Goal: Transaction & Acquisition: Purchase product/service

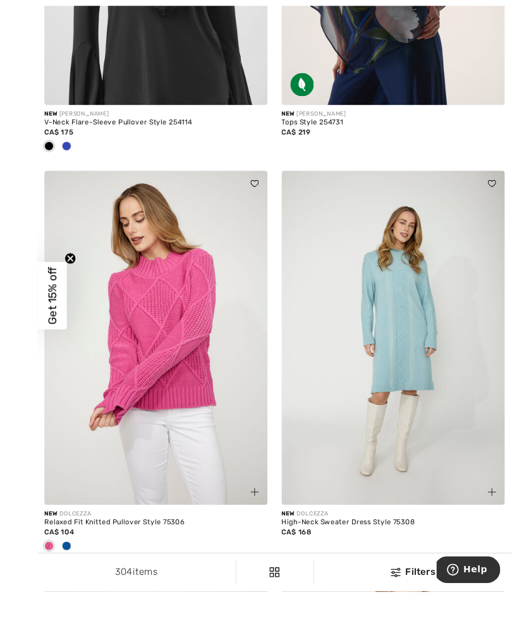
scroll to position [945, 0]
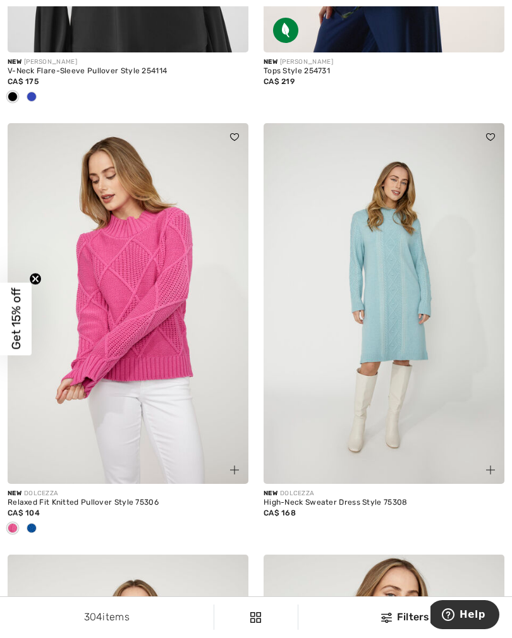
click at [405, 333] on img at bounding box center [383, 303] width 241 height 361
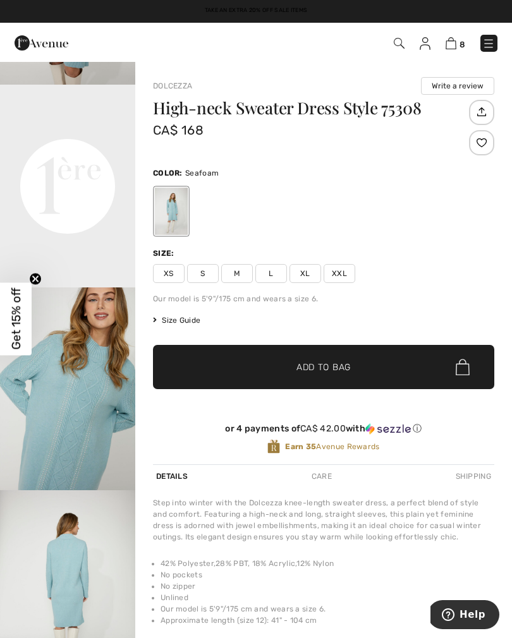
scroll to position [424, 0]
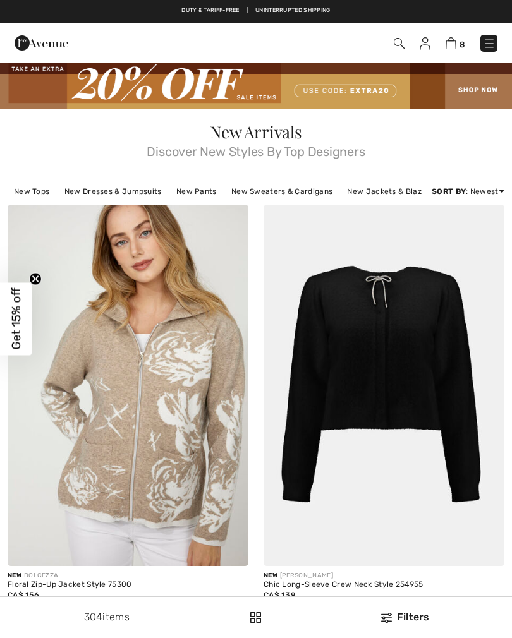
checkbox input "true"
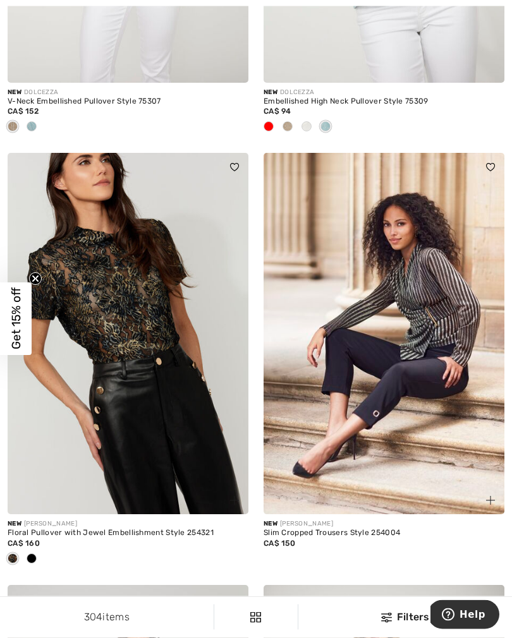
scroll to position [1782, 0]
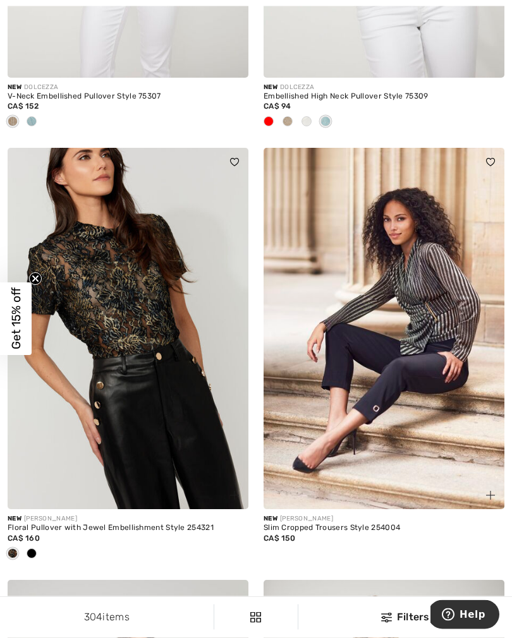
click at [397, 338] on img at bounding box center [383, 328] width 241 height 361
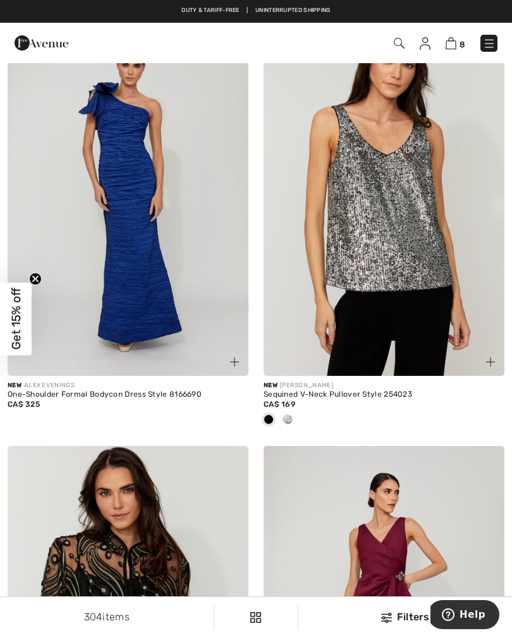
scroll to position [4076, 0]
click at [290, 419] on span at bounding box center [287, 420] width 10 height 10
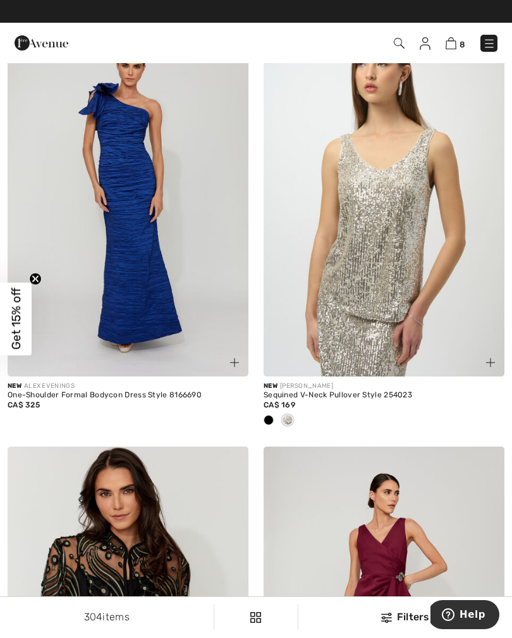
click at [270, 423] on div at bounding box center [268, 421] width 19 height 21
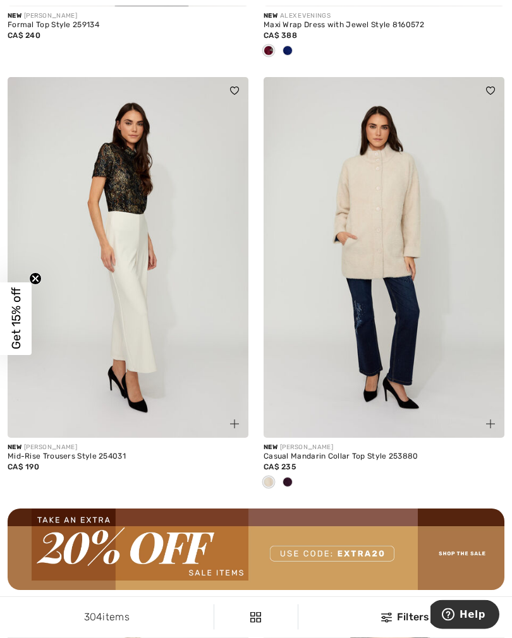
scroll to position [4878, 0]
click at [291, 472] on div at bounding box center [287, 482] width 19 height 21
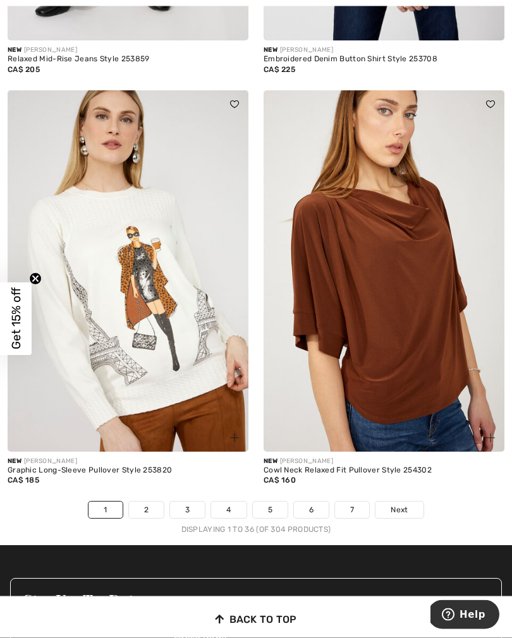
scroll to position [7487, 0]
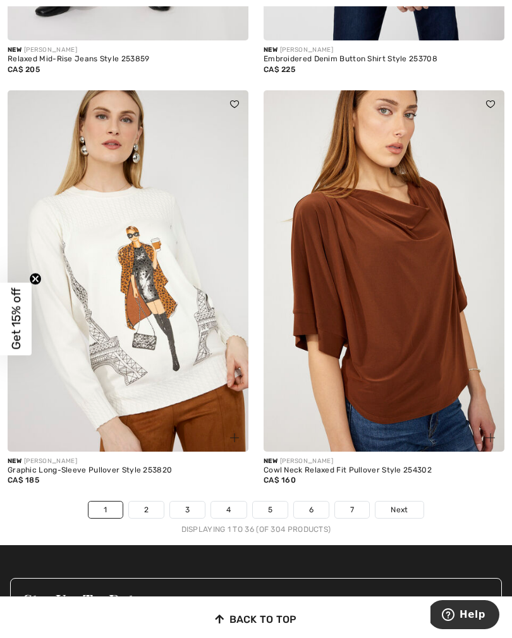
click at [454, 285] on img at bounding box center [383, 270] width 241 height 361
click at [152, 501] on link "2" at bounding box center [146, 509] width 35 height 16
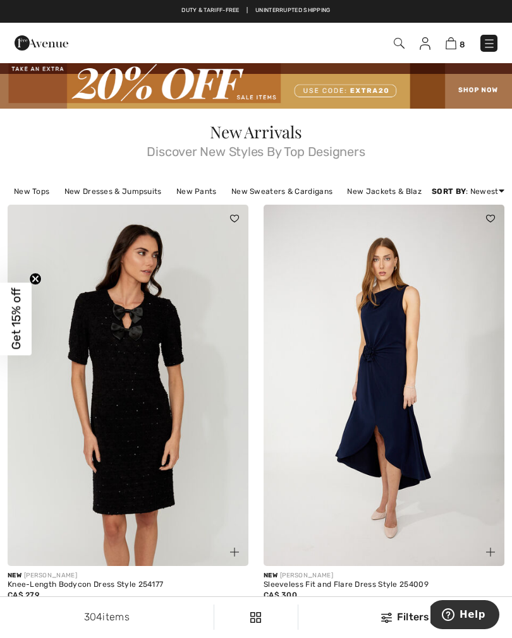
click at [448, 48] on img at bounding box center [450, 43] width 11 height 12
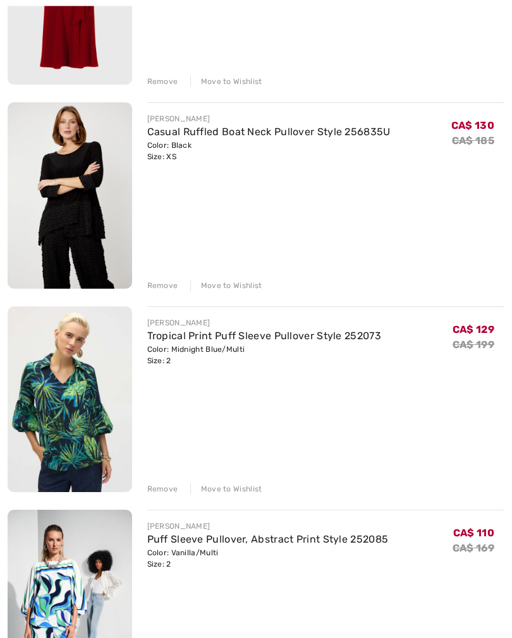
click at [156, 491] on div "Remove" at bounding box center [162, 489] width 31 height 11
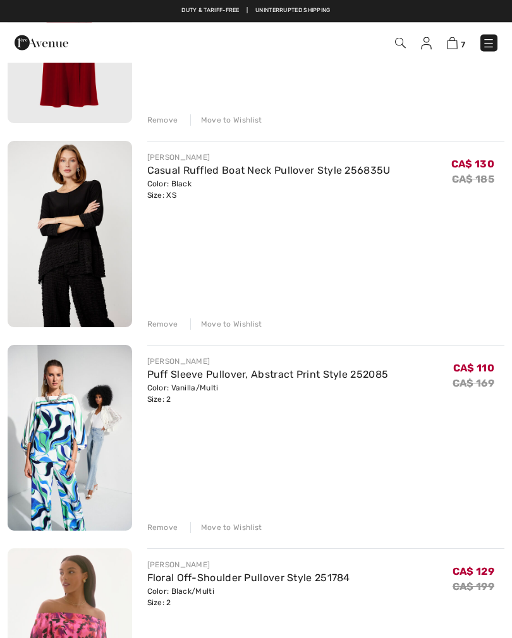
scroll to position [656, 0]
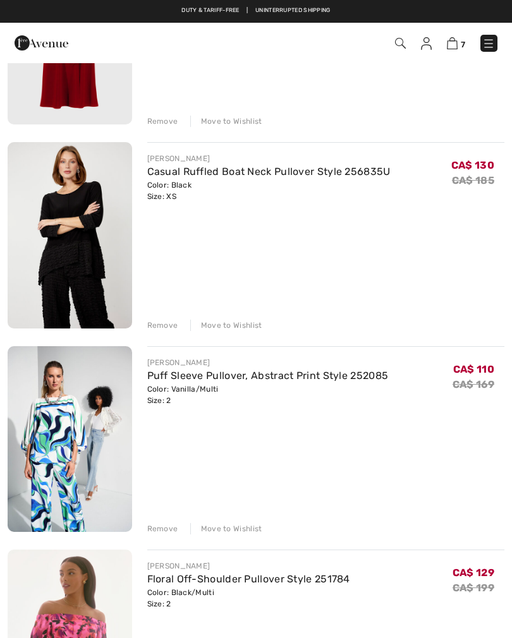
click at [237, 172] on link "Casual Ruffled Boat Neck Pullover Style 256835U" at bounding box center [268, 171] width 243 height 12
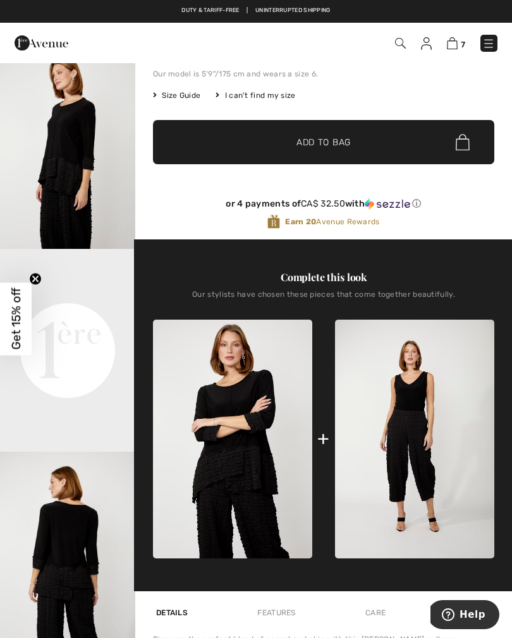
scroll to position [226, 0]
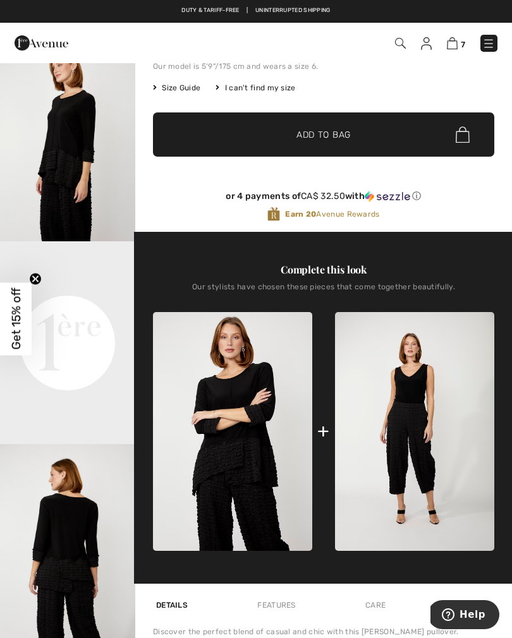
click at [428, 431] on img at bounding box center [414, 431] width 159 height 239
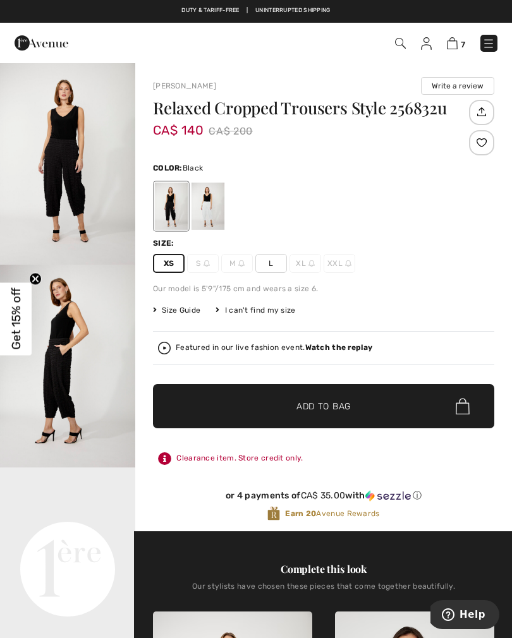
click at [289, 412] on span "✔ Added to Bag" at bounding box center [304, 406] width 77 height 13
click at [210, 208] on div at bounding box center [207, 206] width 33 height 47
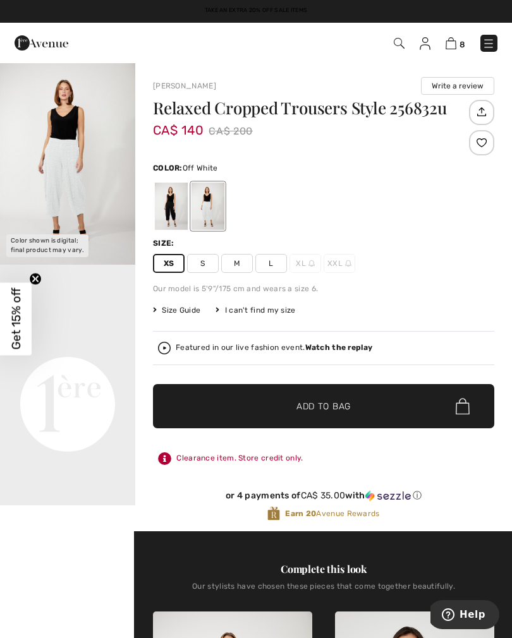
click at [446, 49] on img at bounding box center [450, 43] width 11 height 12
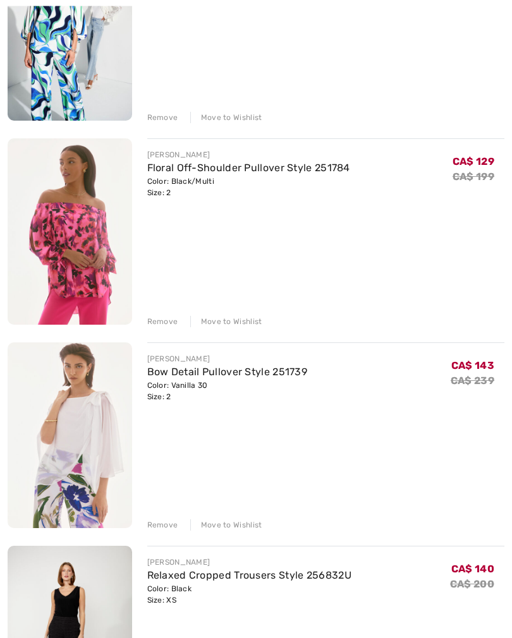
scroll to position [1067, 0]
click at [213, 173] on link "Floral Off-Shoulder Pullover Style 251784" at bounding box center [248, 168] width 203 height 12
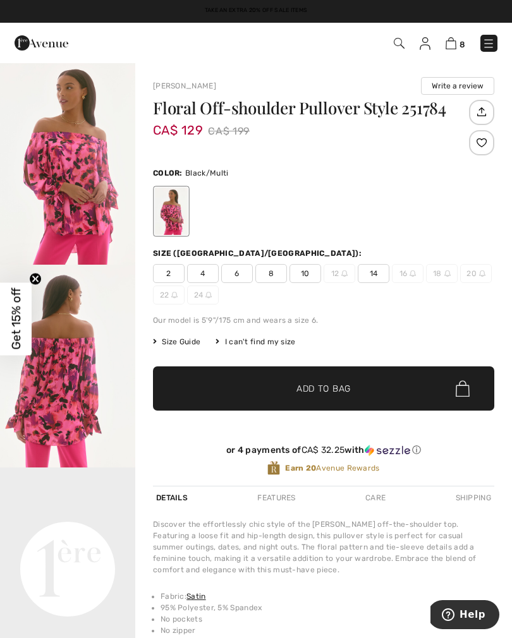
click at [450, 49] on img at bounding box center [450, 43] width 11 height 12
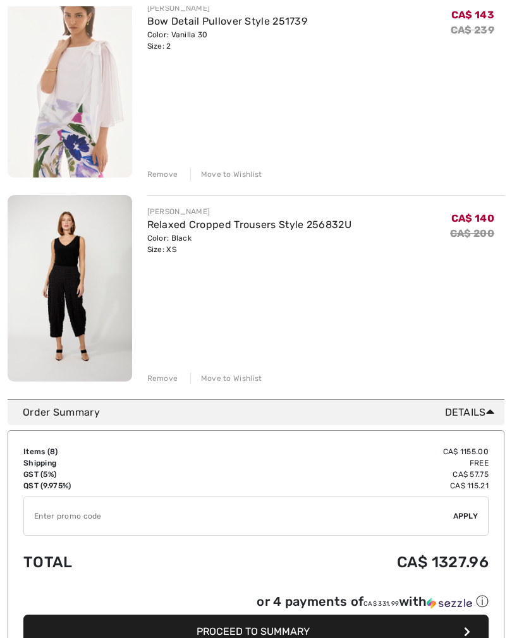
scroll to position [1428, 0]
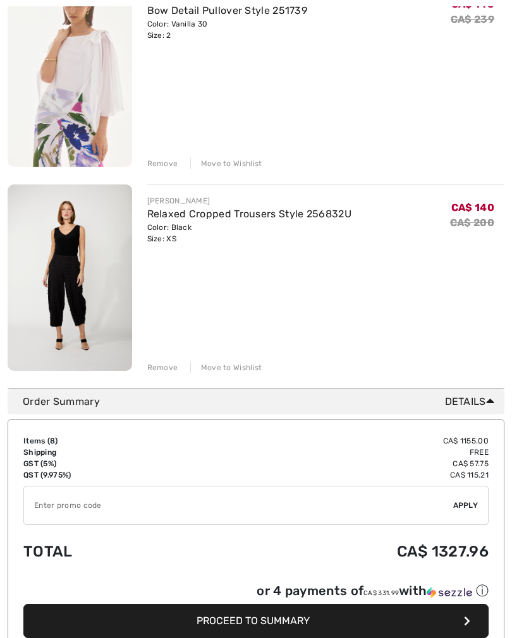
click at [48, 510] on input "TEXT" at bounding box center [238, 506] width 429 height 38
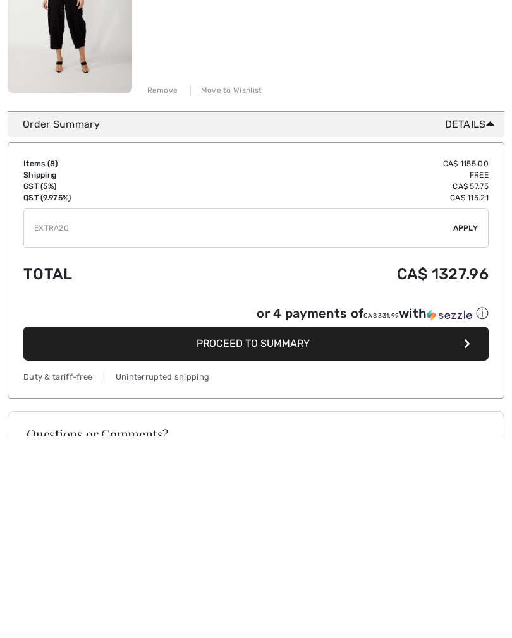
type input "EXTRA20"
click at [462, 411] on div "✔ Apply Remove" at bounding box center [255, 430] width 465 height 39
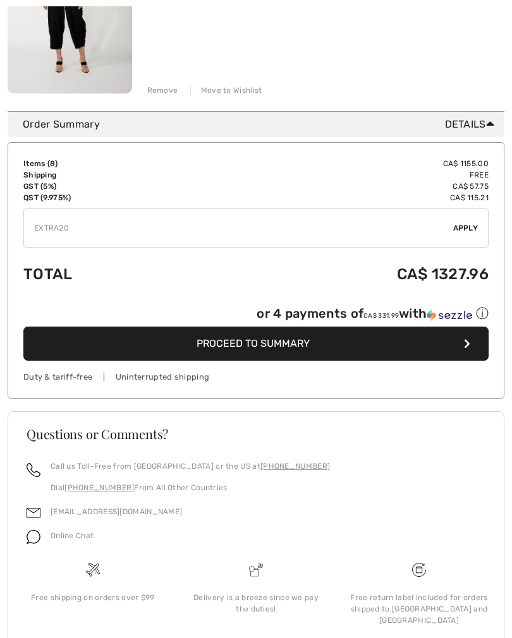
click at [465, 234] on div "✔ Apply Remove" at bounding box center [255, 227] width 465 height 39
click at [464, 233] on span "Apply" at bounding box center [465, 227] width 25 height 11
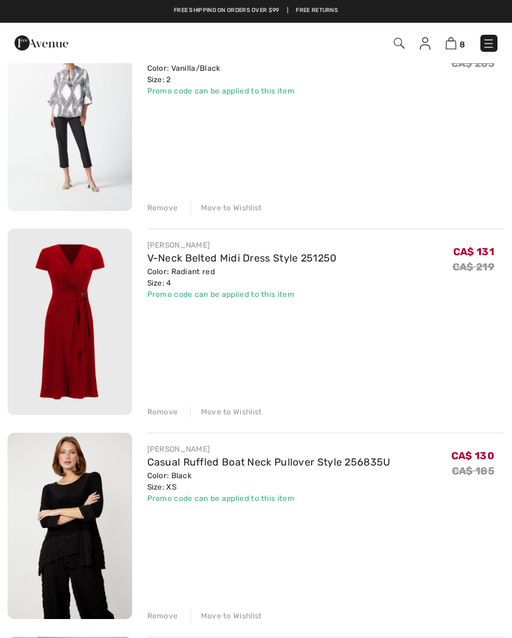
scroll to position [365, 0]
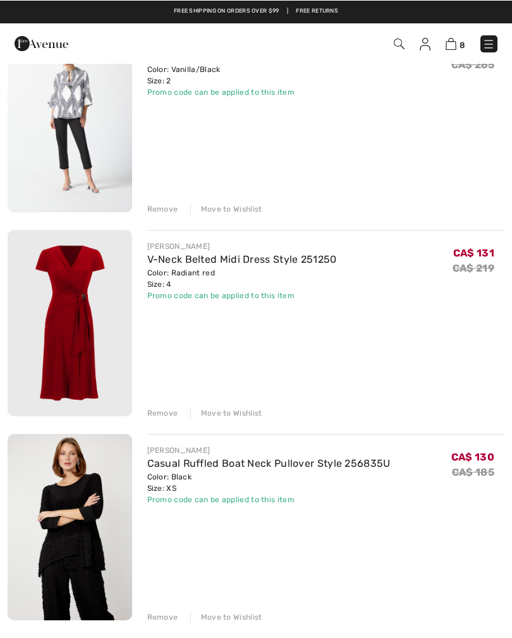
click at [486, 50] on img at bounding box center [488, 43] width 13 height 13
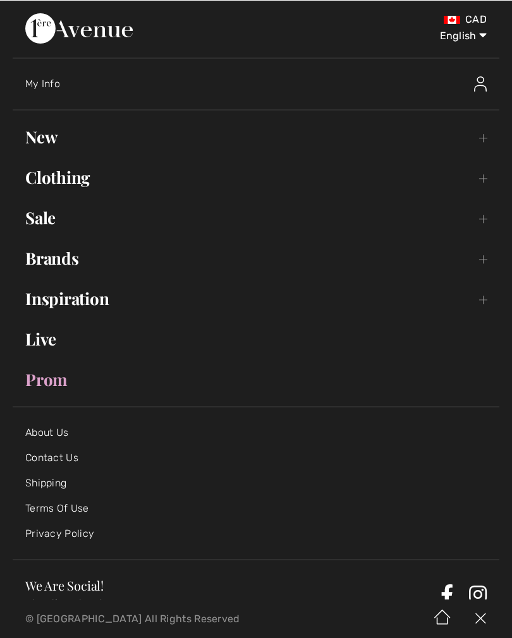
scroll to position [364, 0]
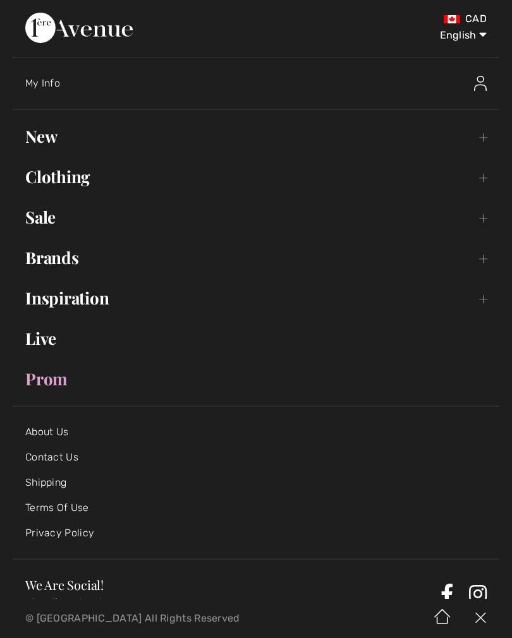
click at [52, 224] on link "Sale Toggle submenu" at bounding box center [256, 217] width 486 height 28
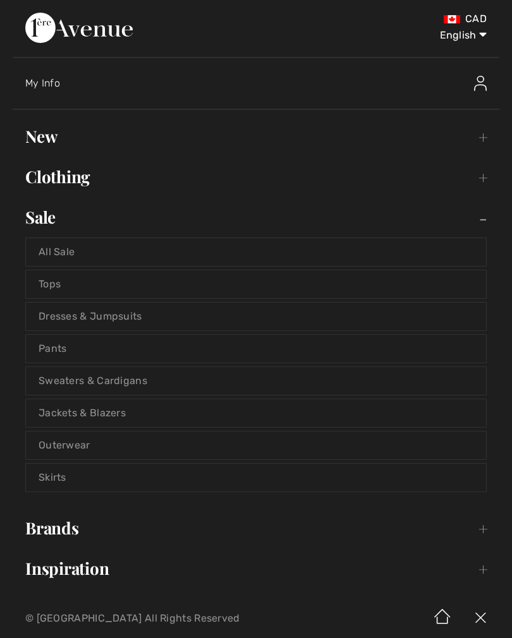
click at [93, 323] on link "Dresses & Jumpsuits" at bounding box center [256, 317] width 460 height 28
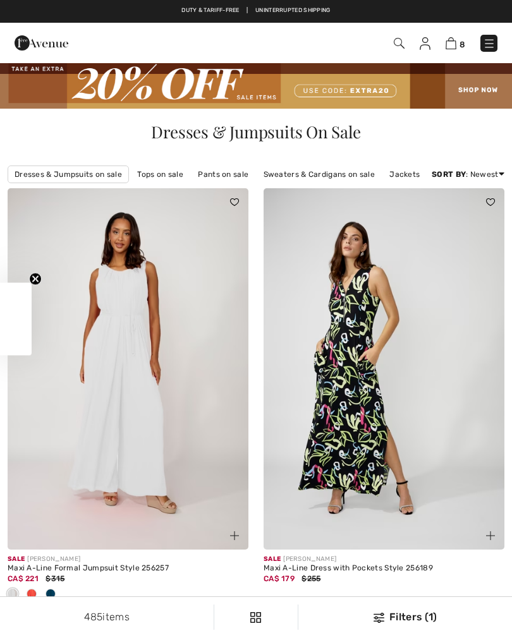
checkbox input "true"
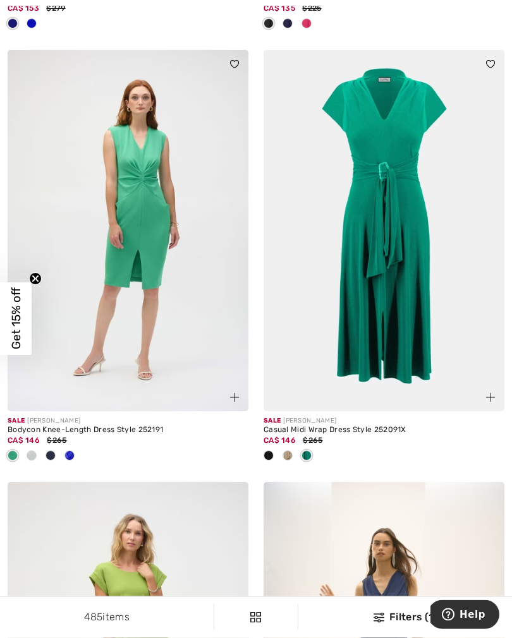
scroll to position [1844, 0]
click at [414, 337] on img at bounding box center [383, 229] width 241 height 361
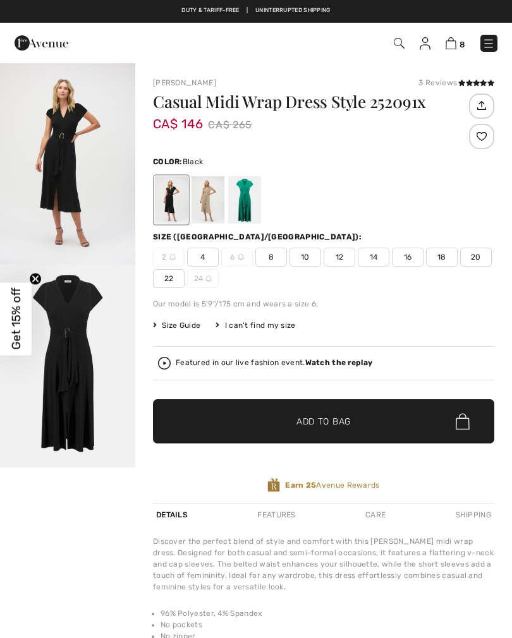
checkbox input "true"
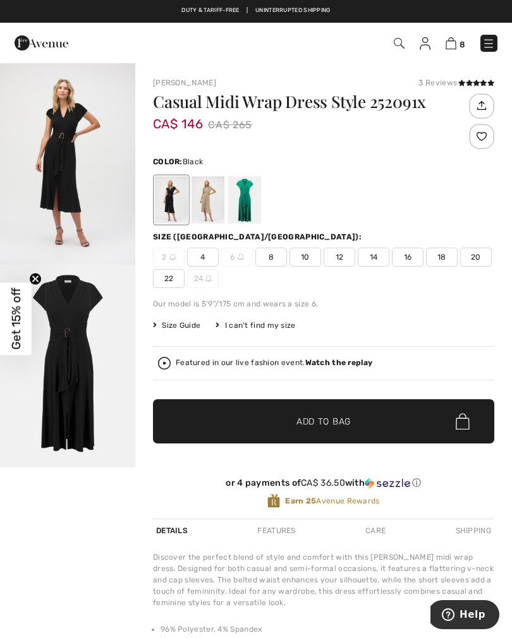
click at [248, 208] on div at bounding box center [244, 199] width 33 height 47
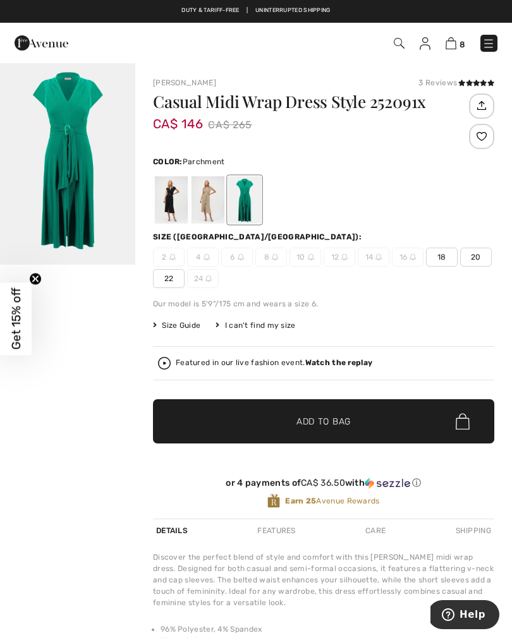
click at [210, 198] on div at bounding box center [207, 199] width 33 height 47
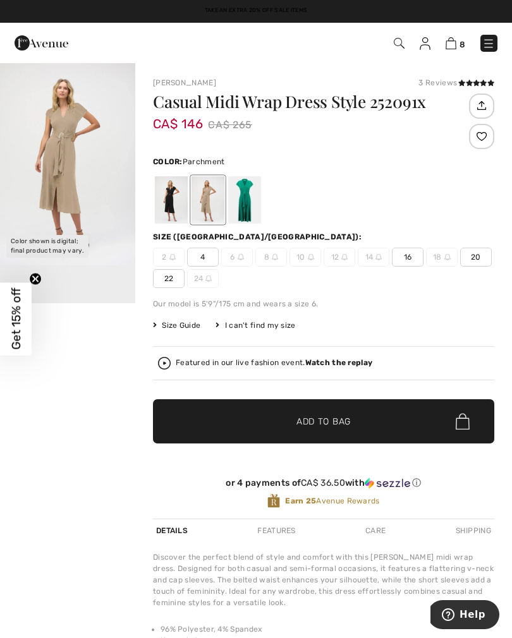
click at [178, 202] on div at bounding box center [171, 199] width 33 height 47
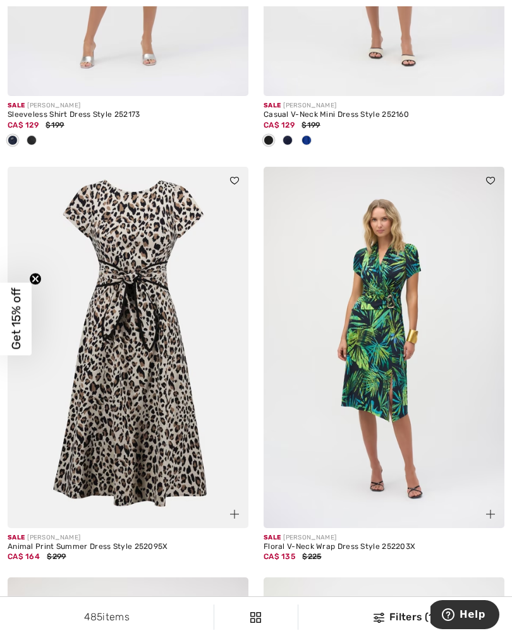
scroll to position [3996, 0]
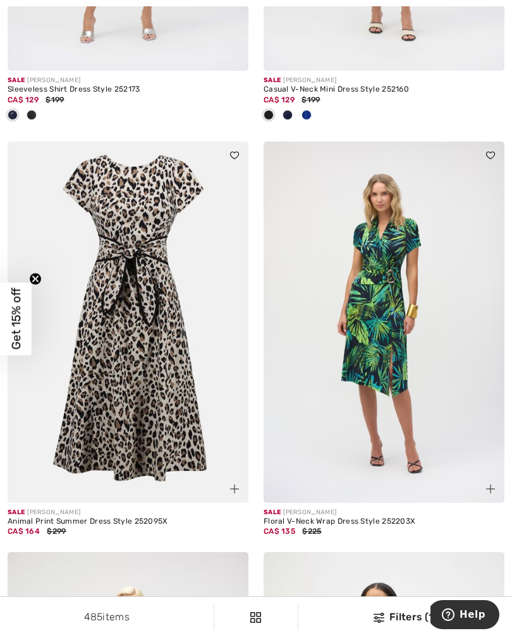
click at [407, 391] on img at bounding box center [383, 321] width 241 height 361
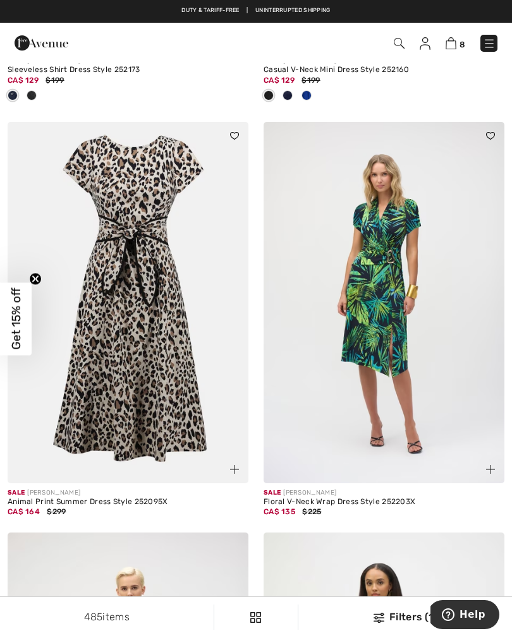
click at [128, 316] on img at bounding box center [128, 302] width 241 height 361
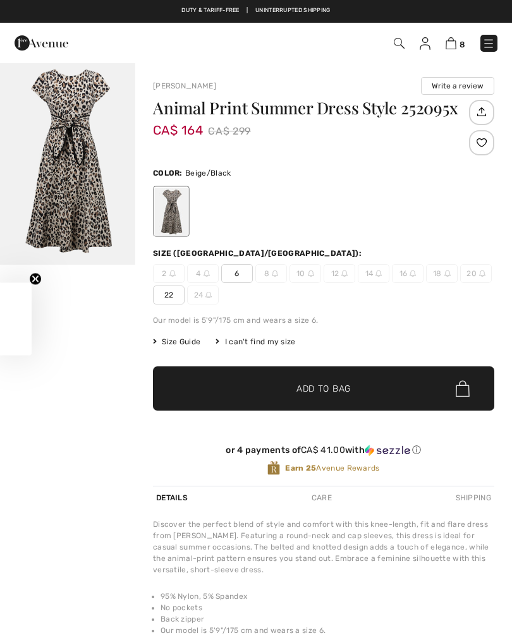
checkbox input "true"
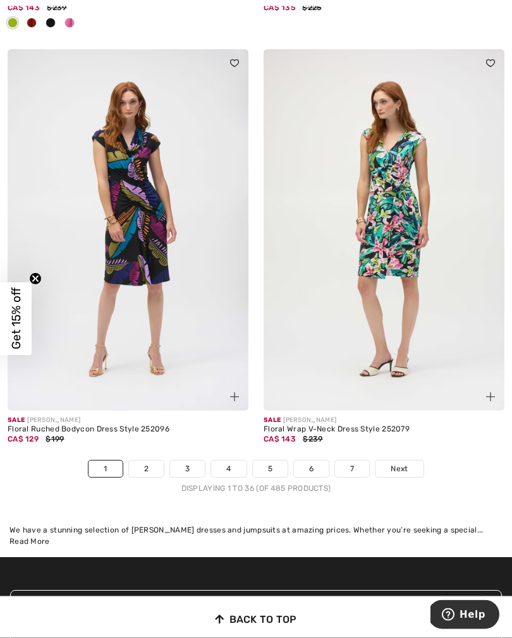
scroll to position [7554, 0]
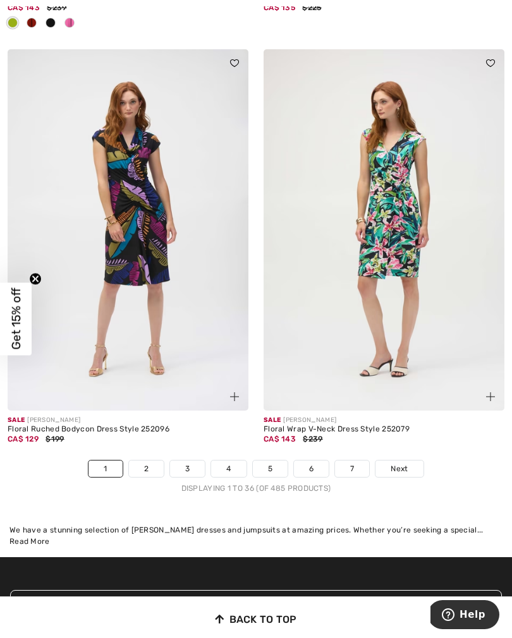
click at [152, 467] on link "2" at bounding box center [146, 468] width 35 height 16
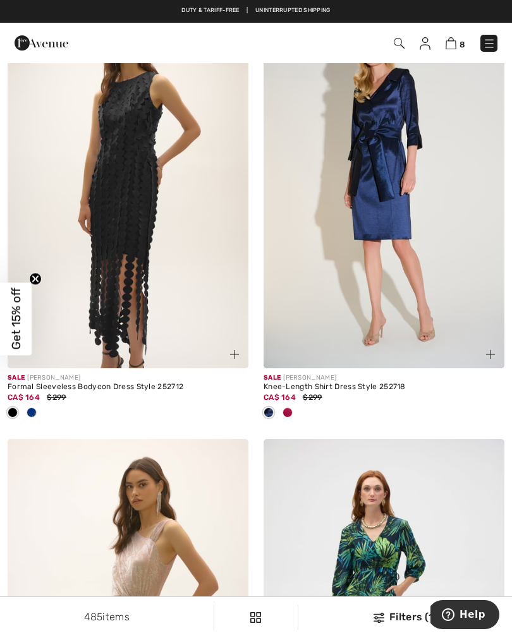
scroll to position [162, 0]
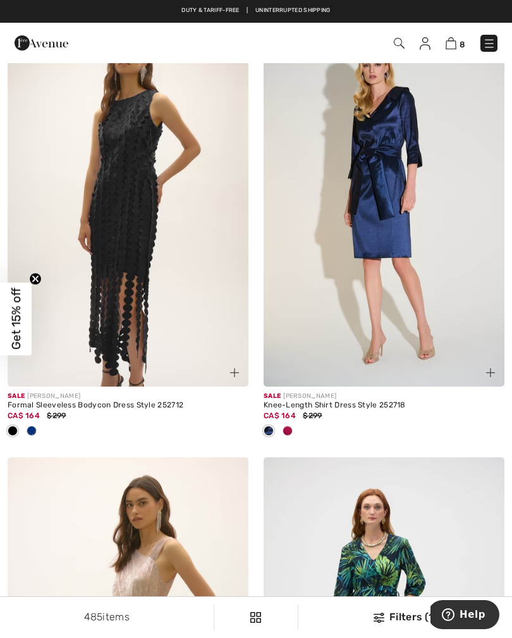
click at [39, 437] on div at bounding box center [31, 431] width 19 height 21
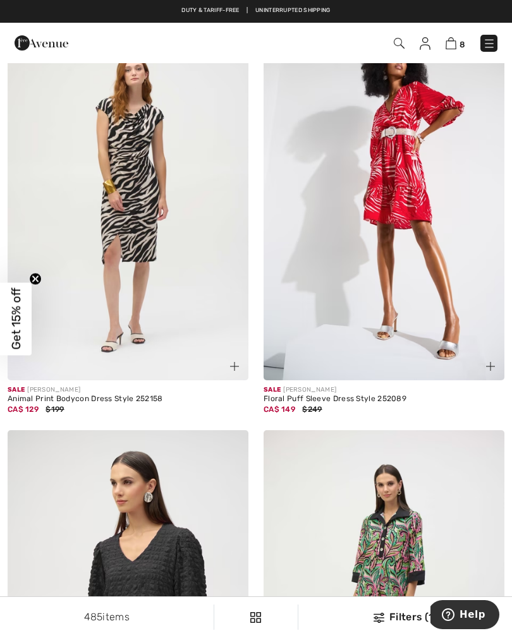
scroll to position [1002, 0]
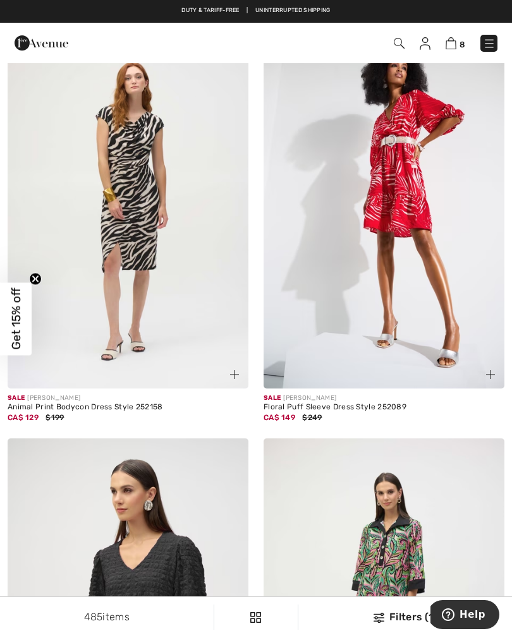
click at [435, 273] on img at bounding box center [383, 208] width 241 height 361
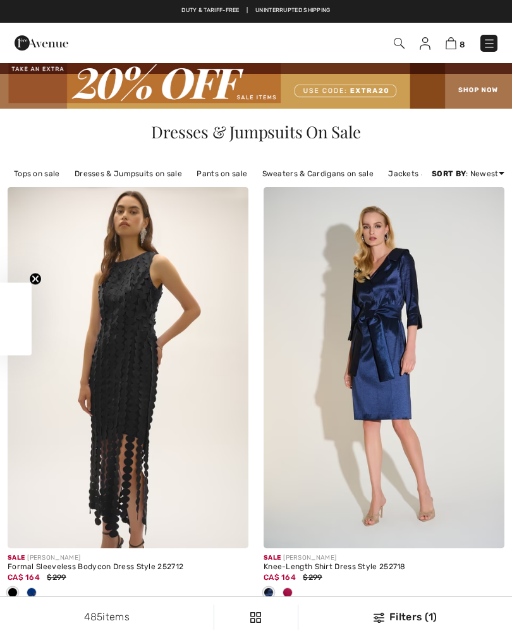
checkbox input "true"
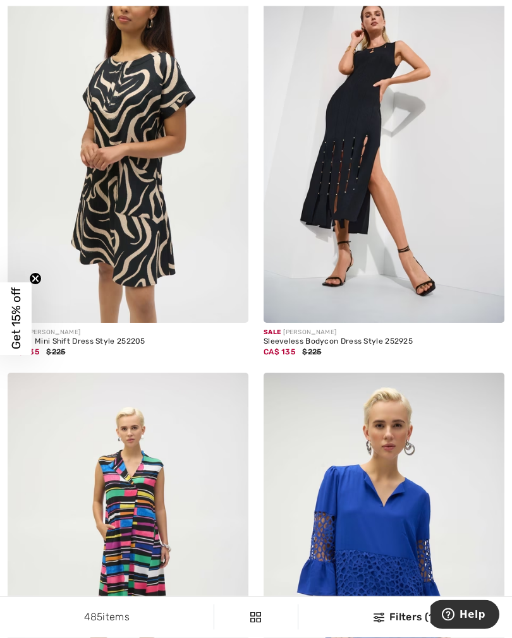
scroll to position [3228, 0]
click at [345, 174] on img at bounding box center [383, 142] width 241 height 361
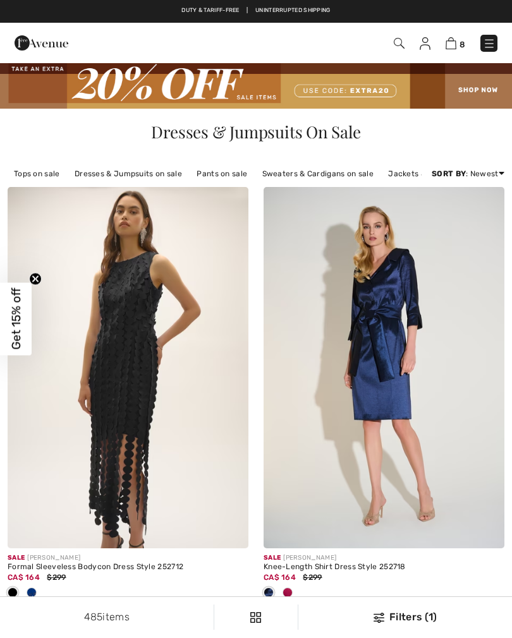
scroll to position [3248, 0]
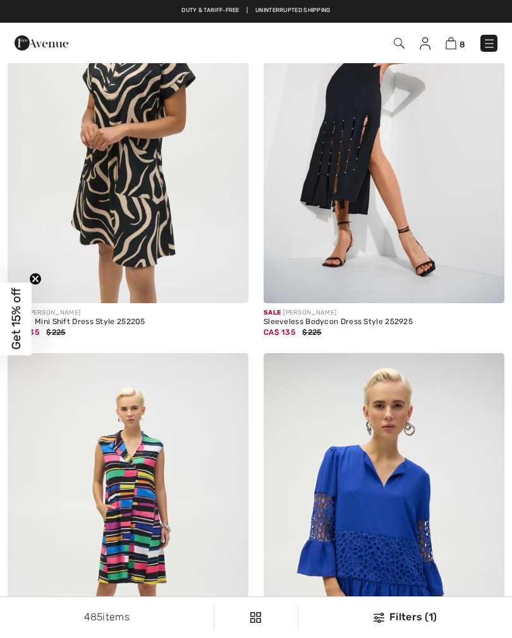
checkbox input "true"
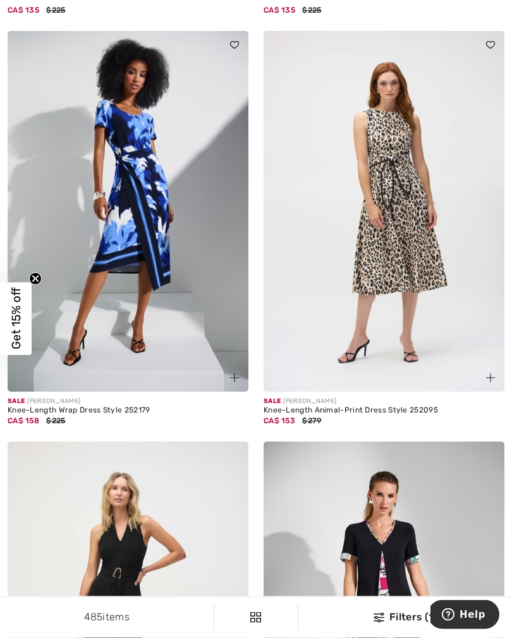
scroll to position [5718, 0]
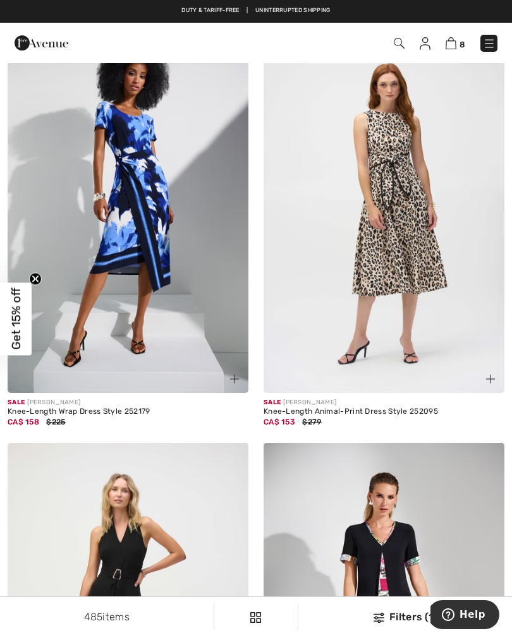
click at [407, 223] on img at bounding box center [383, 212] width 241 height 361
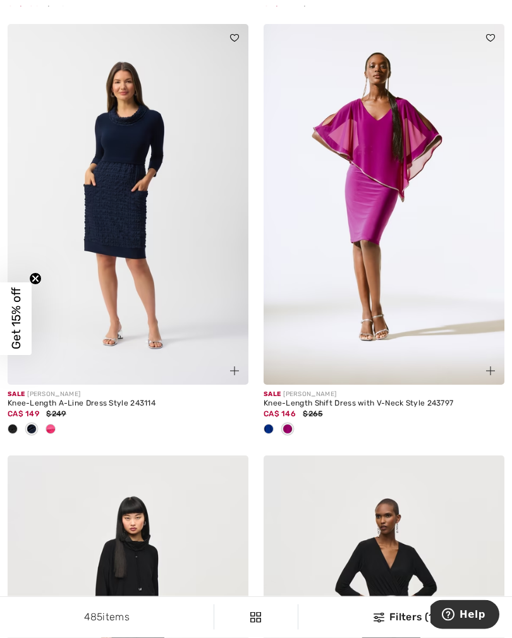
scroll to position [6959, 0]
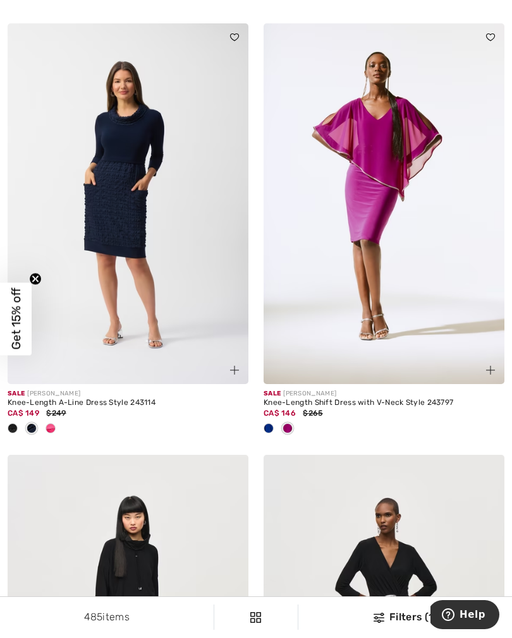
click at [18, 419] on div at bounding box center [12, 429] width 19 height 21
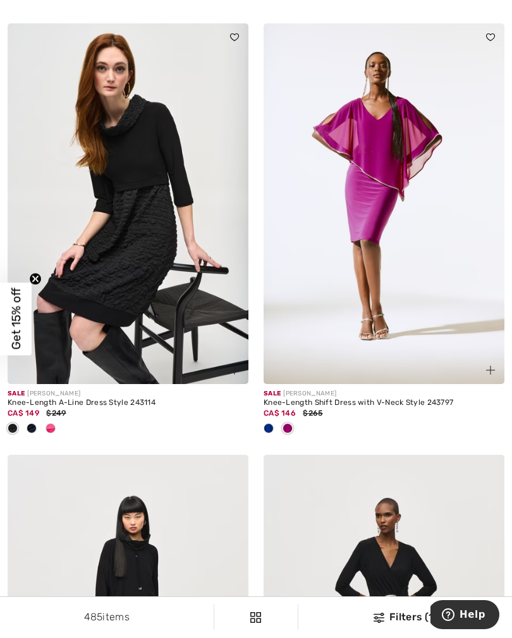
click at [59, 422] on div at bounding box center [50, 429] width 19 height 21
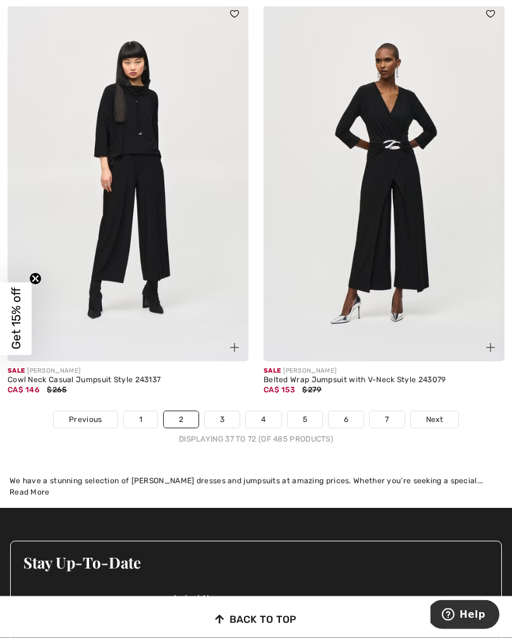
scroll to position [7422, 0]
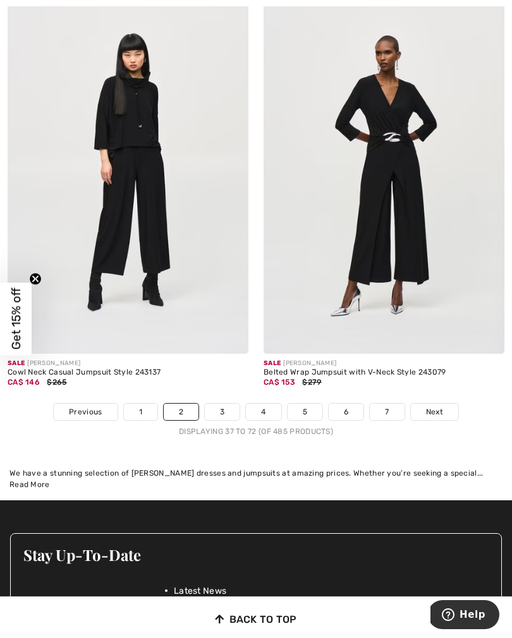
click at [219, 404] on link "3" at bounding box center [222, 412] width 35 height 16
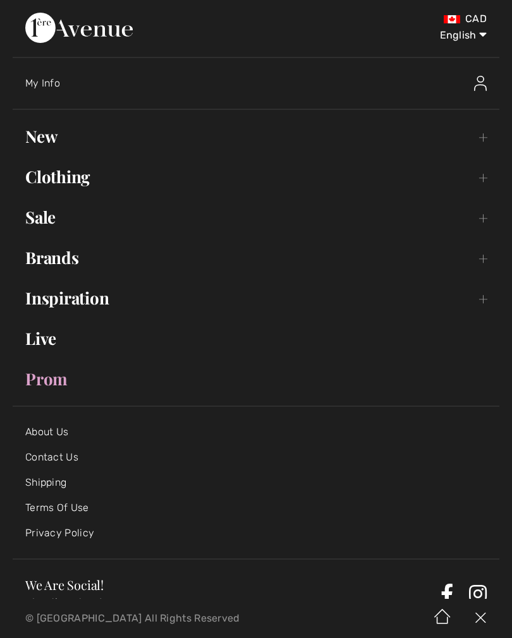
click at [51, 224] on link "Sale Toggle submenu" at bounding box center [256, 217] width 486 height 28
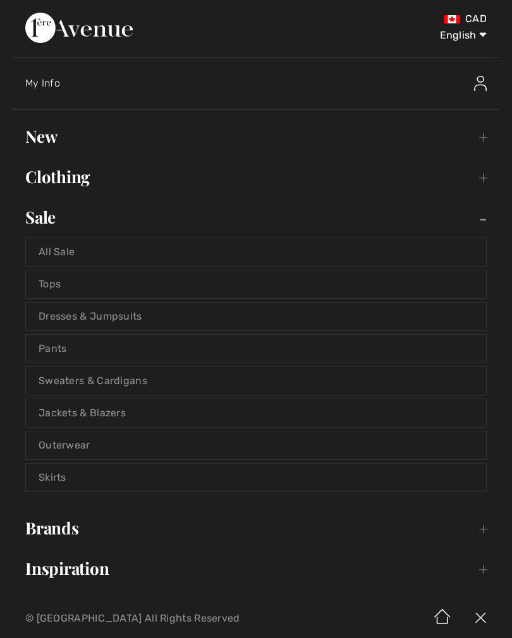
click at [118, 318] on link "Dresses & Jumpsuits" at bounding box center [256, 317] width 460 height 28
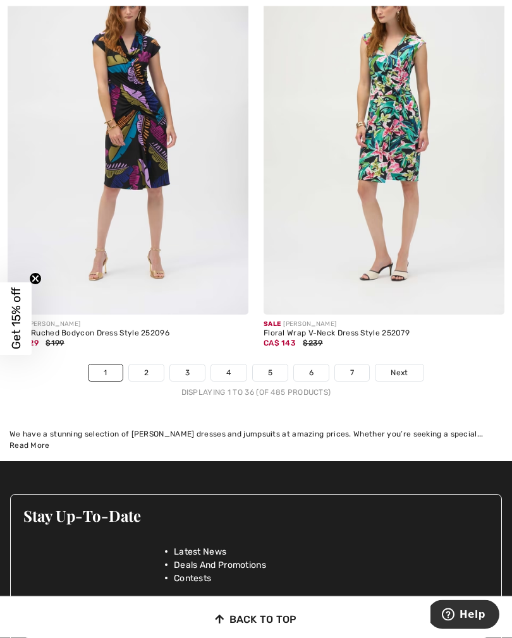
scroll to position [7650, 0]
click at [150, 366] on link "2" at bounding box center [146, 372] width 35 height 16
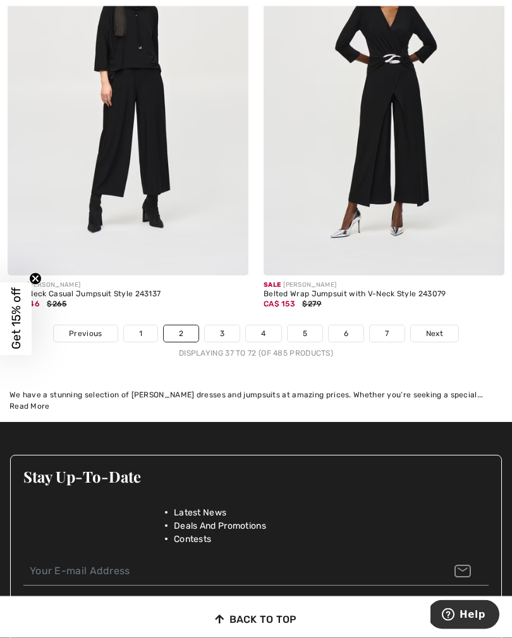
scroll to position [7500, 0]
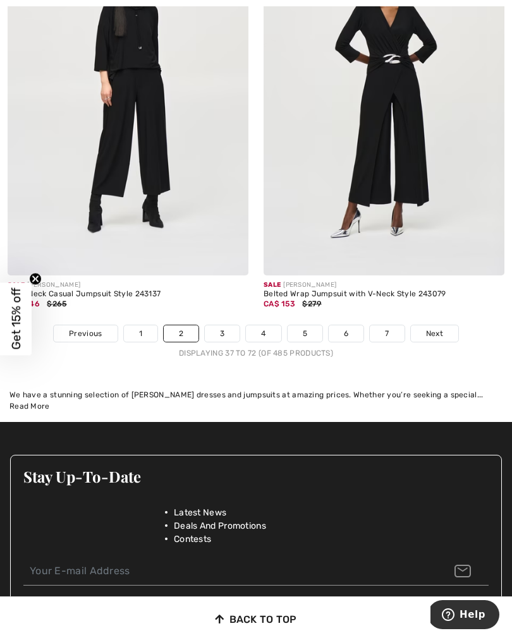
click at [219, 332] on link "3" at bounding box center [222, 333] width 35 height 16
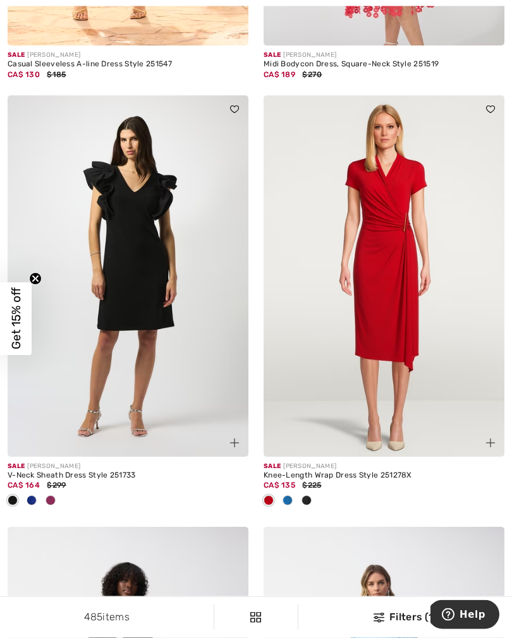
scroll to position [1347, 0]
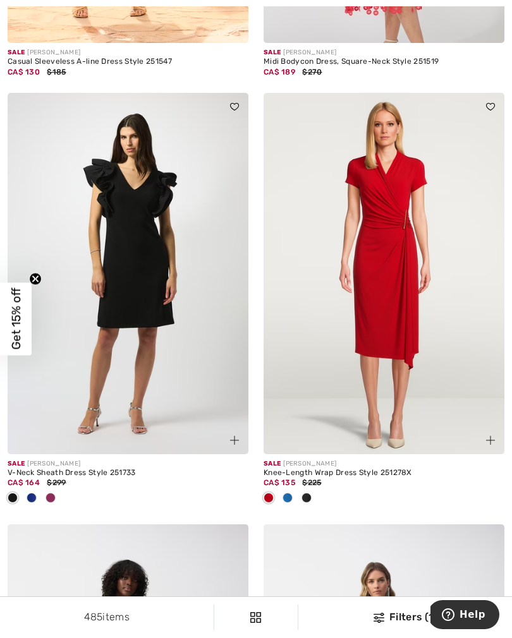
click at [293, 495] on div at bounding box center [287, 498] width 19 height 21
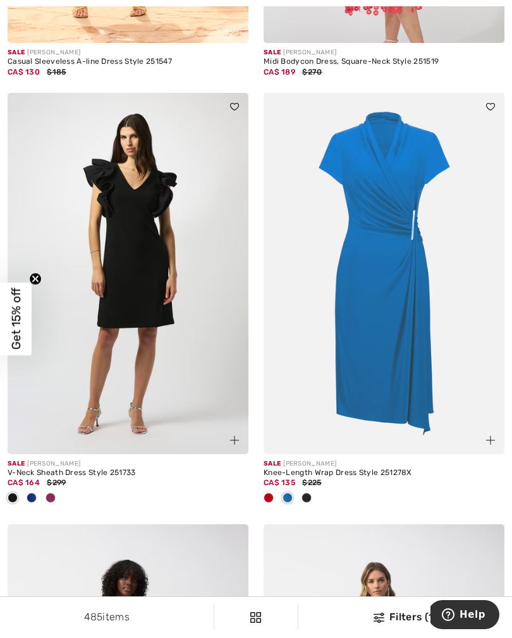
scroll to position [1346, 0]
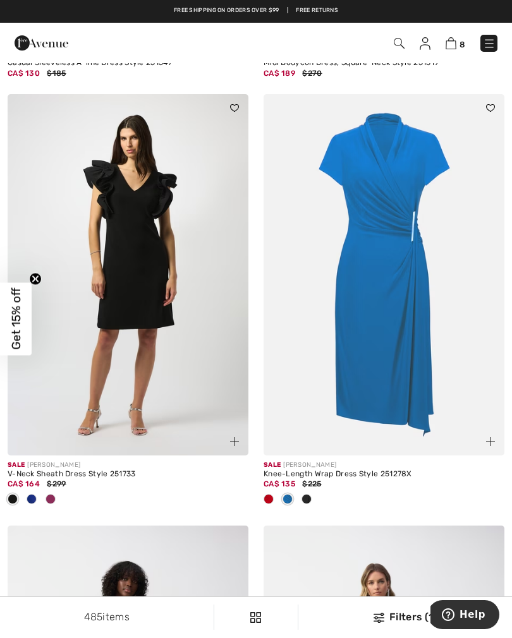
click at [290, 501] on span at bounding box center [287, 499] width 10 height 10
click at [375, 322] on img at bounding box center [383, 274] width 241 height 361
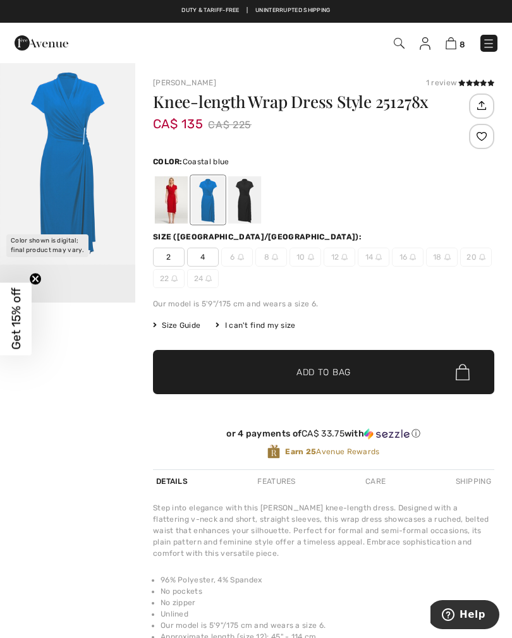
click at [199, 259] on span "4" at bounding box center [203, 257] width 32 height 19
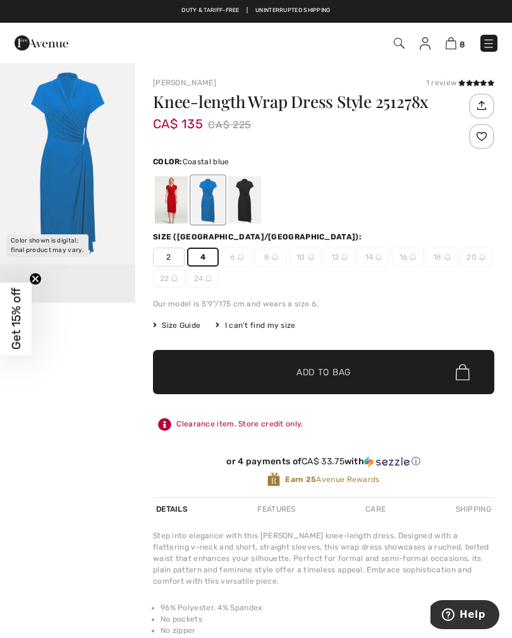
click at [308, 375] on span "Add to Bag" at bounding box center [323, 372] width 54 height 13
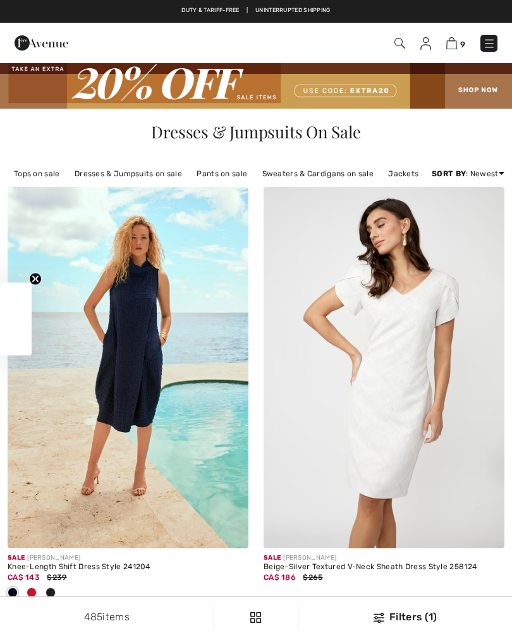
checkbox input "true"
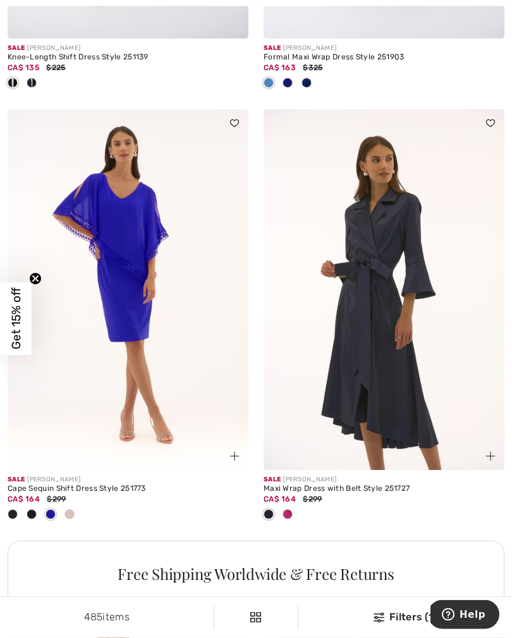
scroll to position [2194, 0]
click at [353, 349] on img at bounding box center [383, 289] width 241 height 361
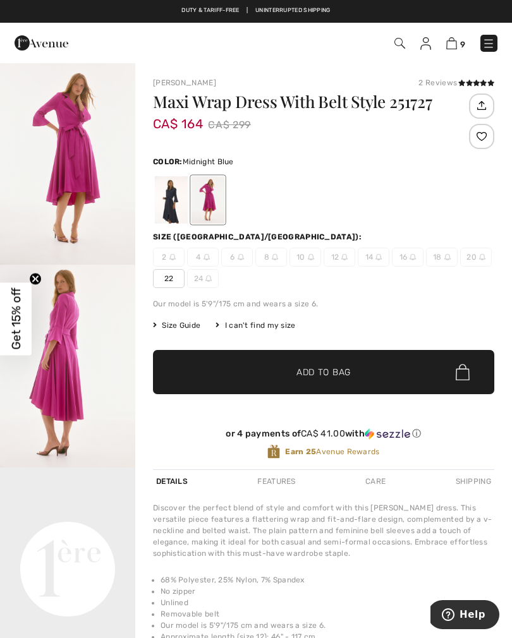
click at [169, 206] on div at bounding box center [171, 199] width 33 height 47
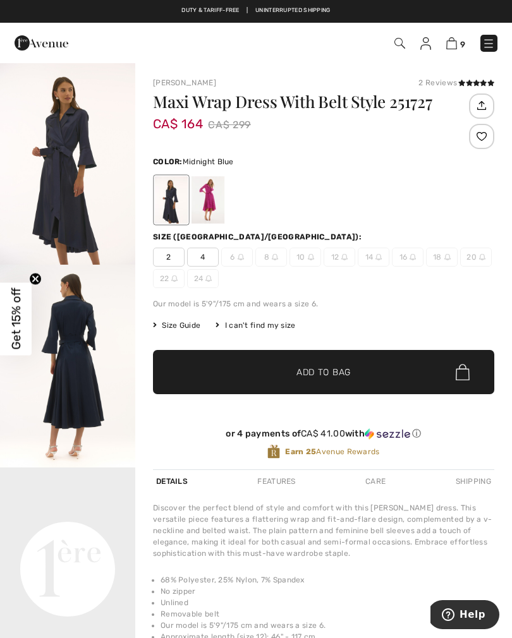
click at [201, 258] on span "4" at bounding box center [203, 257] width 32 height 19
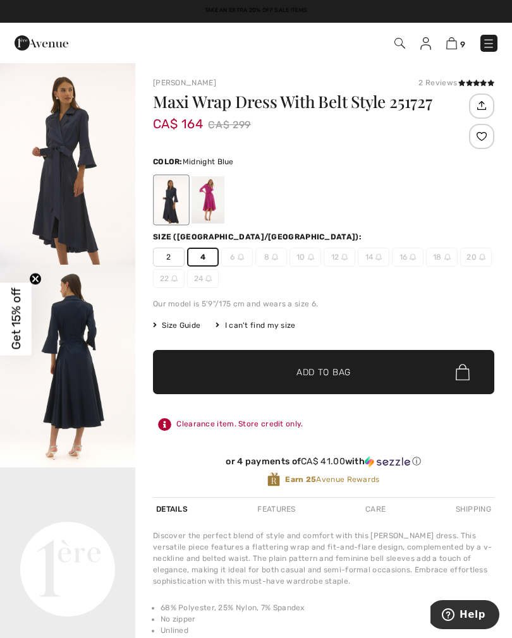
click at [308, 374] on span "Add to Bag" at bounding box center [323, 372] width 54 height 13
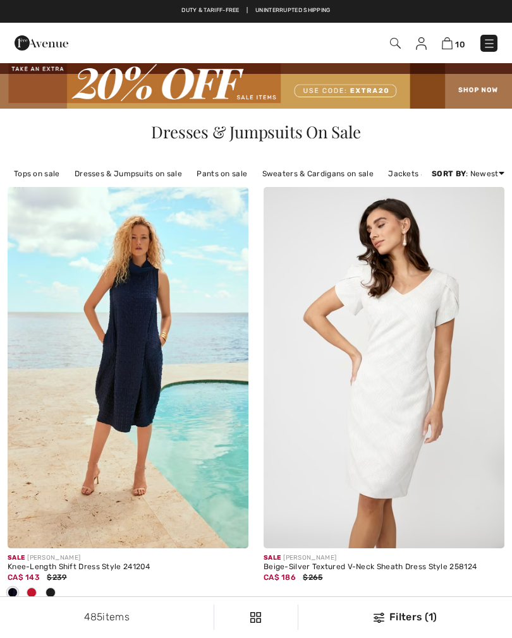
checkbox input "true"
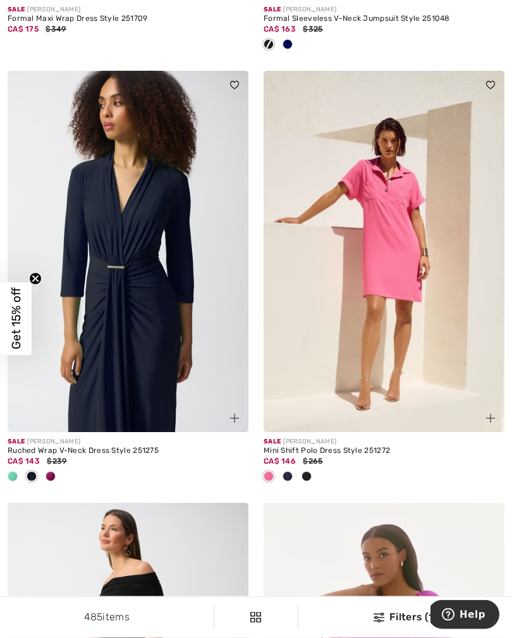
scroll to position [6299, 0]
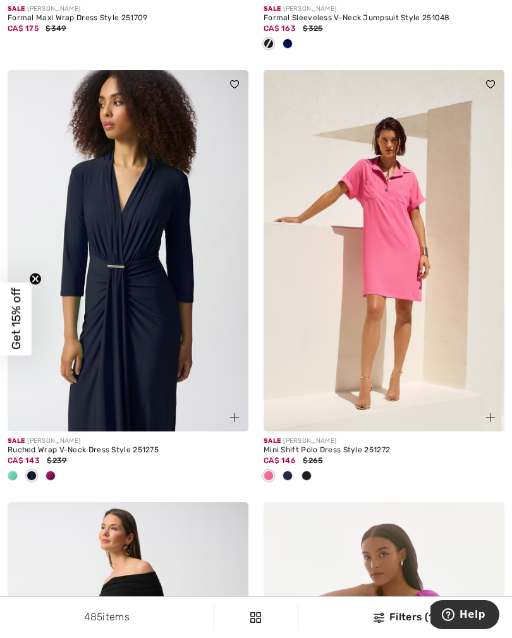
click at [20, 476] on div at bounding box center [12, 476] width 19 height 21
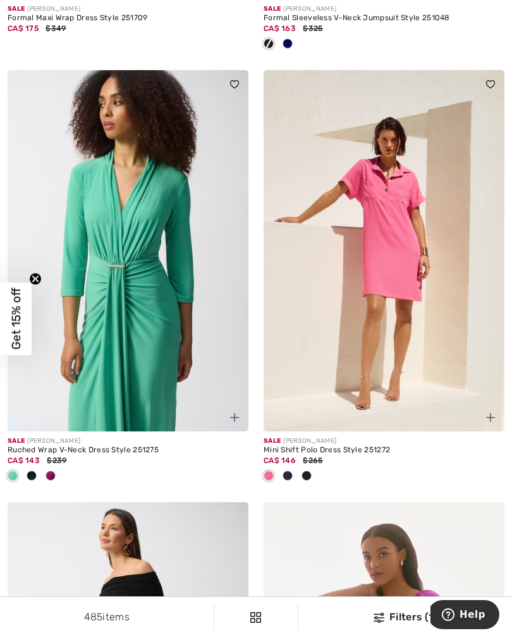
click at [61, 474] on div at bounding box center [128, 476] width 241 height 21
click at [56, 472] on div at bounding box center [50, 476] width 19 height 21
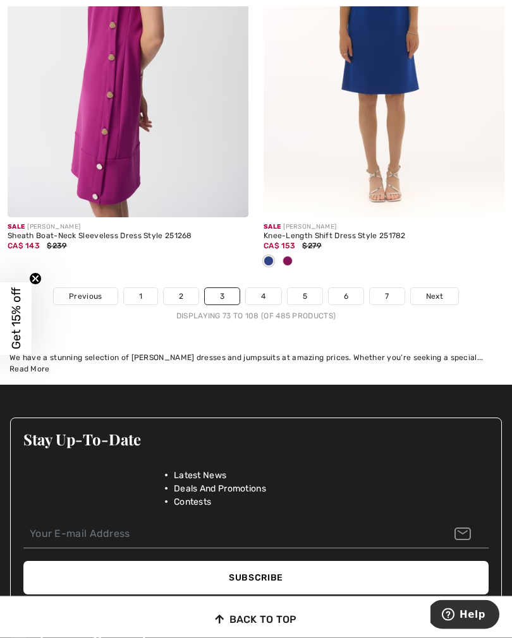
scroll to position [7808, 0]
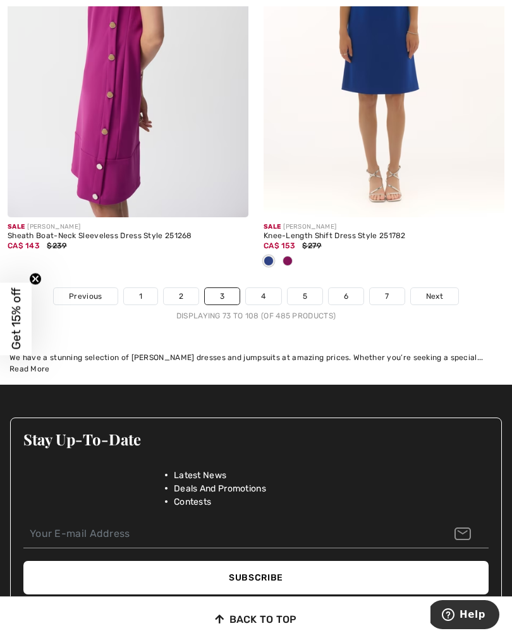
click at [268, 293] on link "4" at bounding box center [263, 296] width 35 height 16
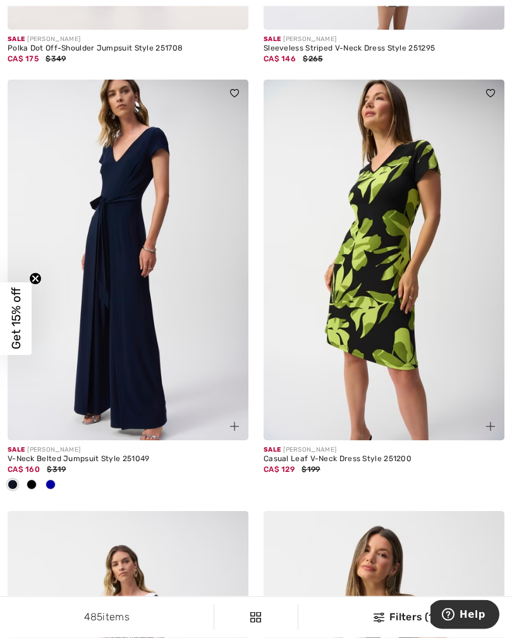
scroll to position [519, 0]
click at [54, 479] on span at bounding box center [50, 484] width 10 height 10
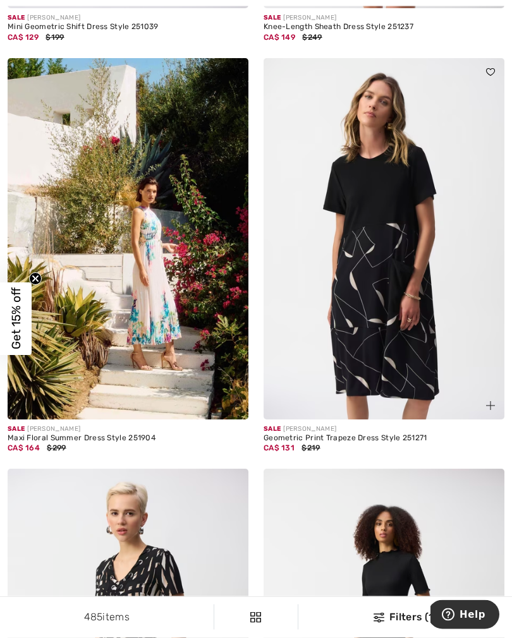
scroll to position [1382, 0]
click at [151, 294] on img at bounding box center [128, 238] width 241 height 361
click at [136, 303] on img at bounding box center [128, 238] width 241 height 361
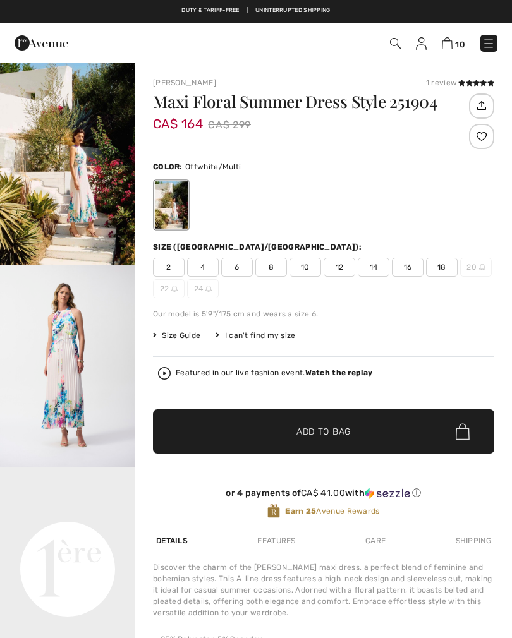
click at [205, 270] on span "4" at bounding box center [203, 267] width 32 height 19
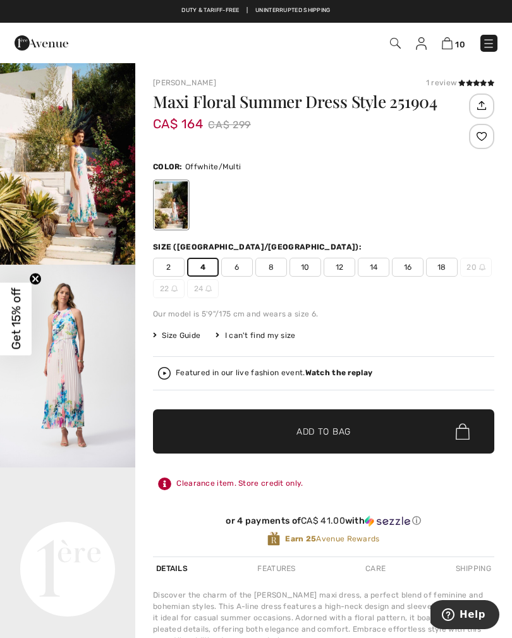
click at [288, 433] on span "✔ Added to Bag" at bounding box center [304, 431] width 77 height 13
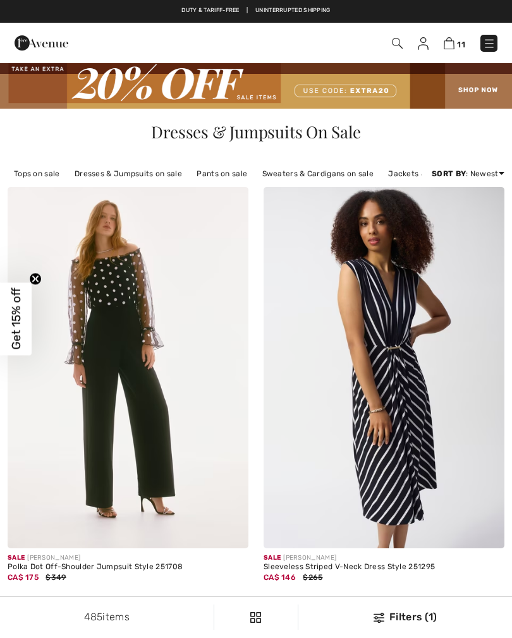
scroll to position [1401, 0]
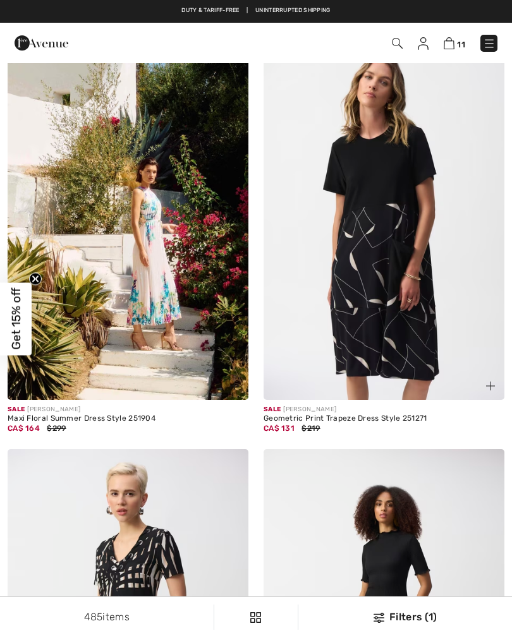
checkbox input "true"
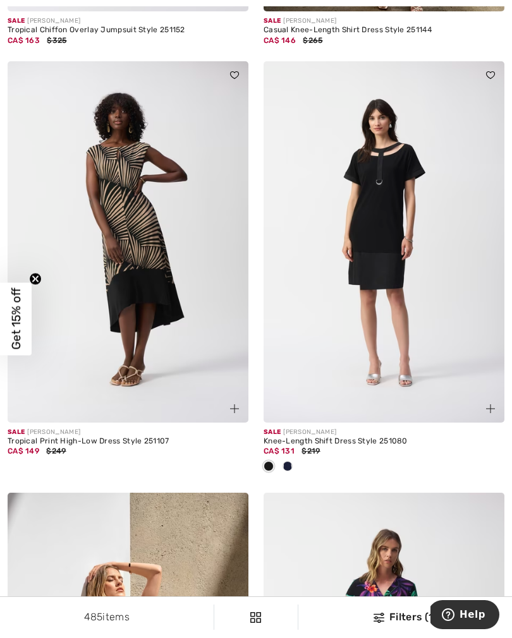
click at [135, 307] on img at bounding box center [128, 241] width 241 height 361
click at [145, 262] on img at bounding box center [128, 241] width 241 height 361
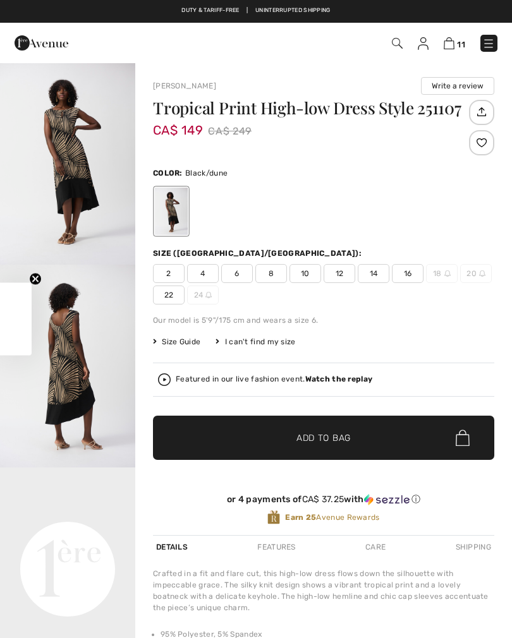
checkbox input "true"
click at [170, 278] on span "2" at bounding box center [169, 273] width 32 height 19
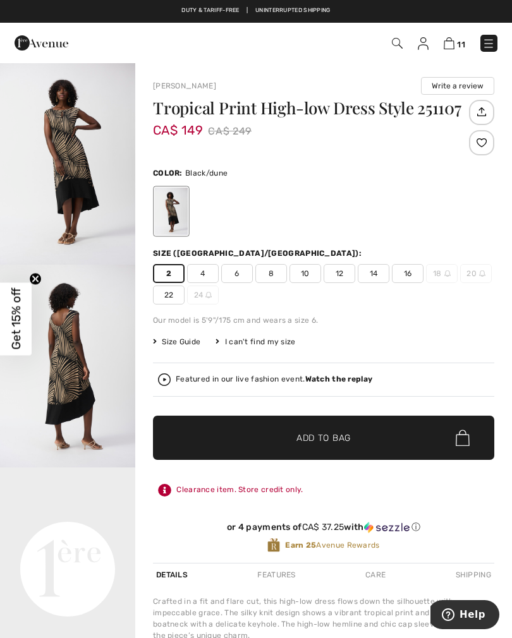
click at [268, 443] on span "✔ Added to Bag" at bounding box center [304, 437] width 77 height 13
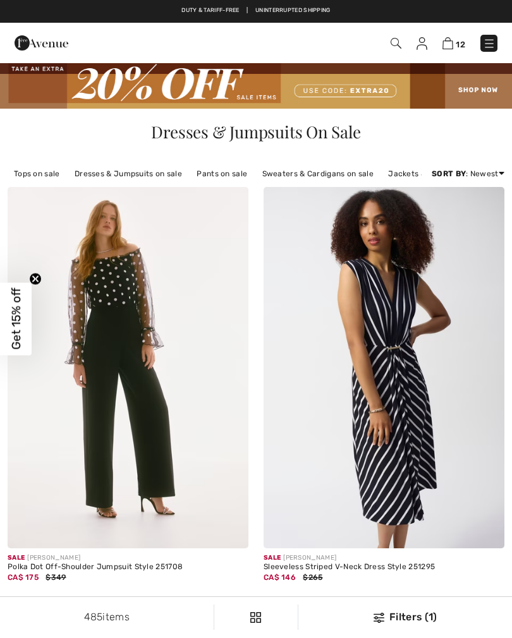
checkbox input "true"
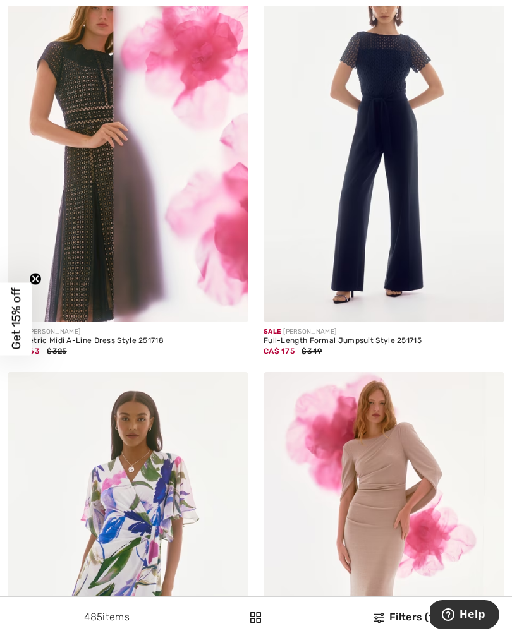
scroll to position [6216, 0]
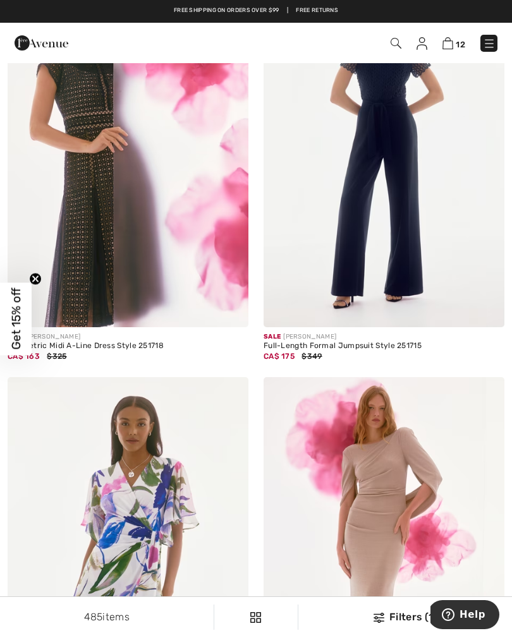
click at [101, 207] on img at bounding box center [128, 146] width 241 height 361
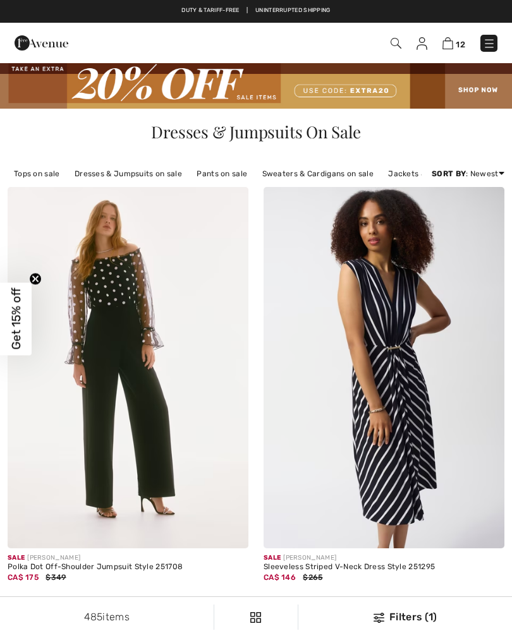
checkbox input "true"
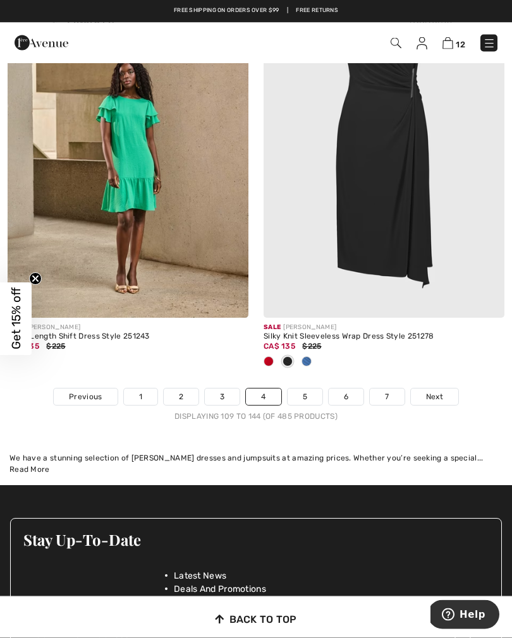
scroll to position [7478, 0]
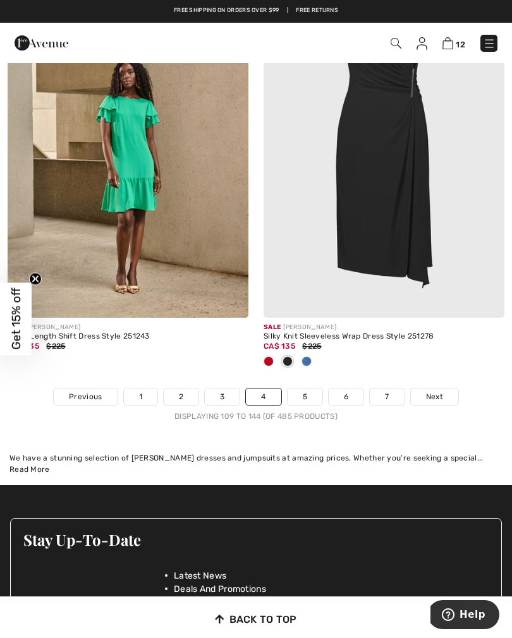
click at [308, 393] on link "5" at bounding box center [304, 396] width 35 height 16
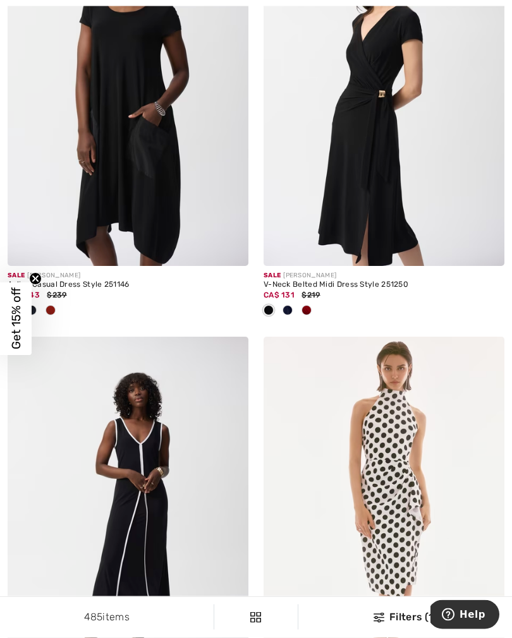
scroll to position [1124, 0]
click at [306, 316] on div at bounding box center [306, 311] width 19 height 21
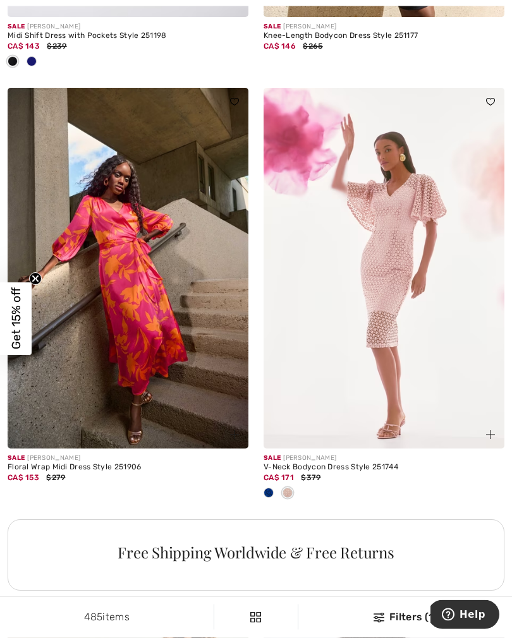
scroll to position [2236, 0]
click at [270, 496] on div at bounding box center [268, 493] width 19 height 21
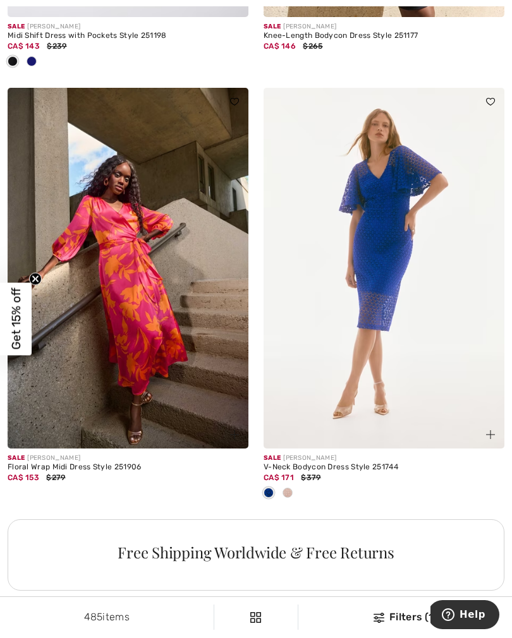
click at [385, 267] on img at bounding box center [383, 268] width 241 height 361
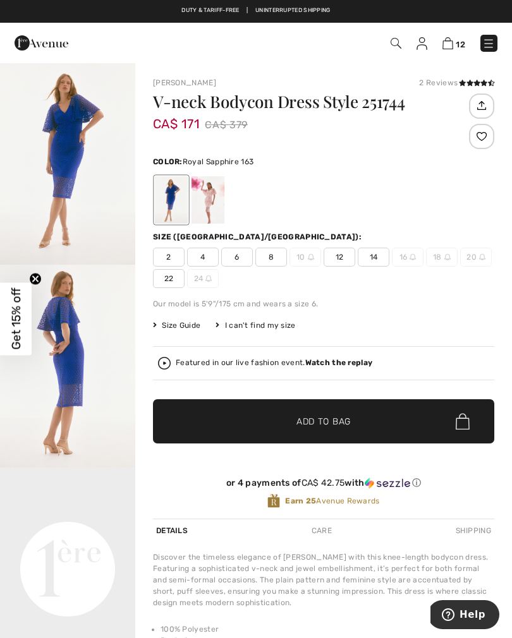
click at [207, 258] on span "4" at bounding box center [203, 257] width 32 height 19
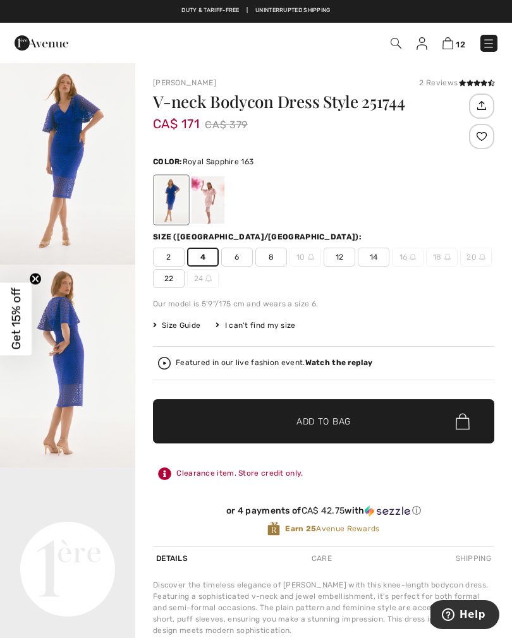
click at [266, 421] on span "✔ Added to Bag" at bounding box center [304, 421] width 77 height 13
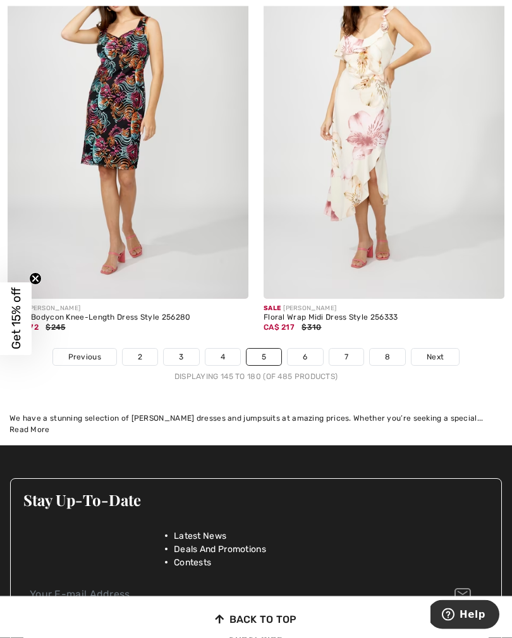
scroll to position [7602, 0]
click at [303, 356] on link "6" at bounding box center [304, 357] width 35 height 16
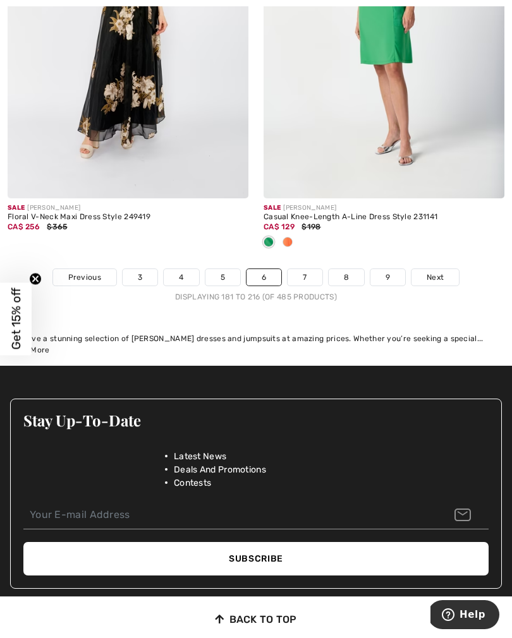
scroll to position [7564, 0]
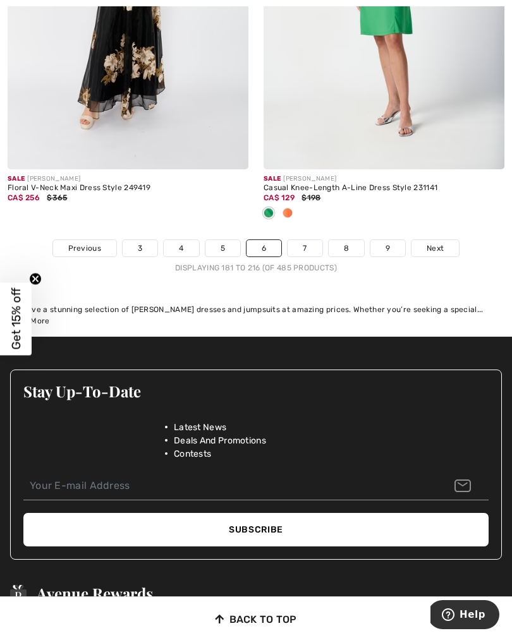
click at [304, 246] on link "7" at bounding box center [304, 248] width 34 height 16
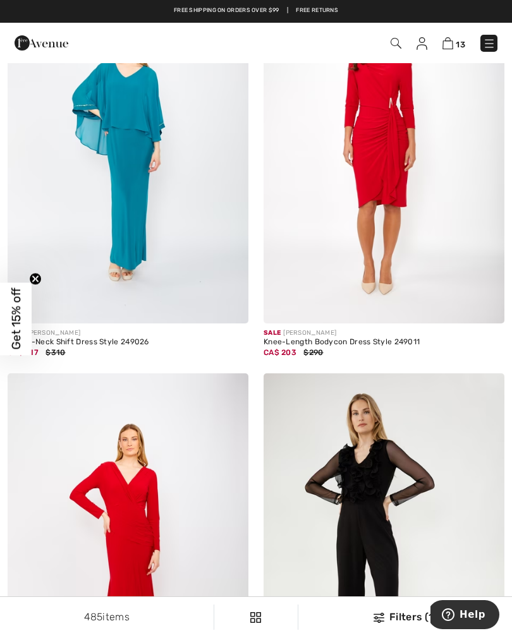
scroll to position [2790, 0]
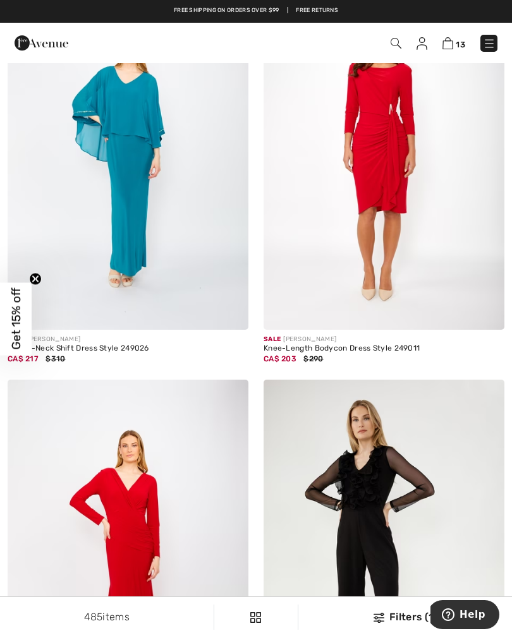
click at [493, 44] on img at bounding box center [489, 43] width 13 height 13
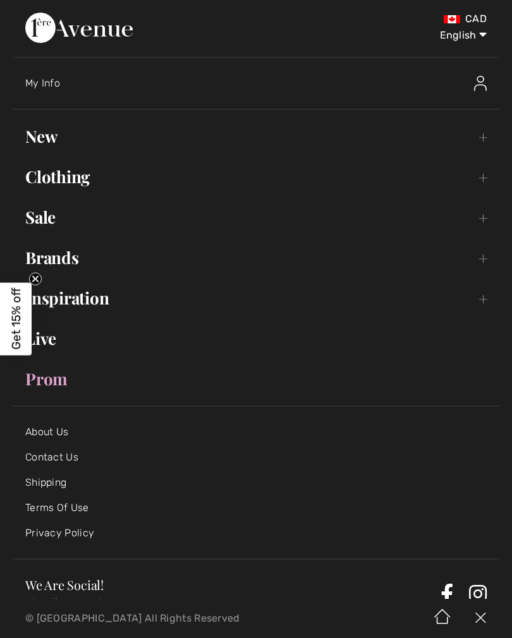
click at [42, 225] on link "Sale Toggle submenu" at bounding box center [256, 217] width 486 height 28
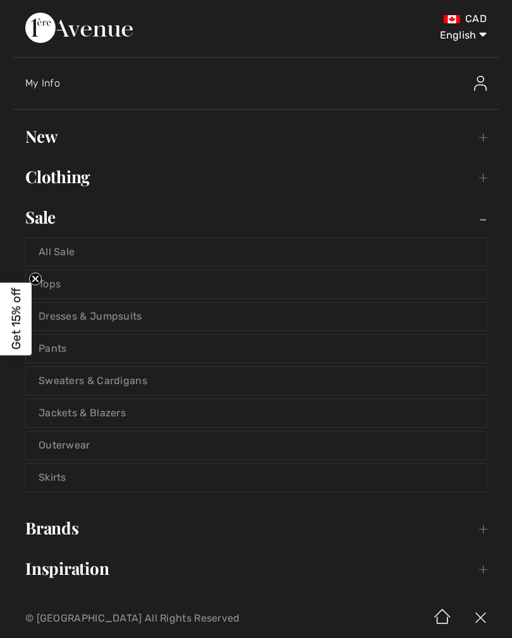
click at [134, 308] on link "Dresses & Jumpsuits" at bounding box center [256, 317] width 460 height 28
click at [122, 315] on link "Dresses & Jumpsuits" at bounding box center [256, 317] width 460 height 28
click at [85, 317] on link "Dresses & Jumpsuits" at bounding box center [256, 317] width 460 height 28
click at [139, 318] on link "Dresses & Jumpsuits" at bounding box center [256, 317] width 460 height 28
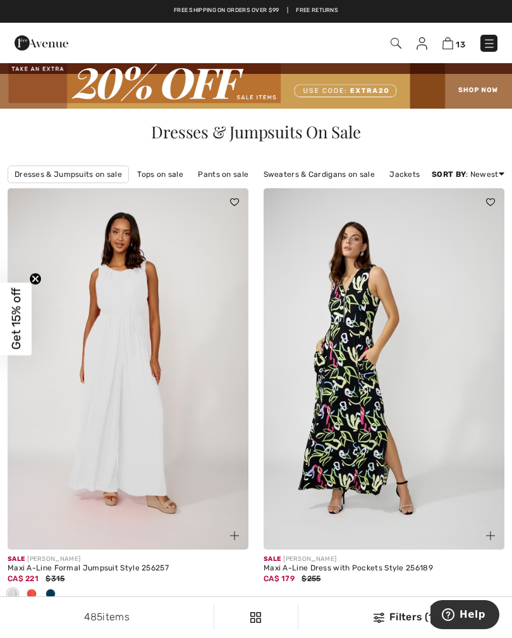
click at [378, 621] on img at bounding box center [378, 618] width 11 height 10
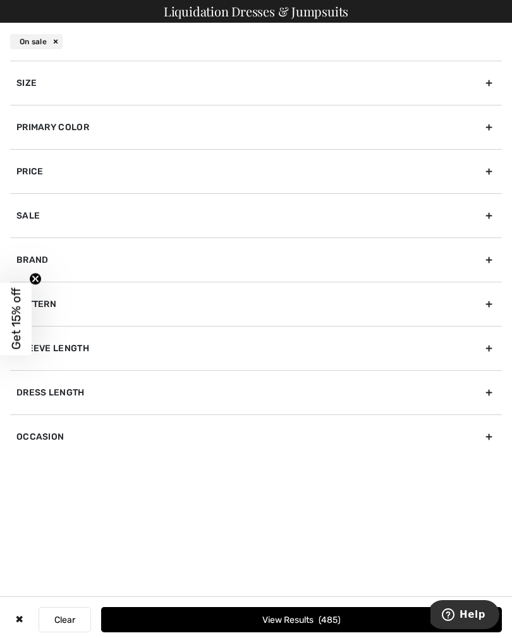
click at [129, 137] on div "Primary Color" at bounding box center [255, 127] width 491 height 44
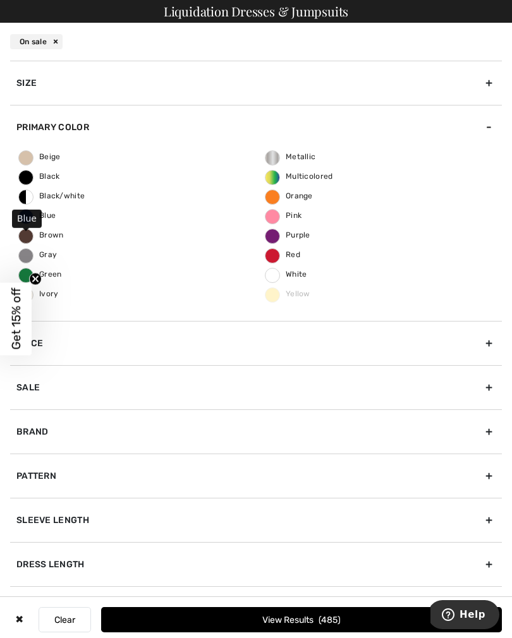
click at [45, 219] on span "Blue" at bounding box center [37, 215] width 37 height 9
click at [0, 0] on input "Blue" at bounding box center [0, 0] width 0 height 0
click at [324, 627] on button "View Results 198" at bounding box center [301, 619] width 400 height 25
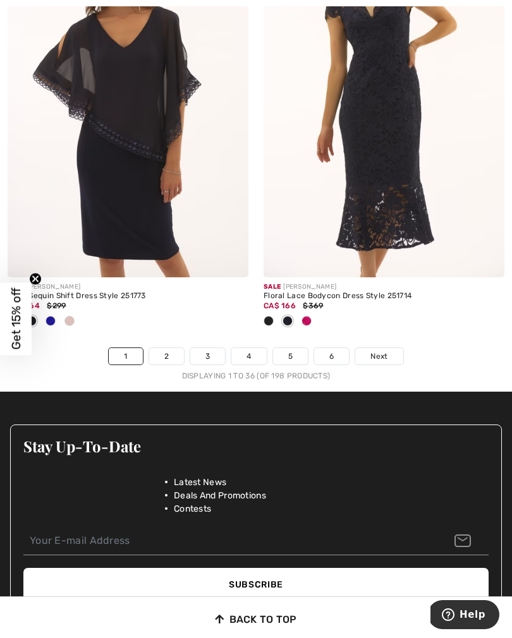
scroll to position [7725, 0]
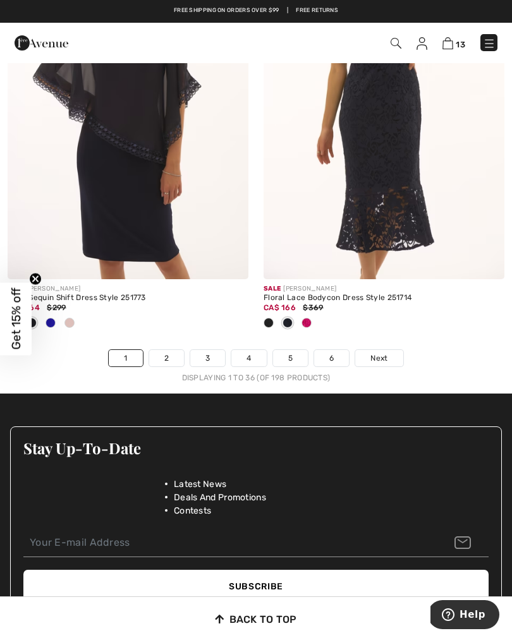
click at [171, 350] on link "2" at bounding box center [166, 358] width 35 height 16
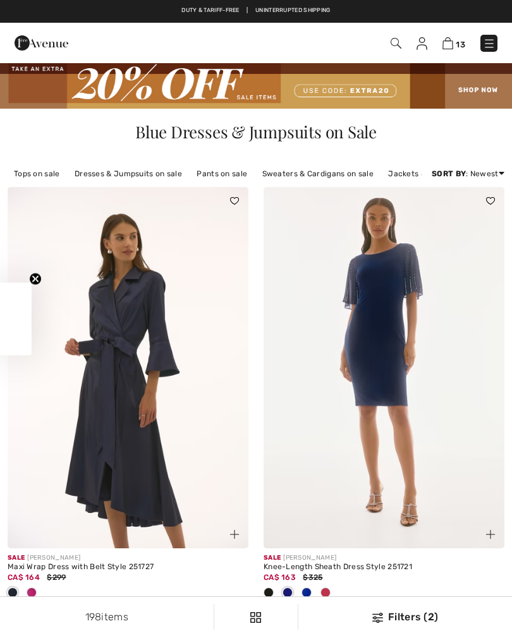
checkbox input "true"
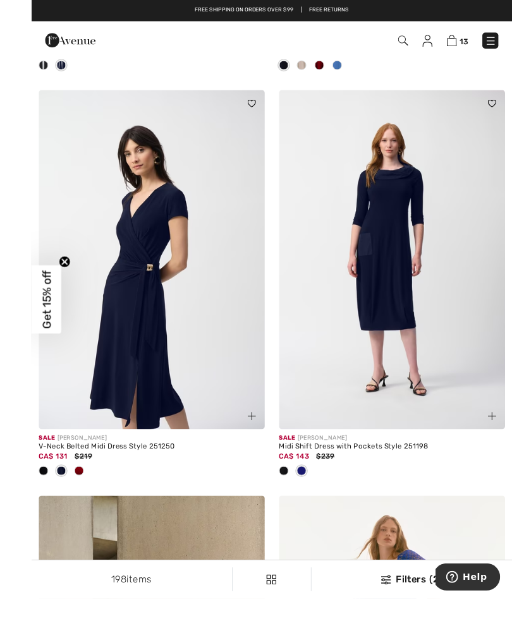
scroll to position [6354, 0]
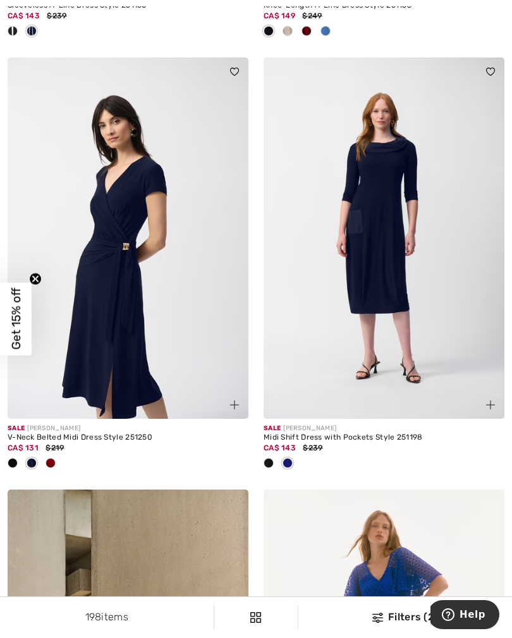
click at [54, 458] on span at bounding box center [50, 463] width 10 height 10
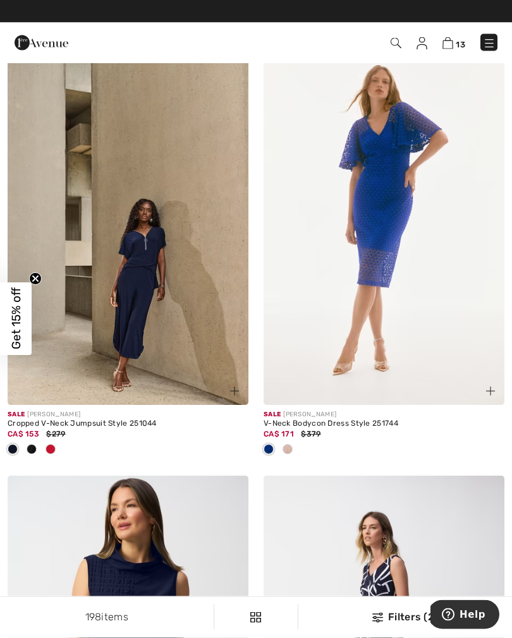
scroll to position [6775, 0]
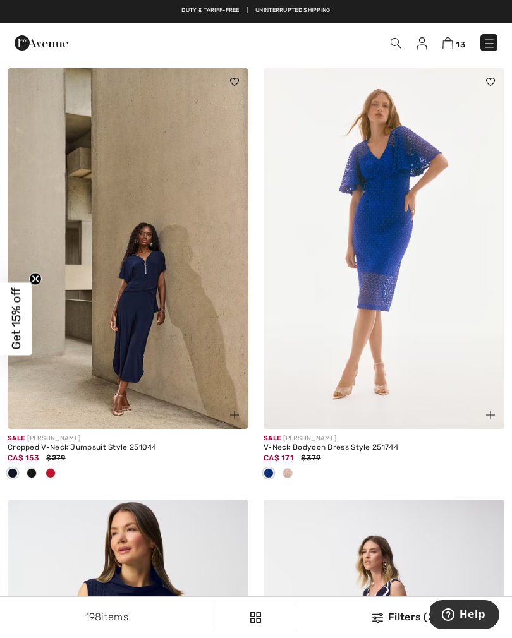
click at [402, 291] on img at bounding box center [383, 248] width 241 height 361
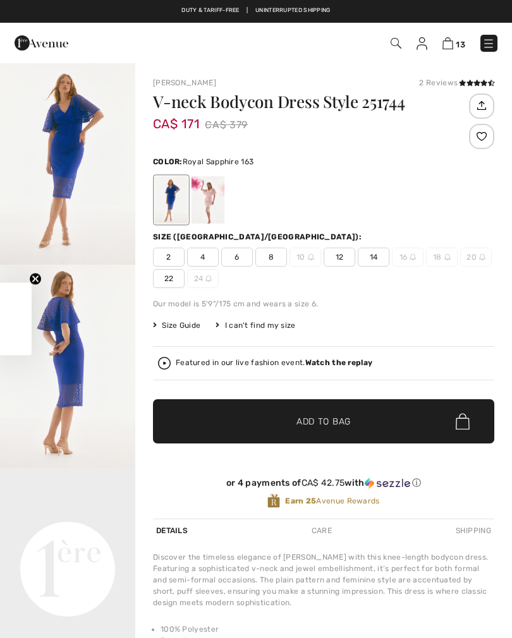
checkbox input "true"
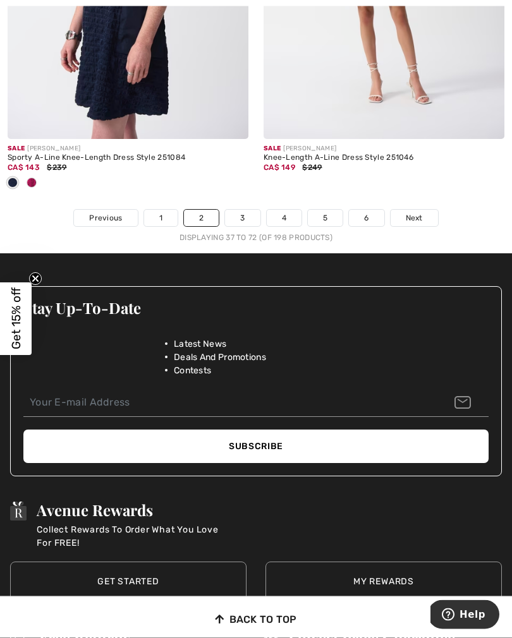
scroll to position [7928, 0]
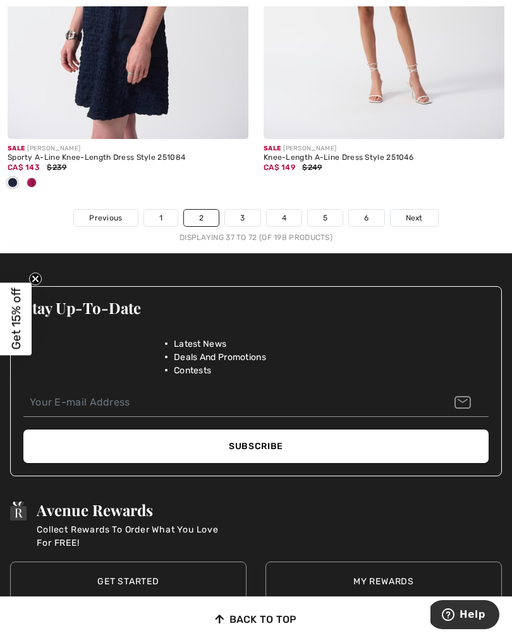
click at [244, 232] on div "Displaying 37 to 72 (of 198 products)" at bounding box center [256, 237] width 512 height 11
click at [237, 213] on link "3" at bounding box center [242, 218] width 35 height 16
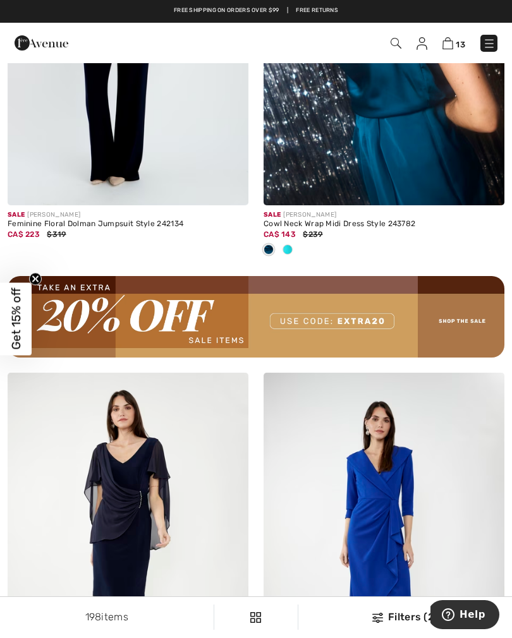
scroll to position [4974, 0]
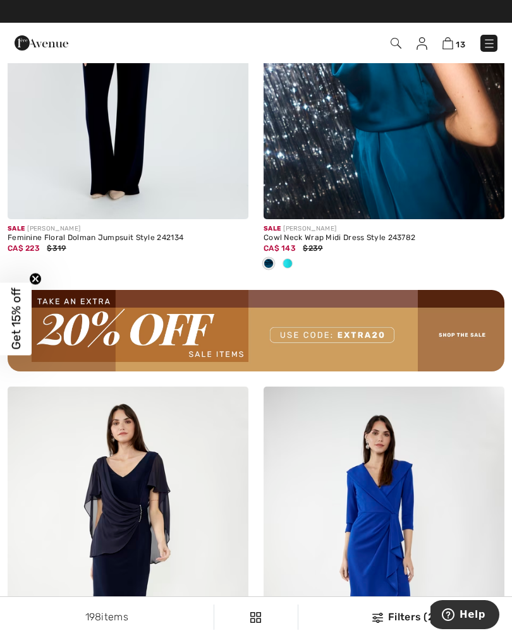
click at [288, 260] on span at bounding box center [287, 263] width 10 height 10
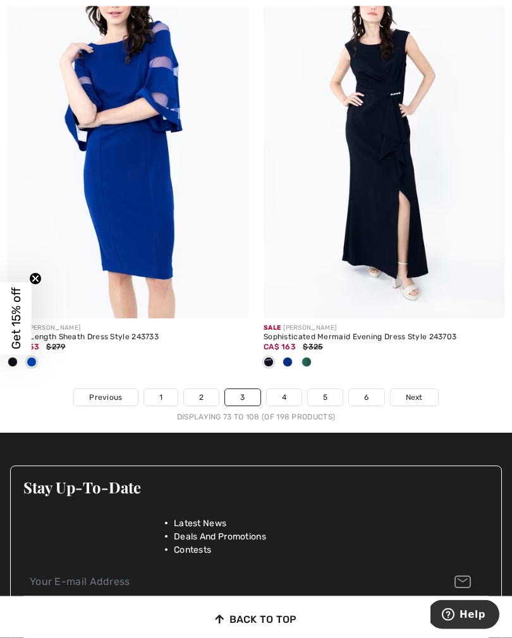
scroll to position [7561, 0]
click at [290, 389] on link "4" at bounding box center [284, 397] width 35 height 16
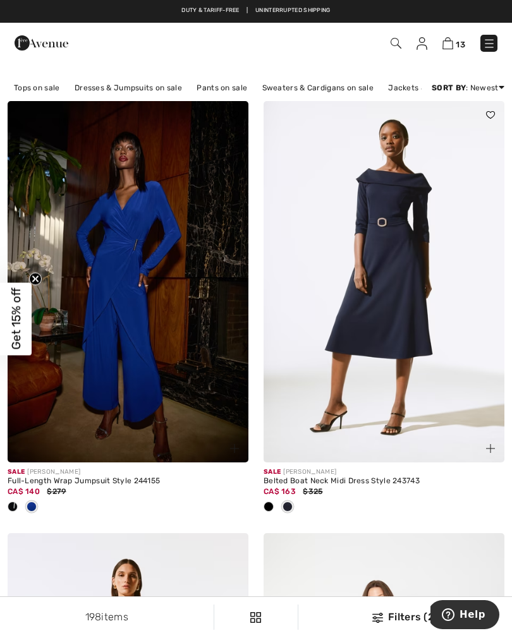
scroll to position [85, 0]
click at [270, 507] on span at bounding box center [268, 507] width 10 height 10
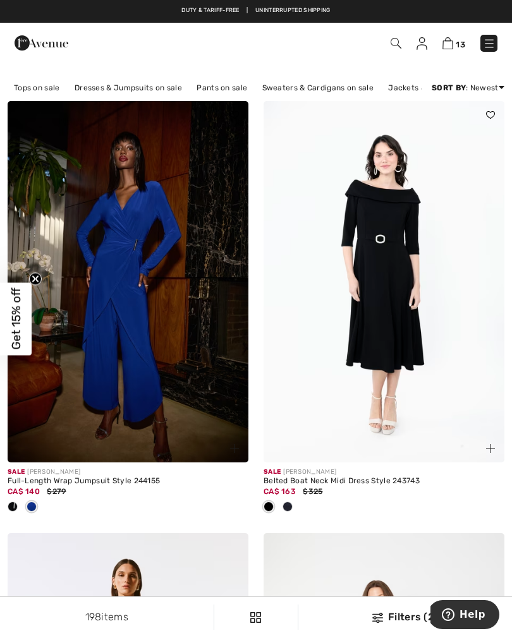
click at [294, 507] on div at bounding box center [287, 507] width 19 height 21
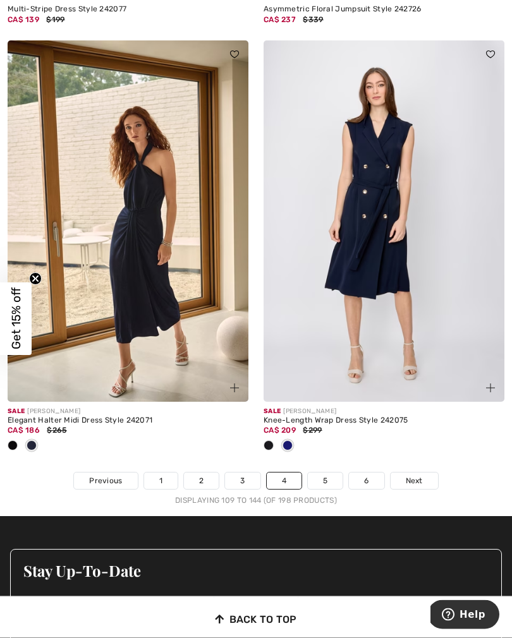
scroll to position [7562, 0]
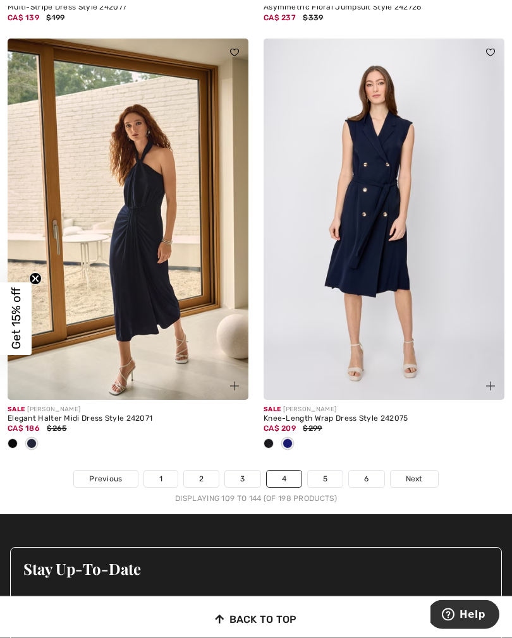
click at [328, 476] on link "5" at bounding box center [325, 479] width 35 height 16
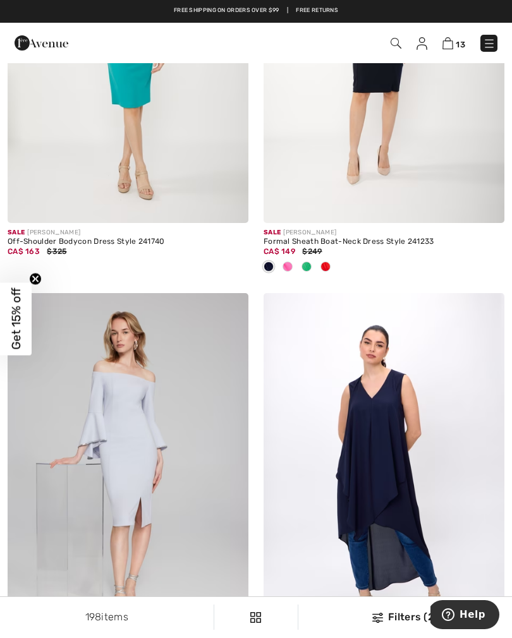
scroll to position [1601, 0]
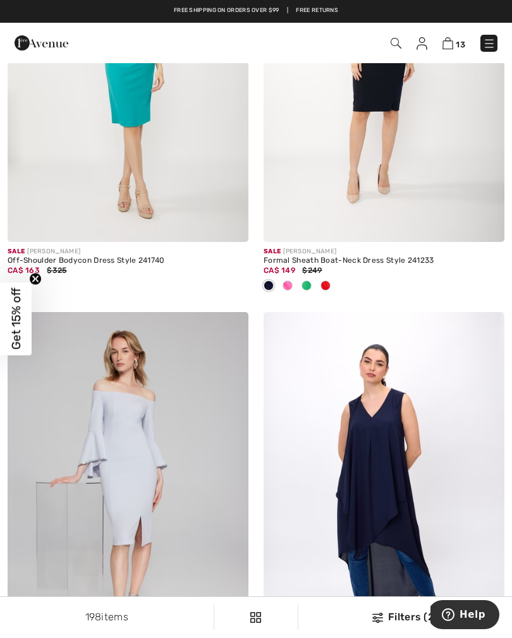
click at [448, 57] on div "13 Checkout" at bounding box center [256, 43] width 512 height 40
click at [452, 48] on img at bounding box center [447, 43] width 11 height 12
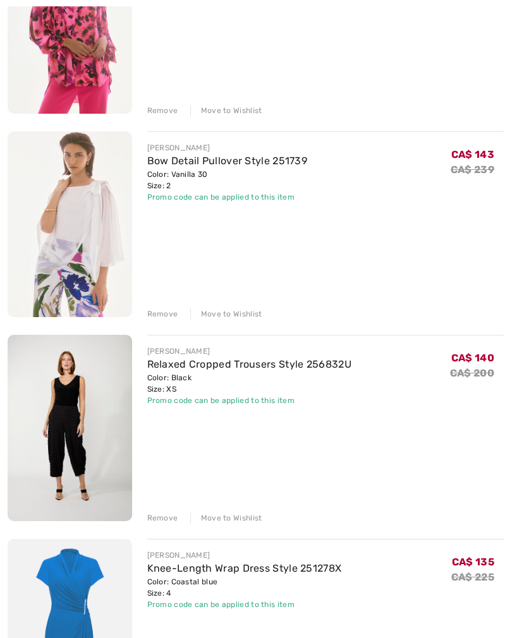
scroll to position [1278, 0]
click at [158, 318] on div "Remove" at bounding box center [162, 313] width 31 height 11
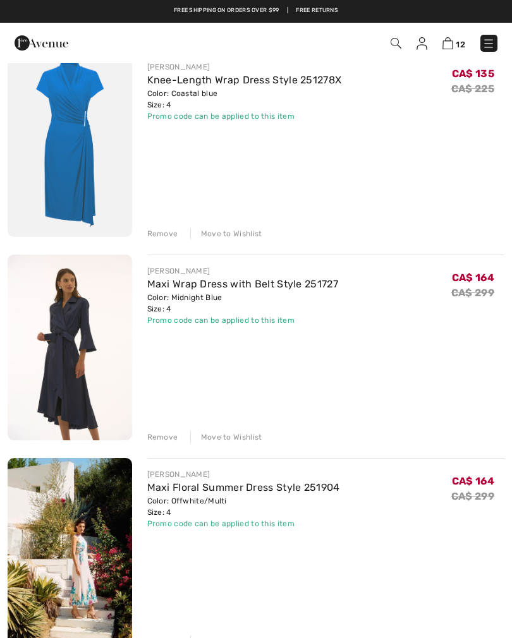
scroll to position [1556, 0]
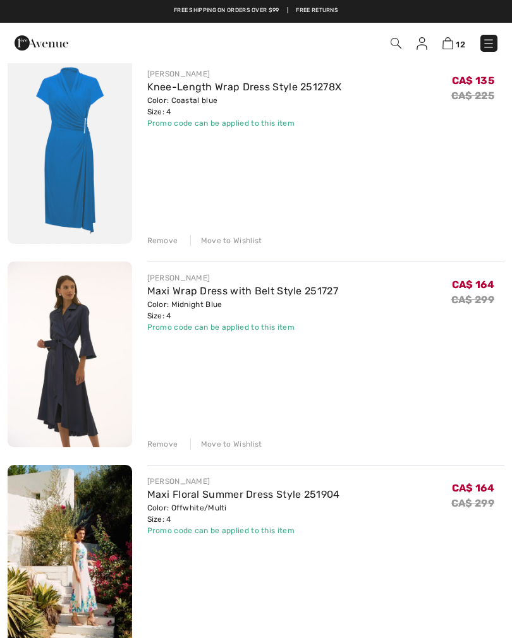
click at [485, 50] on img at bounding box center [488, 43] width 13 height 13
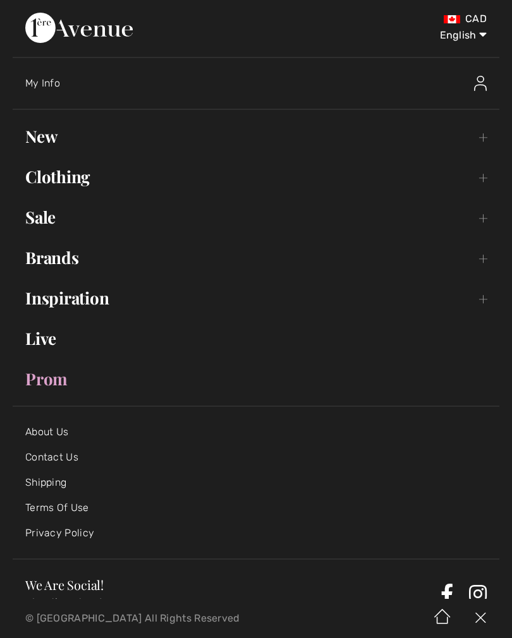
click at [47, 224] on link "Sale Toggle submenu" at bounding box center [256, 217] width 486 height 28
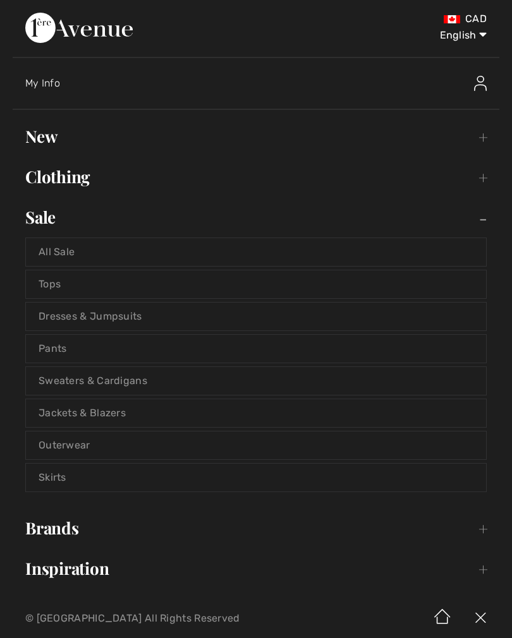
click at [128, 414] on link "Jackets & Blazers" at bounding box center [256, 413] width 460 height 28
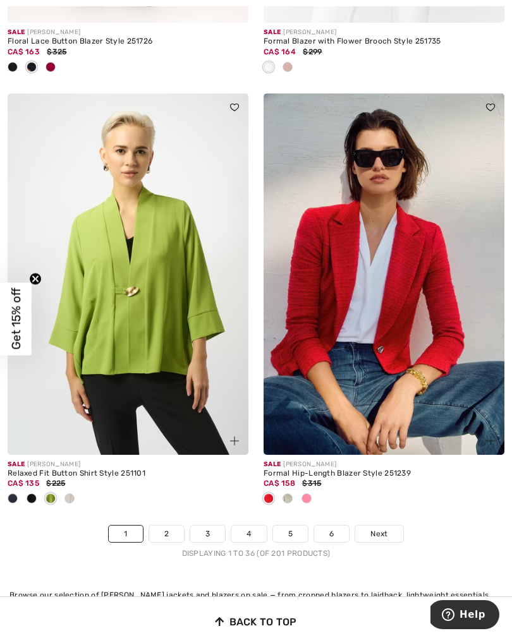
scroll to position [7540, 0]
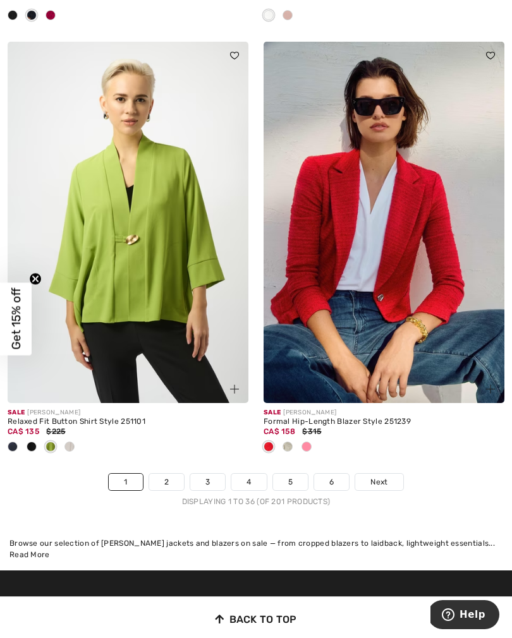
click at [172, 476] on link "2" at bounding box center [166, 482] width 35 height 16
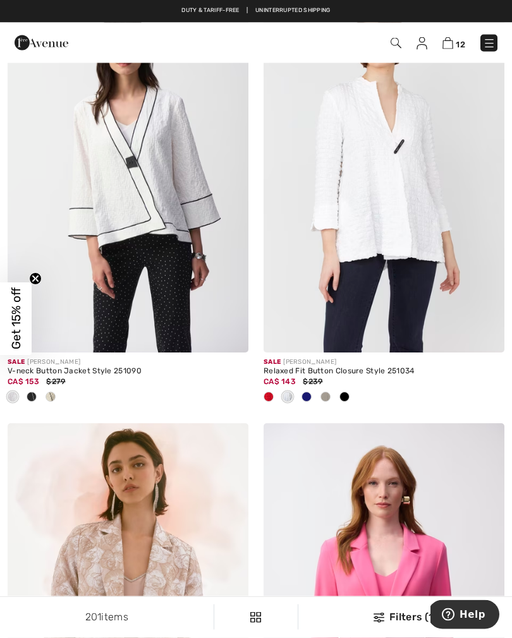
scroll to position [185, 0]
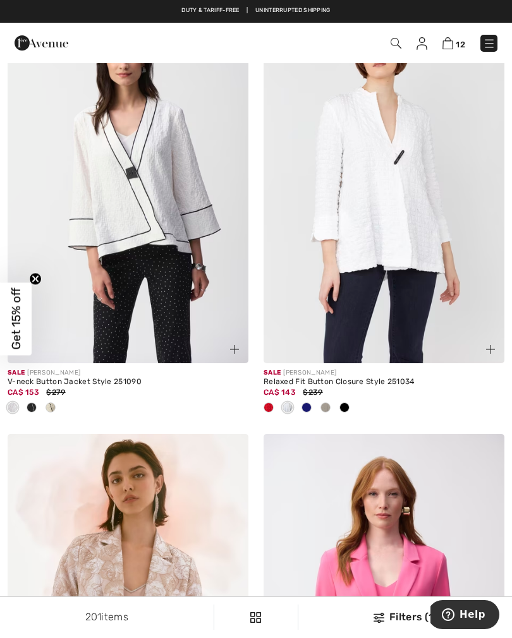
click at [327, 411] on span at bounding box center [325, 407] width 10 height 10
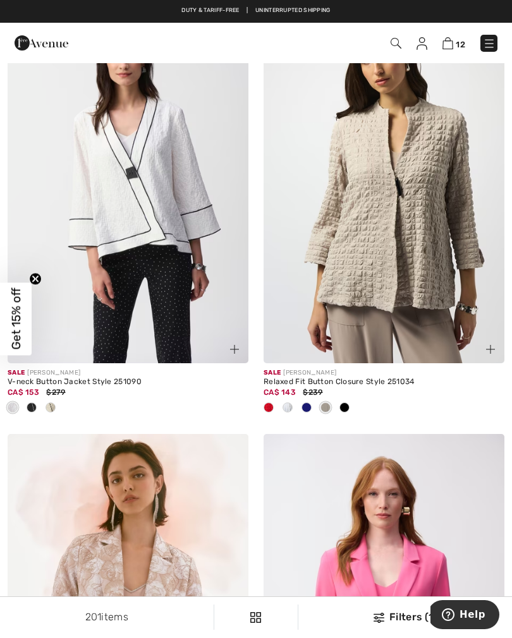
click at [346, 413] on div at bounding box center [344, 408] width 19 height 21
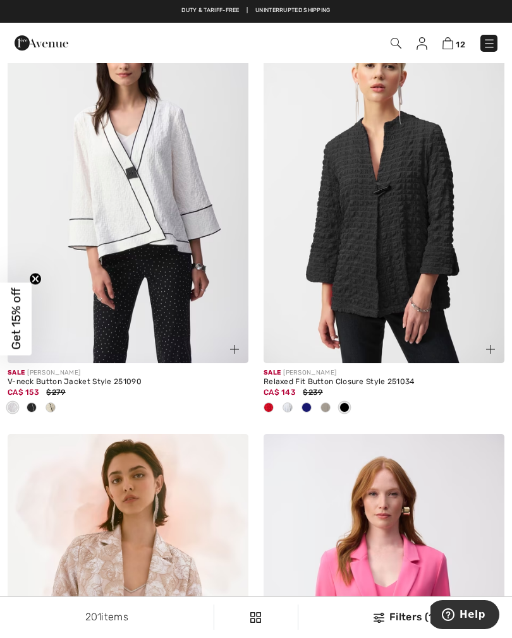
click at [287, 407] on span at bounding box center [287, 407] width 10 height 10
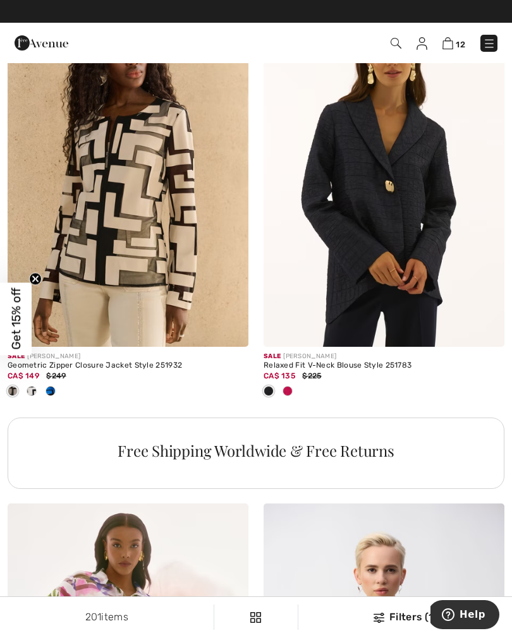
scroll to position [2306, 0]
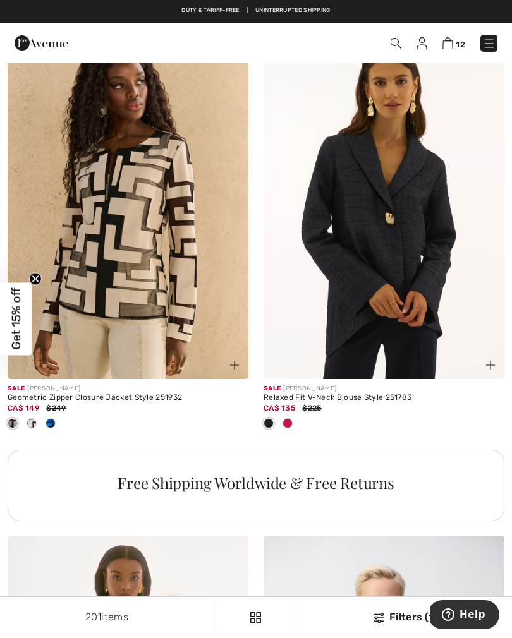
click at [292, 421] on div at bounding box center [287, 424] width 19 height 21
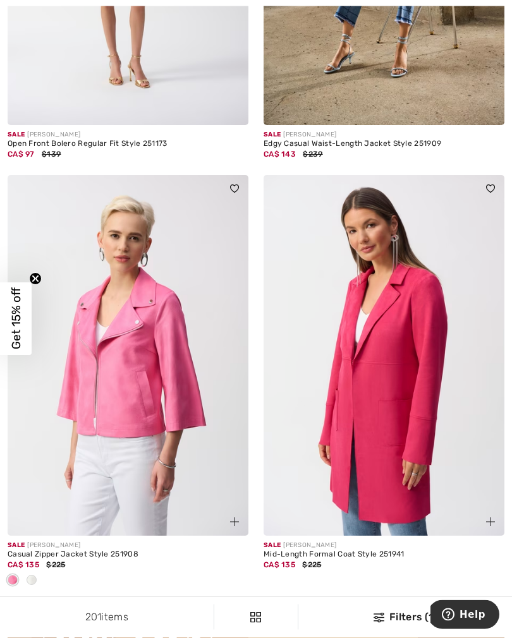
scroll to position [4823, 0]
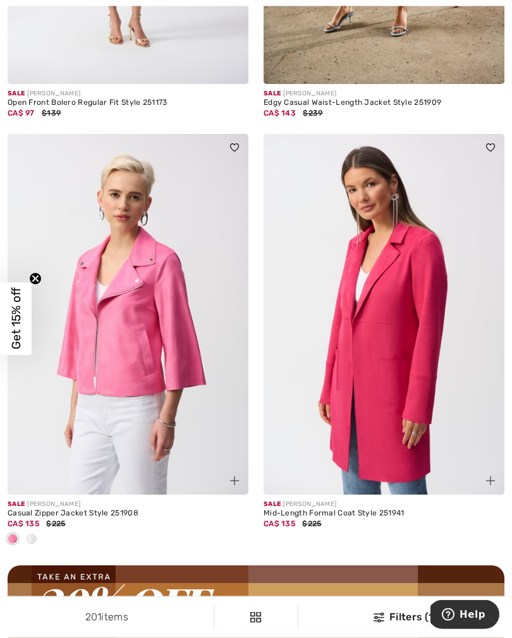
click at [137, 367] on img at bounding box center [128, 315] width 241 height 361
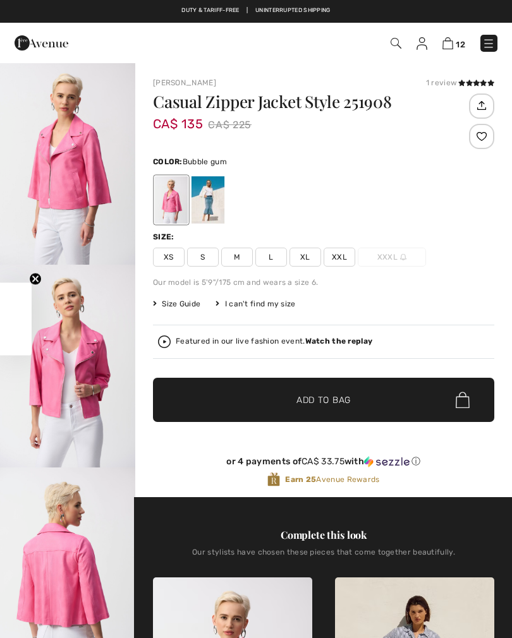
checkbox input "true"
click at [171, 260] on span "XS" at bounding box center [169, 257] width 32 height 19
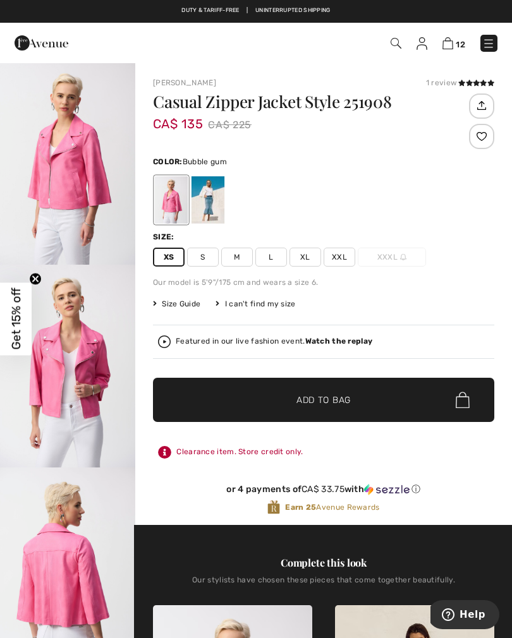
click at [301, 407] on span "✔ Added to Bag Add to Bag" at bounding box center [323, 400] width 341 height 44
click at [330, 402] on span "Add to Bag" at bounding box center [323, 399] width 54 height 13
click at [330, 345] on strong "Watch the replay" at bounding box center [339, 341] width 68 height 9
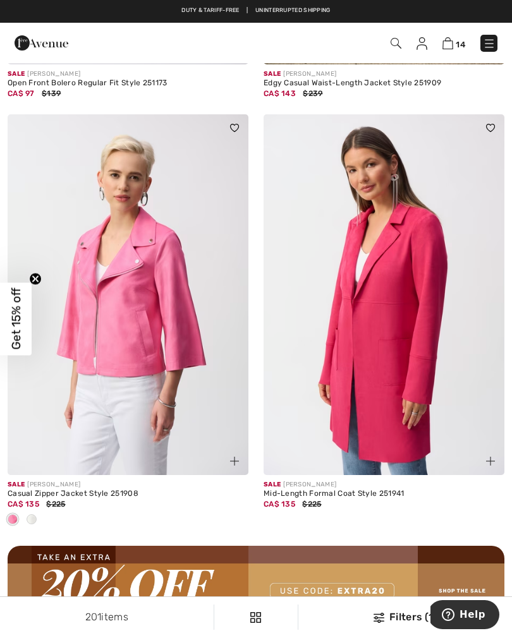
click at [445, 47] on img at bounding box center [447, 43] width 11 height 12
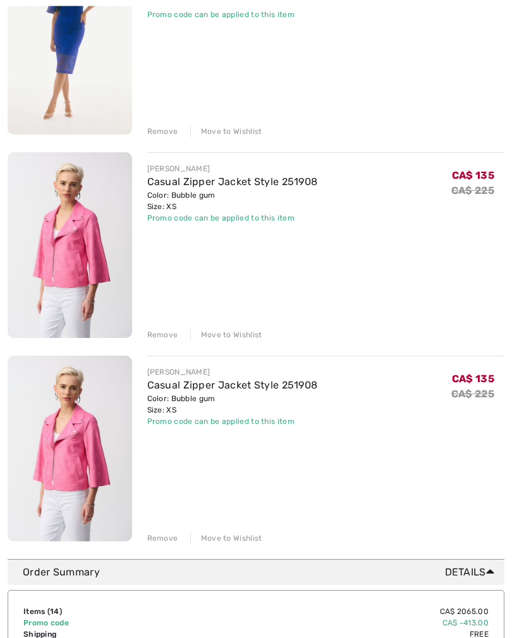
scroll to position [2480, 0]
click at [160, 543] on div "Remove" at bounding box center [162, 537] width 31 height 11
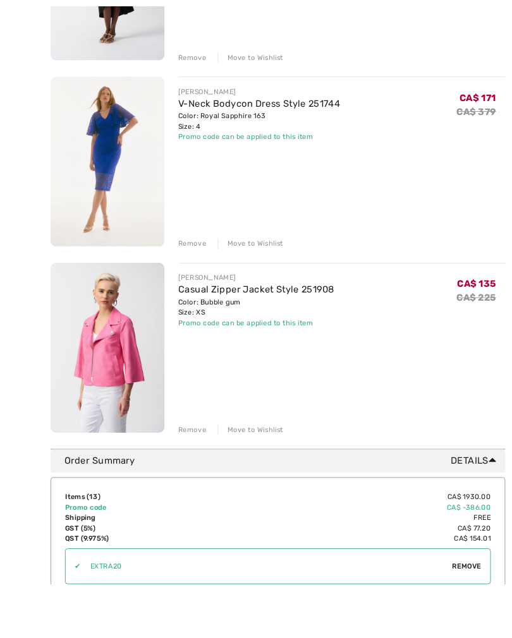
scroll to position [2416, 0]
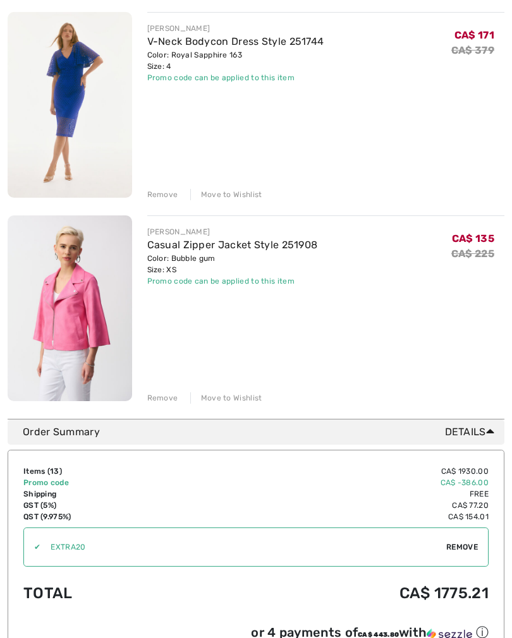
click at [273, 247] on link "Casual Zipper Jacket Style 251908" at bounding box center [232, 245] width 171 height 12
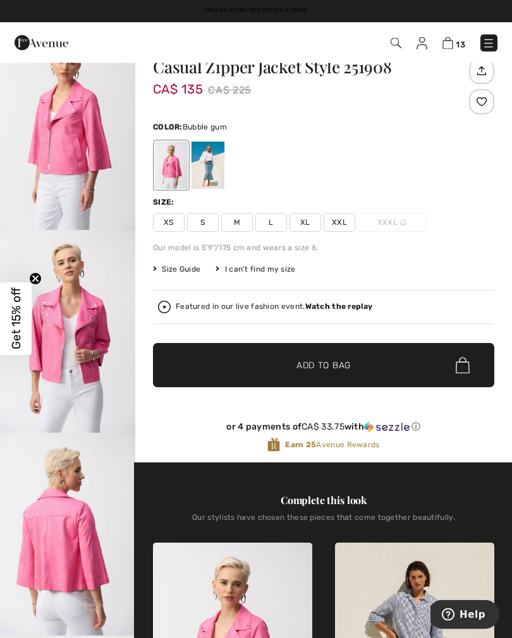
scroll to position [35, 0]
click at [213, 172] on div at bounding box center [207, 164] width 33 height 47
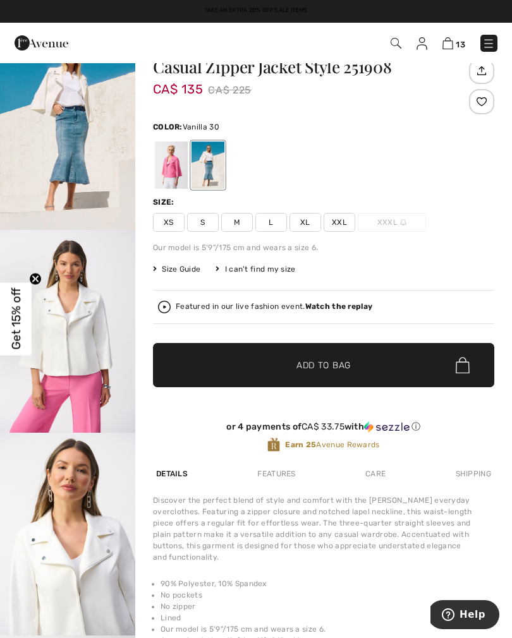
click at [450, 44] on img at bounding box center [447, 43] width 11 height 12
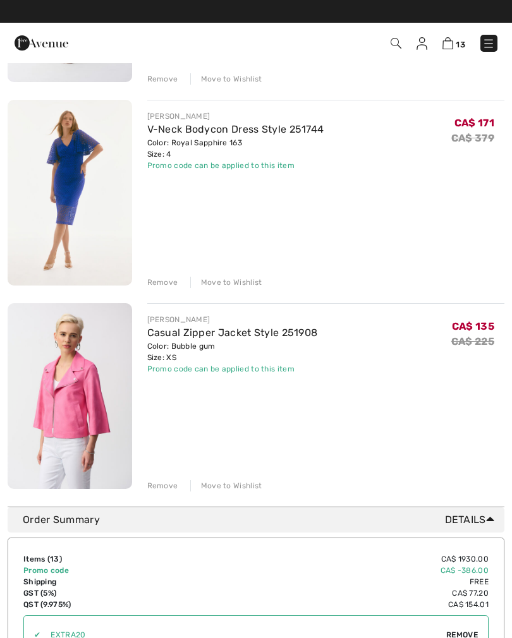
scroll to position [2318, 0]
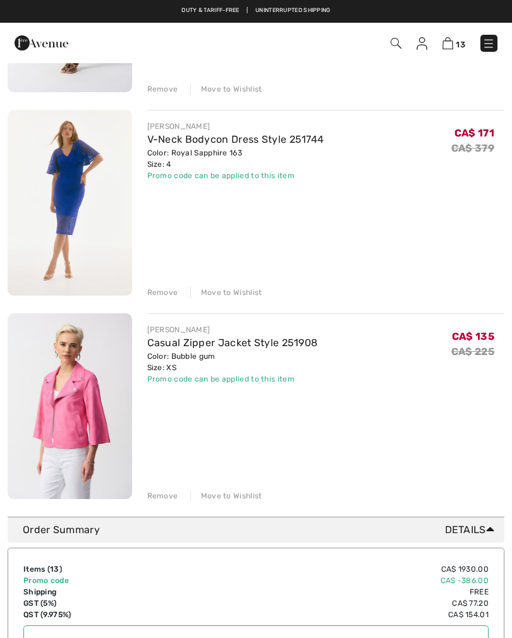
click at [159, 295] on div "Remove" at bounding box center [162, 292] width 31 height 11
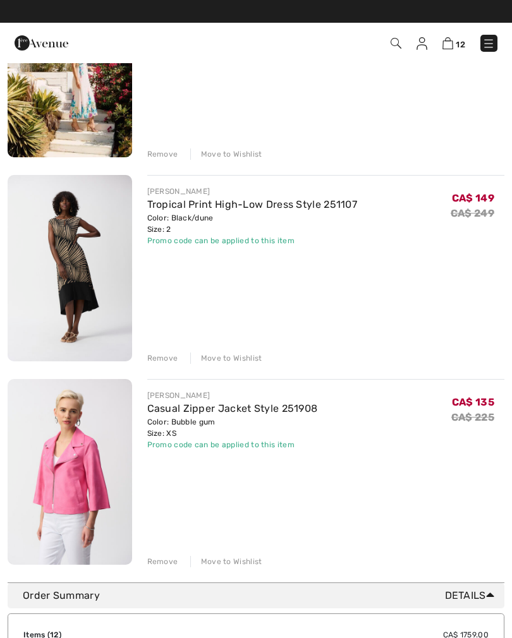
scroll to position [2050, 0]
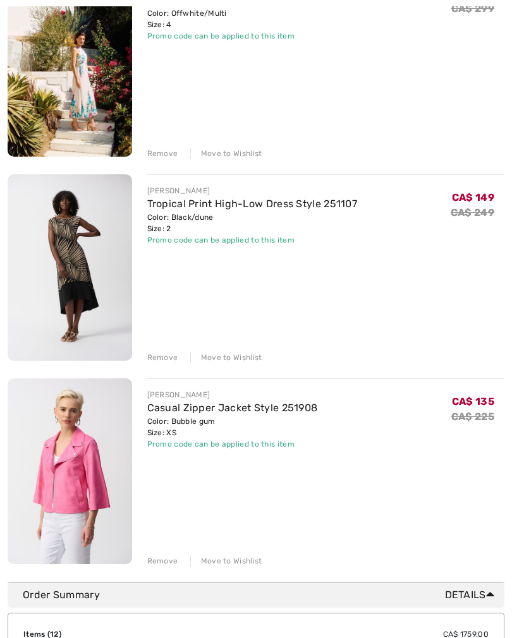
click at [162, 358] on div "Remove" at bounding box center [162, 357] width 31 height 11
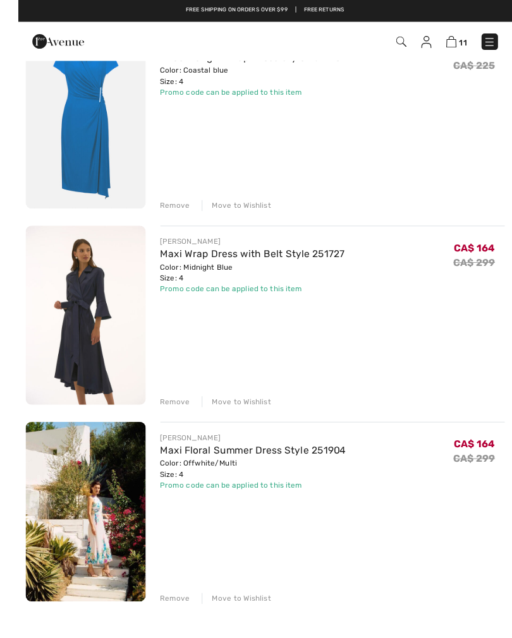
scroll to position [1601, 0]
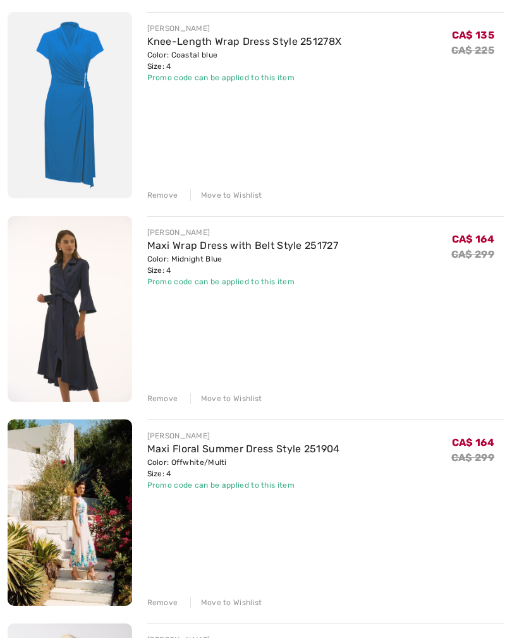
click at [232, 246] on link "Maxi Wrap Dress with Belt Style 251727" at bounding box center [242, 245] width 191 height 12
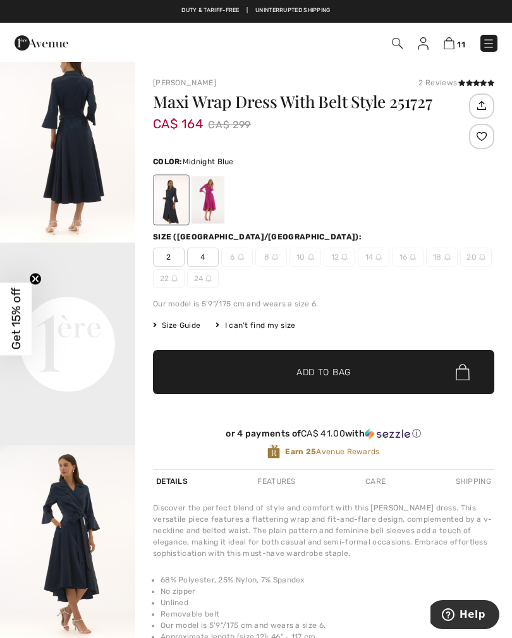
scroll to position [229, 0]
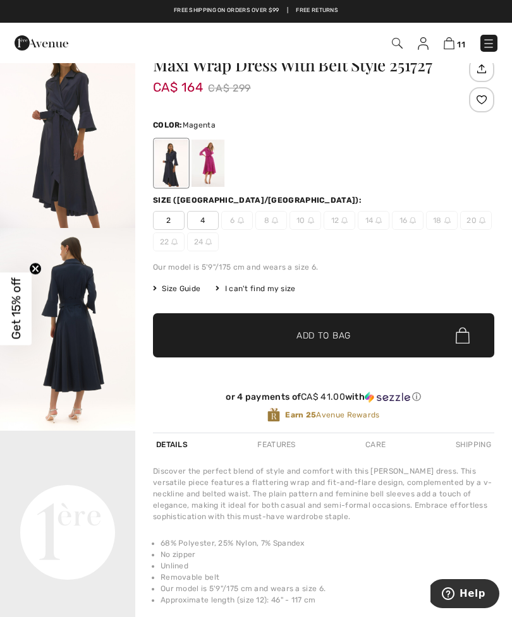
click at [206, 176] on div at bounding box center [207, 163] width 33 height 47
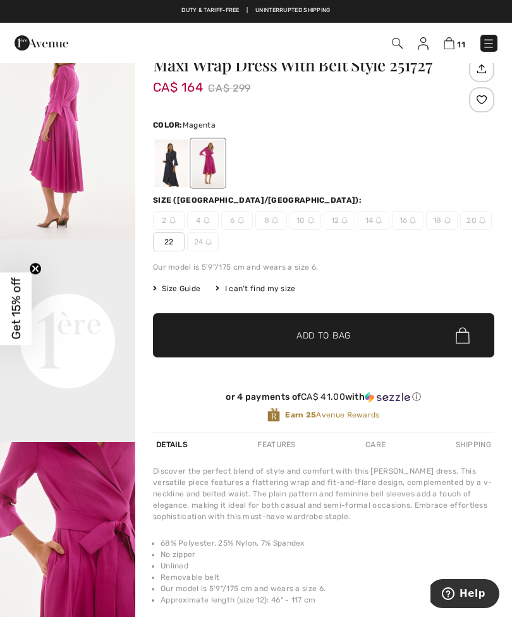
scroll to position [192, 0]
click at [450, 48] on img at bounding box center [448, 43] width 11 height 12
click at [448, 48] on img at bounding box center [448, 43] width 11 height 12
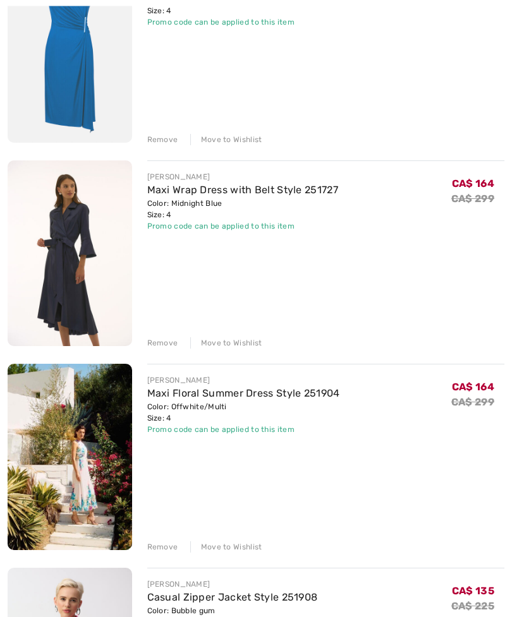
scroll to position [1657, 0]
click at [160, 140] on div "Remove" at bounding box center [162, 139] width 31 height 11
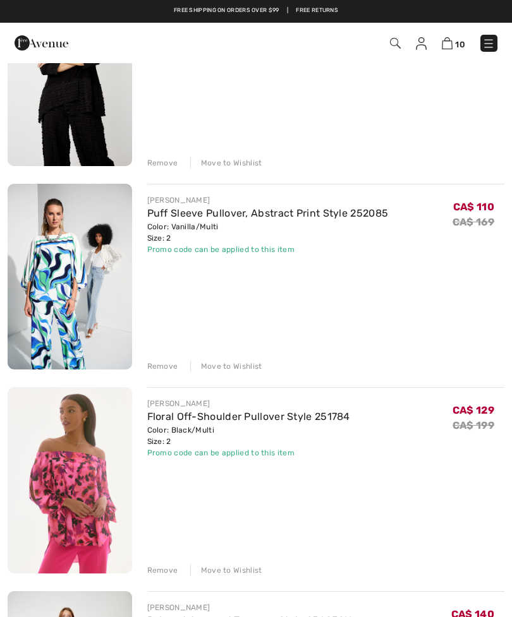
scroll to position [804, 0]
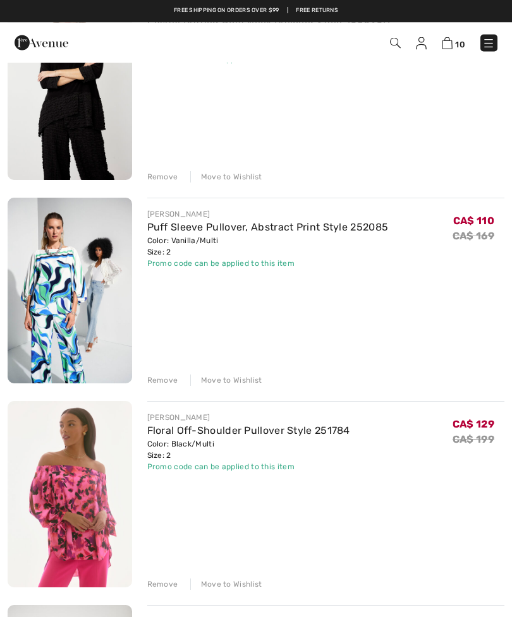
click at [354, 218] on div "[PERSON_NAME]" at bounding box center [267, 214] width 241 height 11
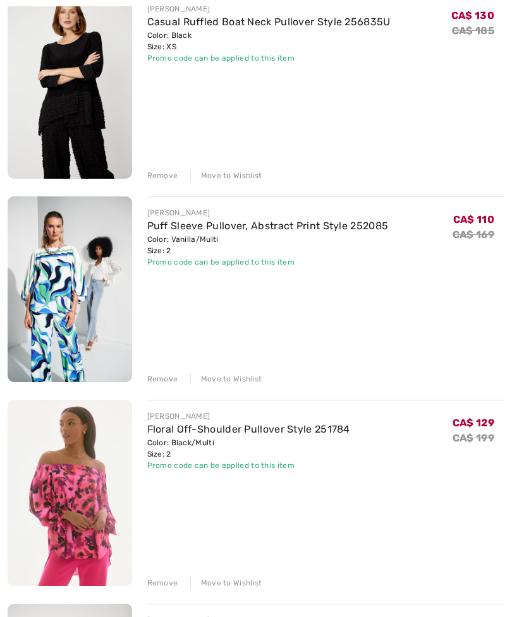
scroll to position [807, 0]
click at [247, 228] on link "Puff Sleeve Pullover, Abstract Print Style 252085" at bounding box center [267, 225] width 241 height 12
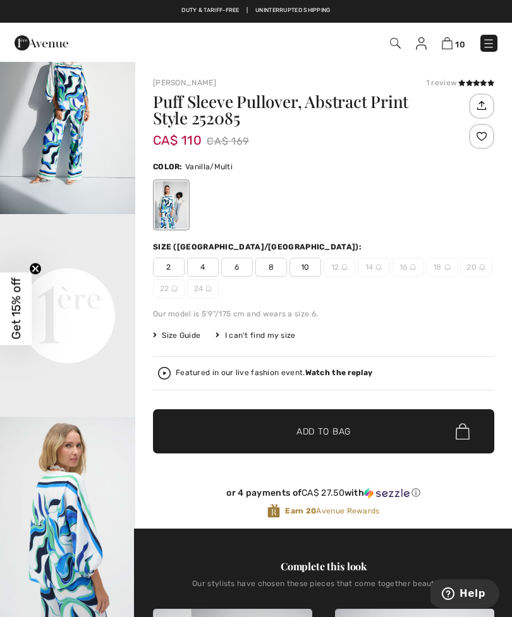
scroll to position [274, 0]
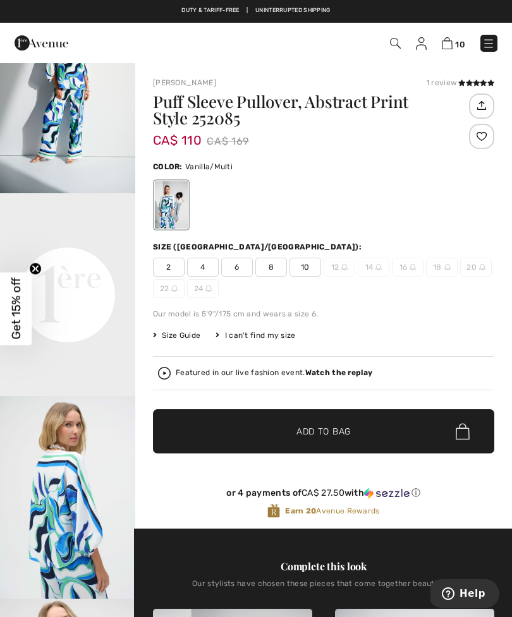
click at [452, 57] on div "10 Checkout 1 review" at bounding box center [256, 43] width 512 height 40
click at [450, 49] on img at bounding box center [446, 43] width 11 height 12
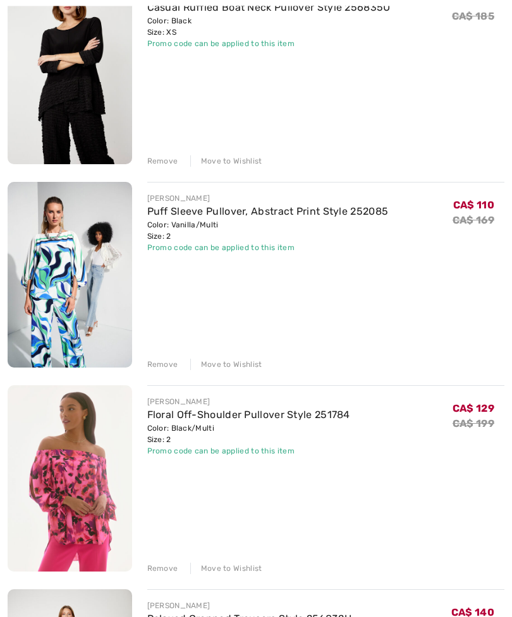
click at [162, 367] on div "Remove" at bounding box center [162, 364] width 31 height 11
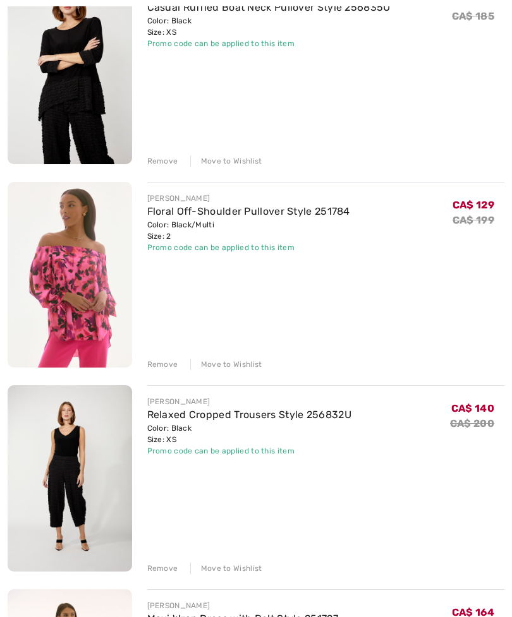
click at [194, 216] on link "Floral Off-Shoulder Pullover Style 251784" at bounding box center [248, 211] width 203 height 12
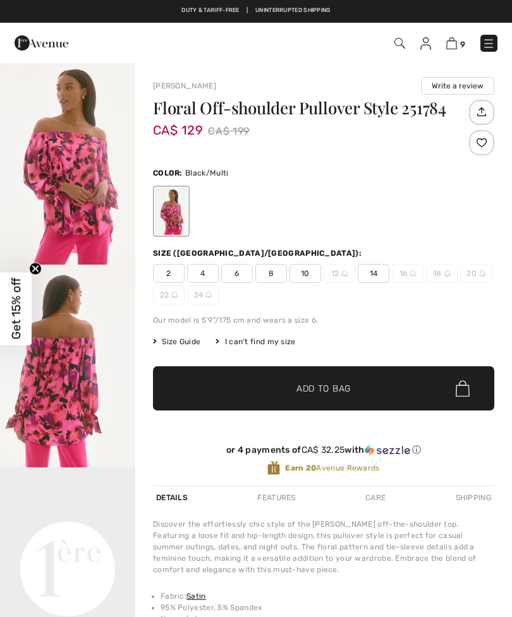
checkbox input "true"
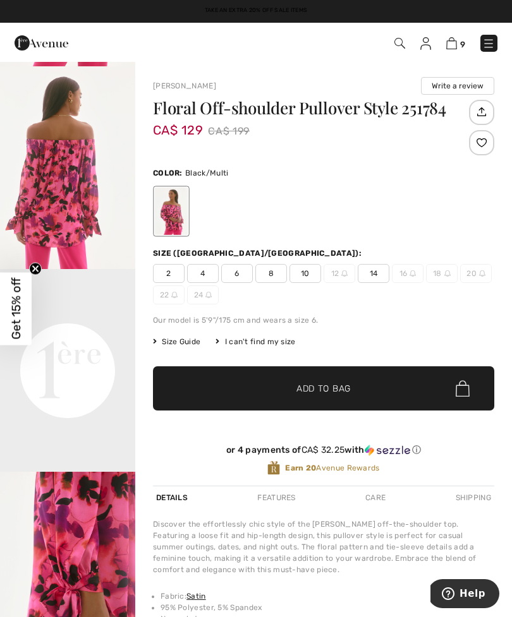
scroll to position [193, 0]
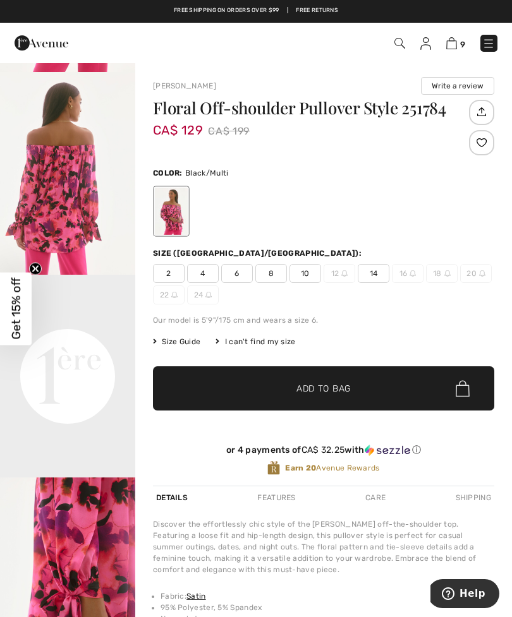
click at [456, 42] on img at bounding box center [451, 43] width 11 height 12
click at [451, 58] on div "9 Checkout" at bounding box center [256, 43] width 512 height 40
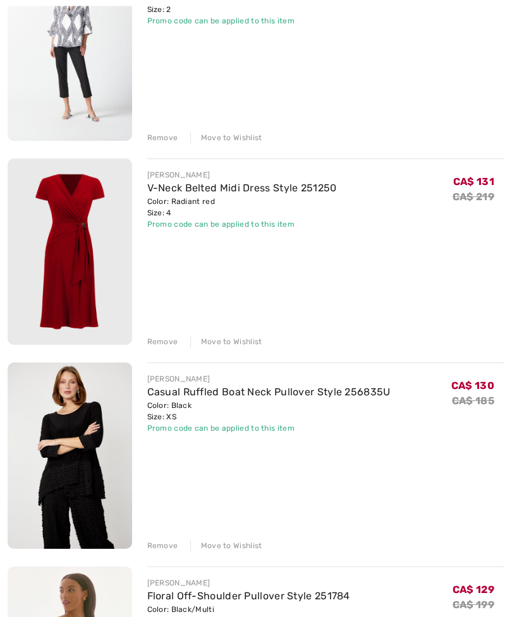
scroll to position [438, 0]
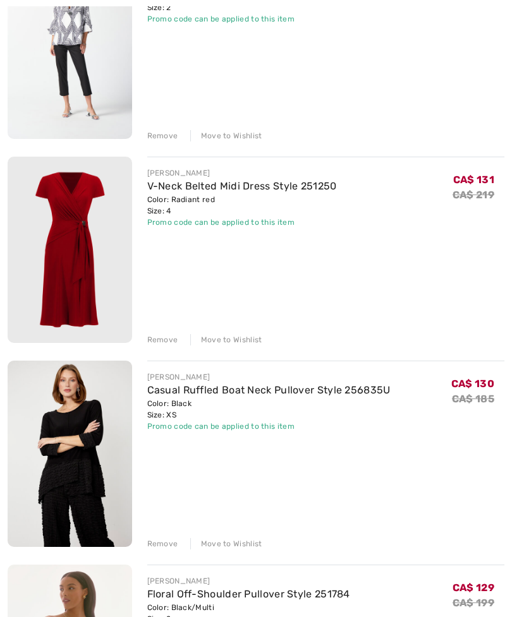
click at [159, 345] on div "Remove" at bounding box center [162, 339] width 31 height 11
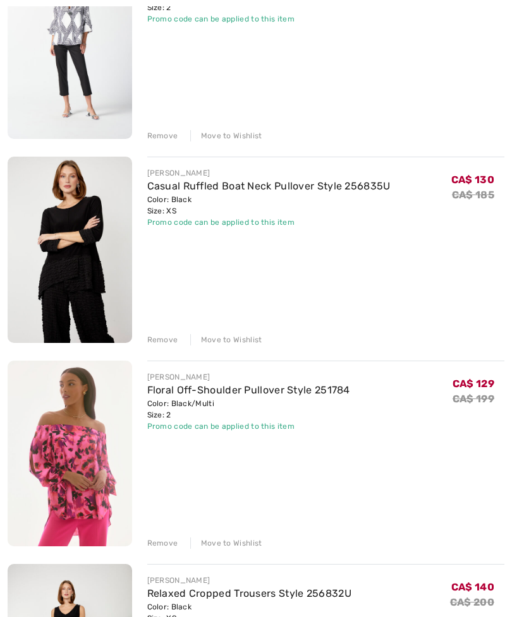
click at [156, 345] on div "Remove" at bounding box center [162, 339] width 31 height 11
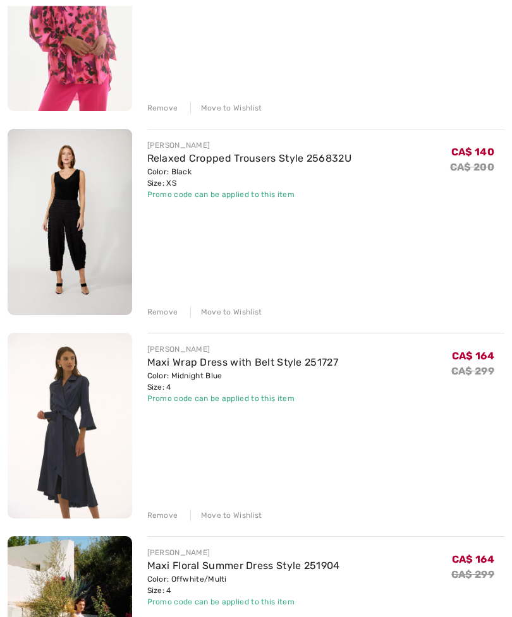
scroll to position [669, 0]
click at [159, 314] on div "Remove" at bounding box center [162, 311] width 31 height 11
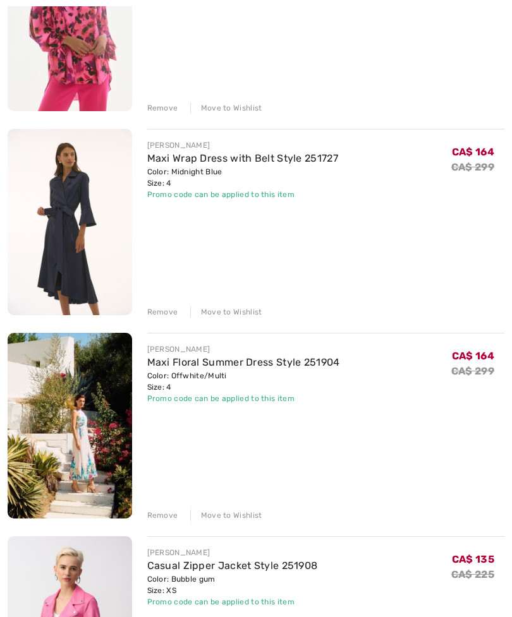
click at [157, 318] on div "JOSEPH RIBKOFF Sparkle Floral Cropped Jacket Style 242219 Color: Pink/gold Size…" at bounding box center [256, 121] width 496 height 1207
click at [160, 315] on div "Remove" at bounding box center [162, 311] width 31 height 11
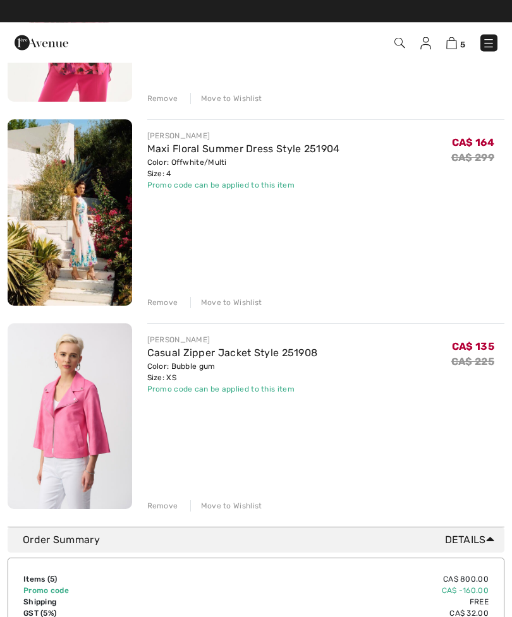
scroll to position [678, 0]
click at [236, 153] on link "Maxi Floral Summer Dress Style 251904" at bounding box center [243, 149] width 193 height 12
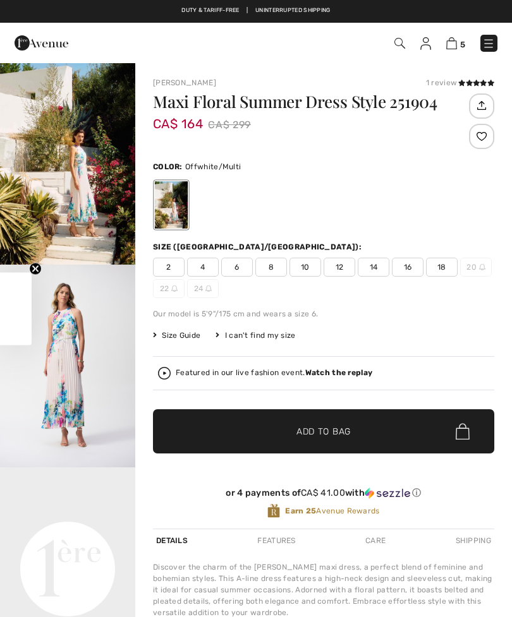
checkbox input "true"
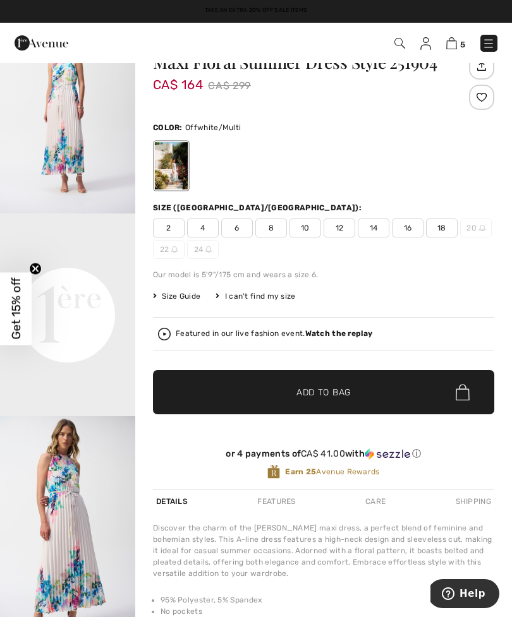
scroll to position [36, 0]
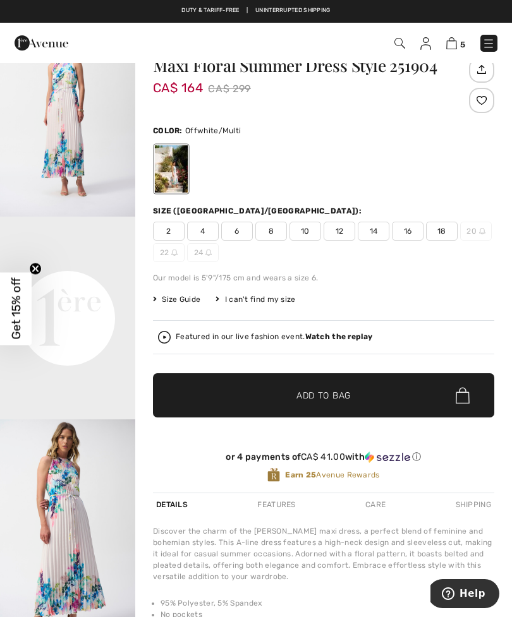
click at [449, 44] on img at bounding box center [451, 43] width 11 height 12
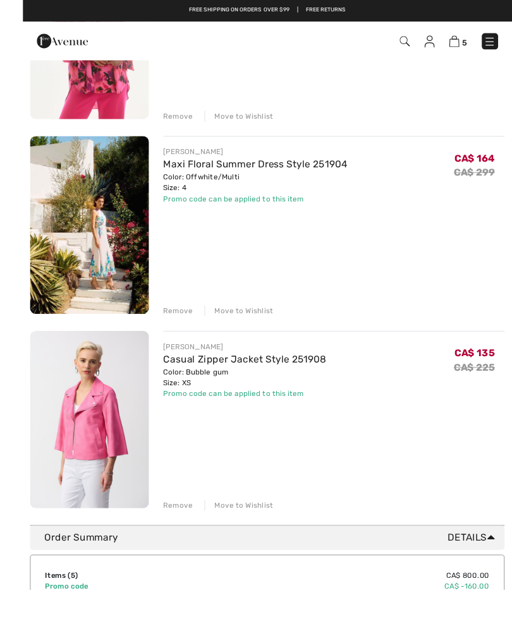
scroll to position [721, 0]
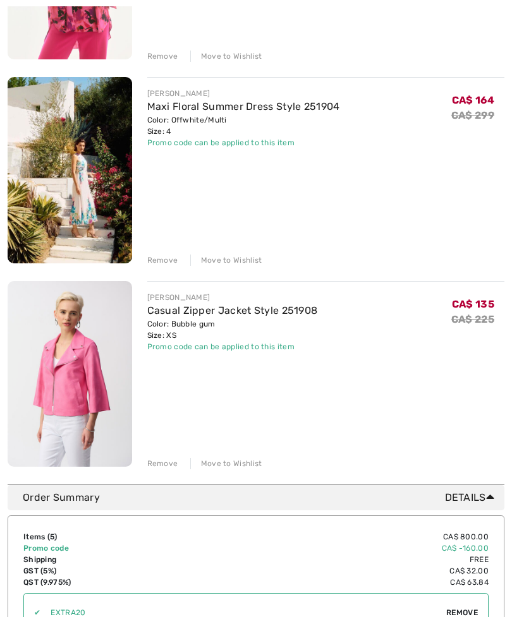
click at [157, 469] on div "Remove" at bounding box center [162, 463] width 31 height 11
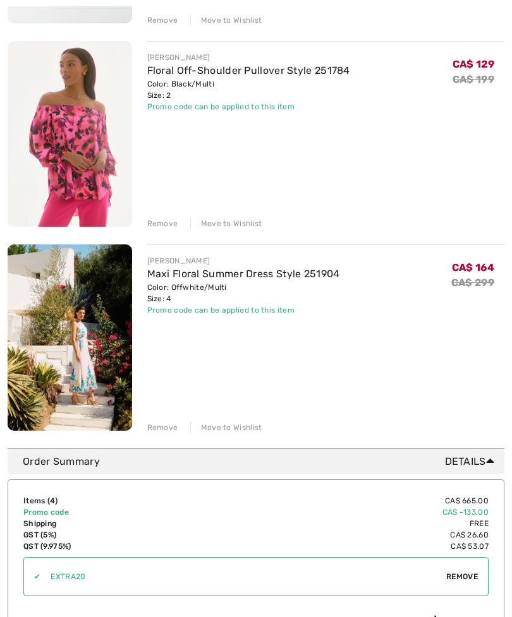
scroll to position [553, 0]
click at [180, 279] on link "Maxi Floral Summer Dress Style 251904" at bounding box center [243, 274] width 193 height 12
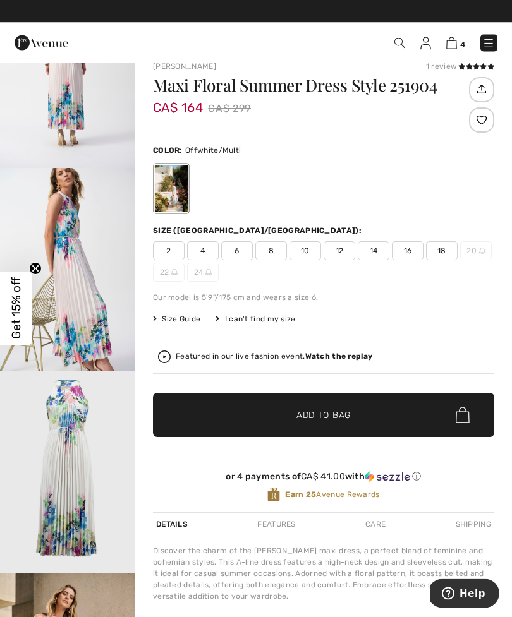
scroll to position [8, 0]
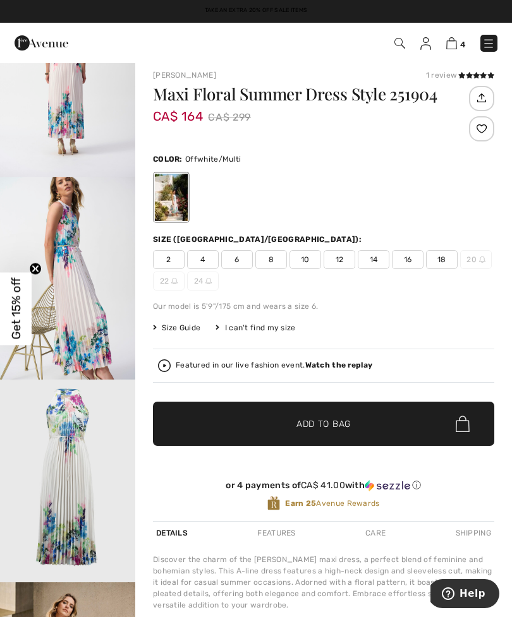
click at [454, 48] on img at bounding box center [451, 43] width 11 height 12
click at [448, 56] on div "4 Checkout" at bounding box center [360, 43] width 292 height 26
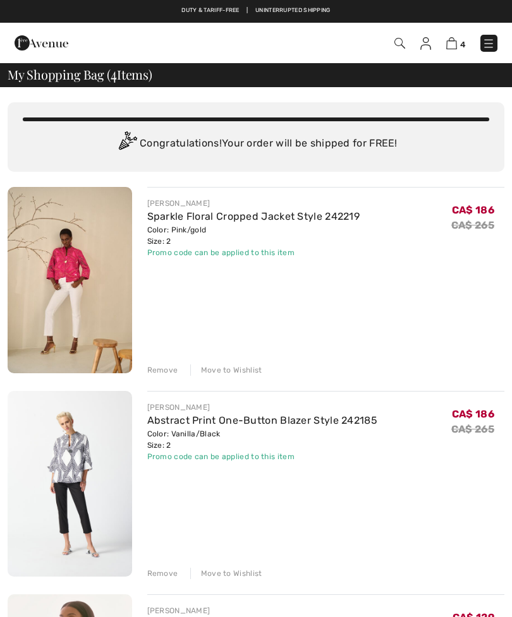
click at [177, 426] on link "Abstract Print One-Button Blazer Style 242185" at bounding box center [262, 420] width 231 height 12
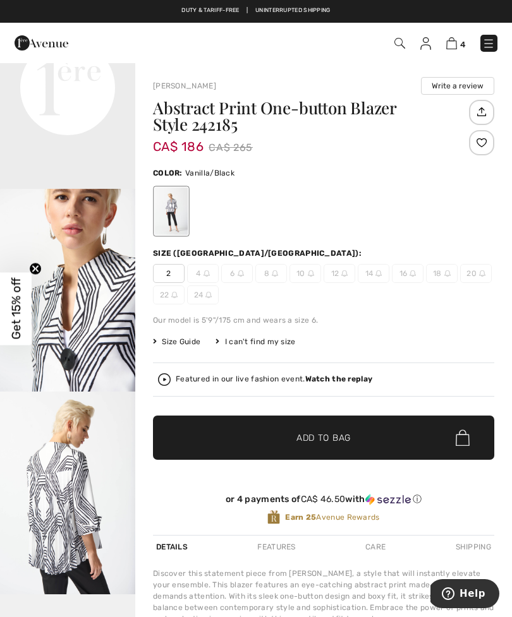
click at [449, 49] on img at bounding box center [451, 43] width 11 height 12
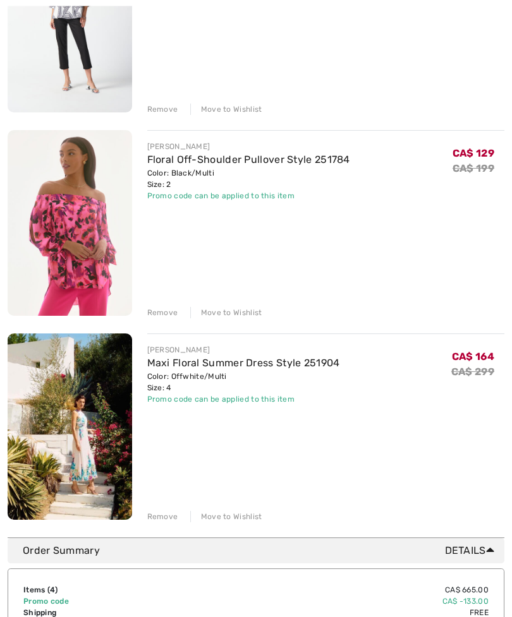
scroll to position [504, 0]
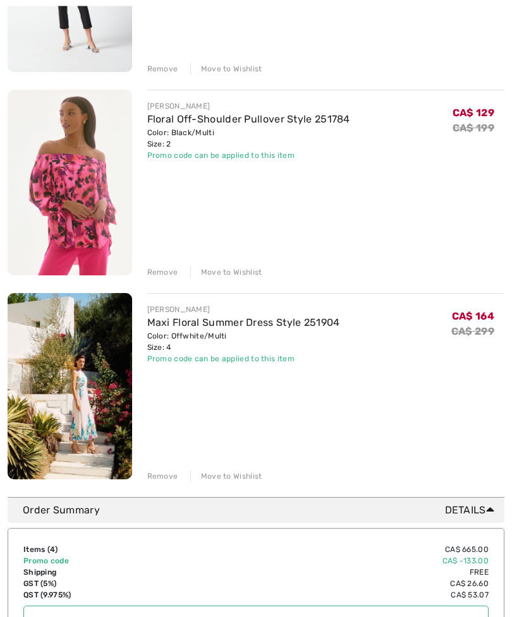
click at [177, 124] on link "Floral Off-Shoulder Pullover Style 251784" at bounding box center [248, 120] width 203 height 12
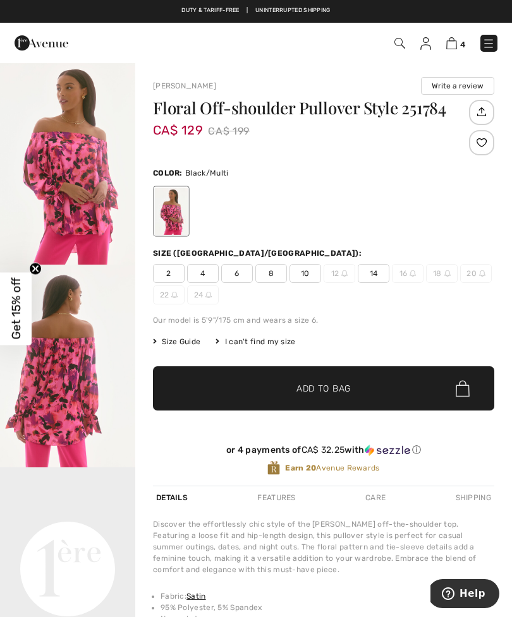
click at [450, 48] on img at bounding box center [451, 43] width 11 height 12
click at [452, 46] on img at bounding box center [451, 43] width 11 height 12
click at [454, 45] on img at bounding box center [451, 43] width 11 height 12
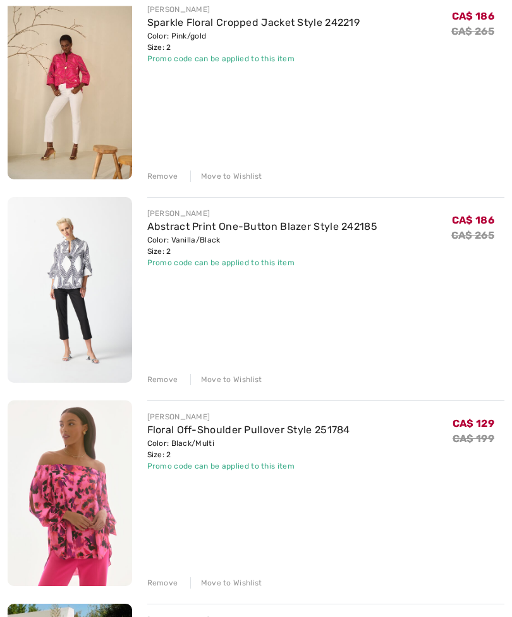
scroll to position [203, 0]
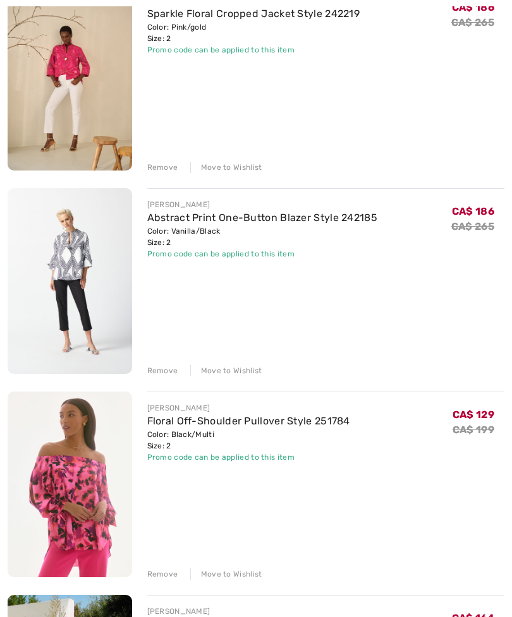
click at [156, 577] on div "Remove" at bounding box center [162, 573] width 31 height 11
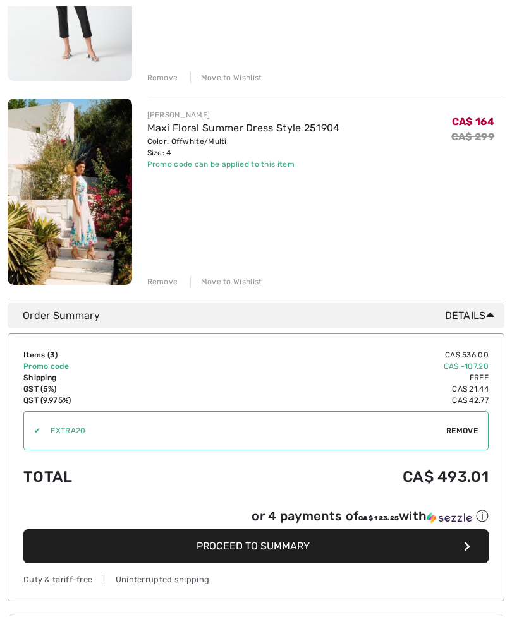
scroll to position [496, 0]
click at [278, 547] on span "Proceed to Summary" at bounding box center [252, 546] width 113 height 12
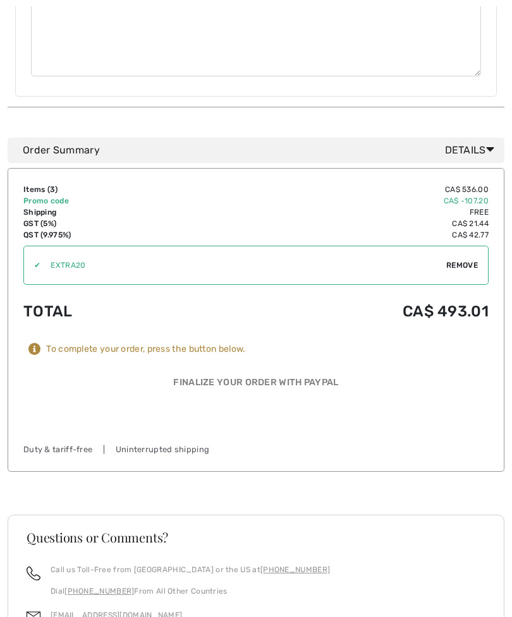
scroll to position [762, 0]
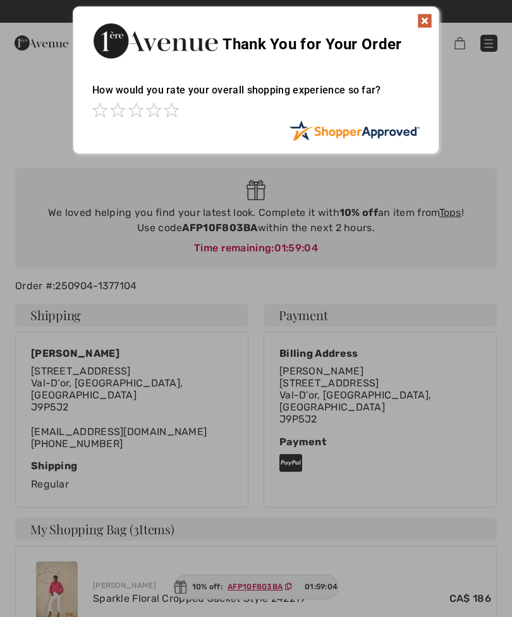
click at [425, 23] on img at bounding box center [424, 20] width 15 height 15
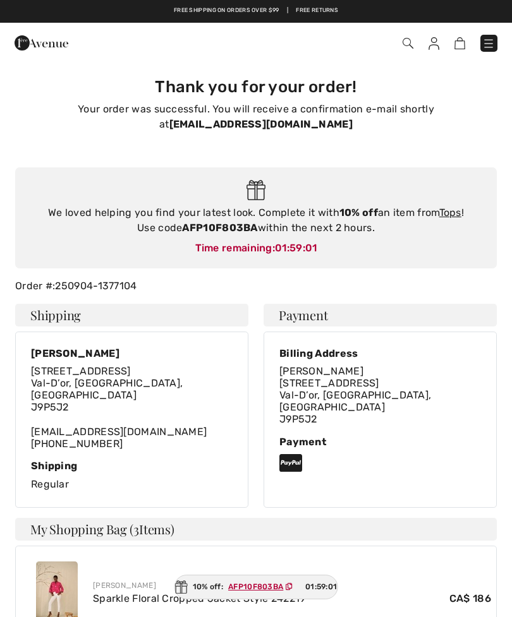
click at [249, 590] on ins "AFP10F803BA" at bounding box center [255, 586] width 55 height 9
click at [447, 217] on link "Tops" at bounding box center [450, 213] width 22 height 12
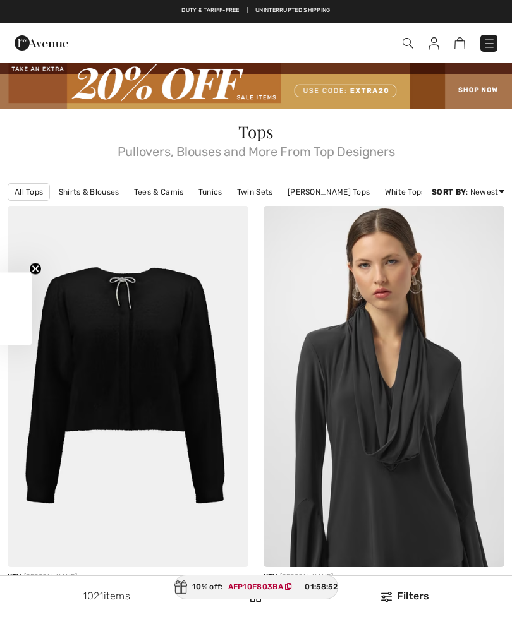
checkbox input "true"
click at [244, 589] on ins "AFP10F803BA" at bounding box center [254, 586] width 55 height 9
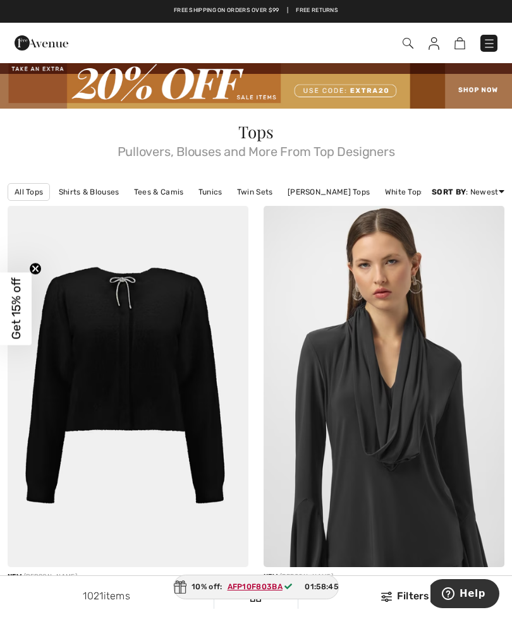
click at [204, 590] on div "10% off: AFP10F803BA 01:58:45" at bounding box center [255, 587] width 165 height 25
click at [243, 588] on ins "AFP10F803BA" at bounding box center [254, 586] width 55 height 9
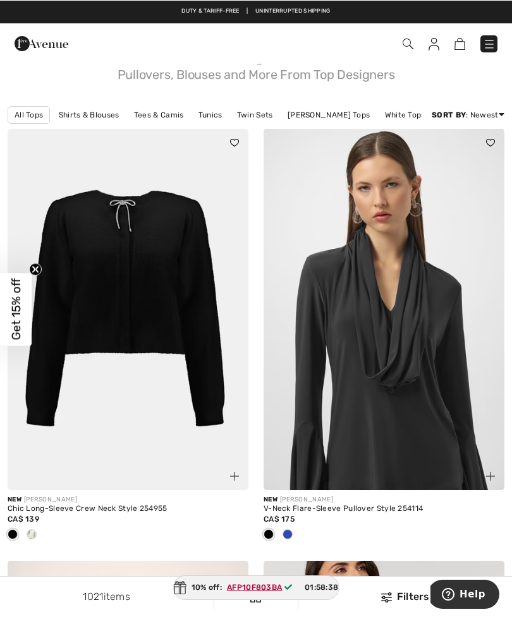
scroll to position [77, 0]
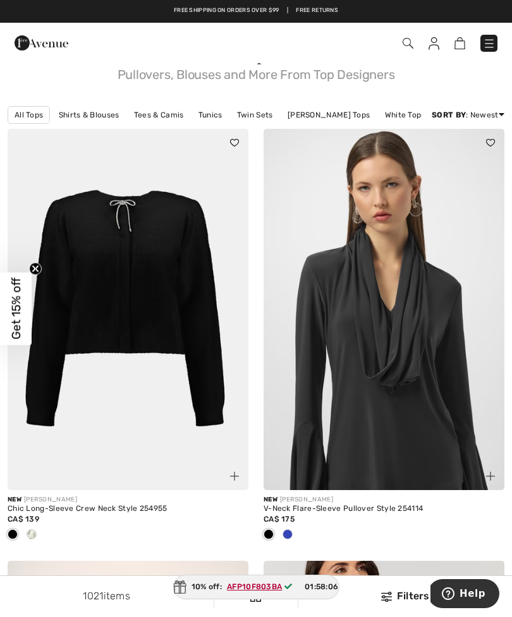
click at [454, 52] on div "Checkout" at bounding box center [360, 43] width 292 height 26
click at [455, 50] on link at bounding box center [459, 42] width 11 height 15
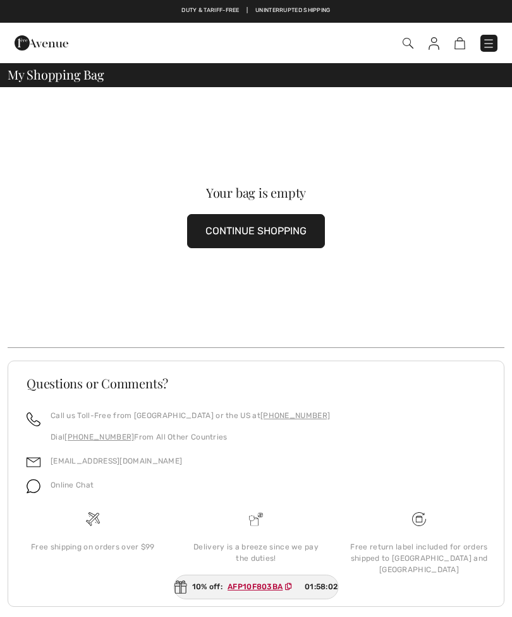
scroll to position [10, 0]
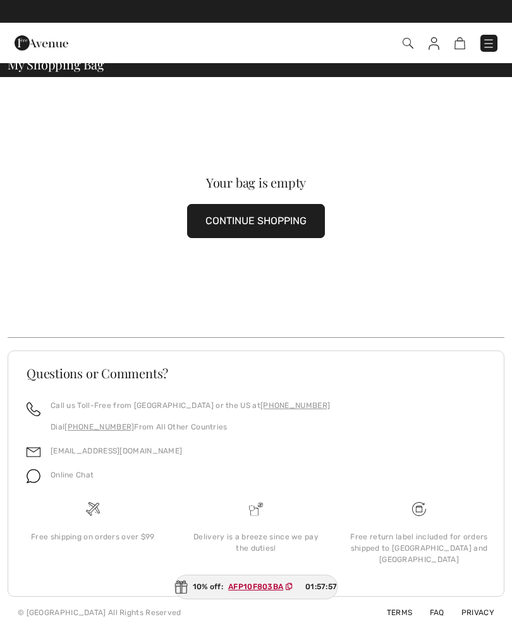
click at [198, 585] on div "10% off: AFP10F803BA 01:57:57" at bounding box center [256, 587] width 164 height 25
click at [483, 51] on link at bounding box center [488, 43] width 17 height 17
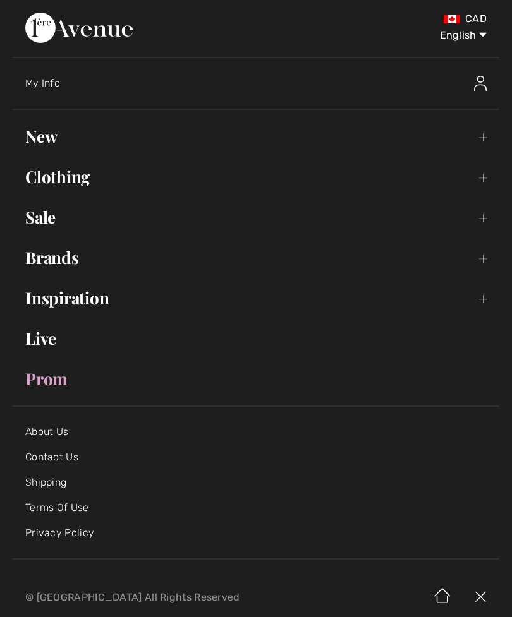
click at [79, 181] on link "Clothing Toggle submenu" at bounding box center [256, 177] width 486 height 28
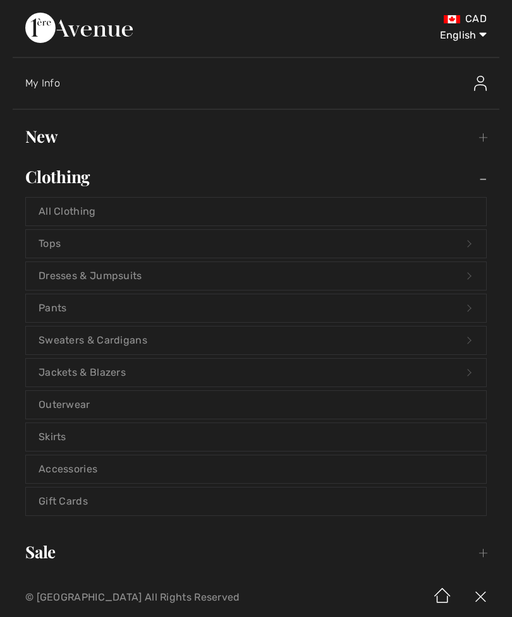
click at [91, 219] on link "All Clothing" at bounding box center [256, 212] width 460 height 28
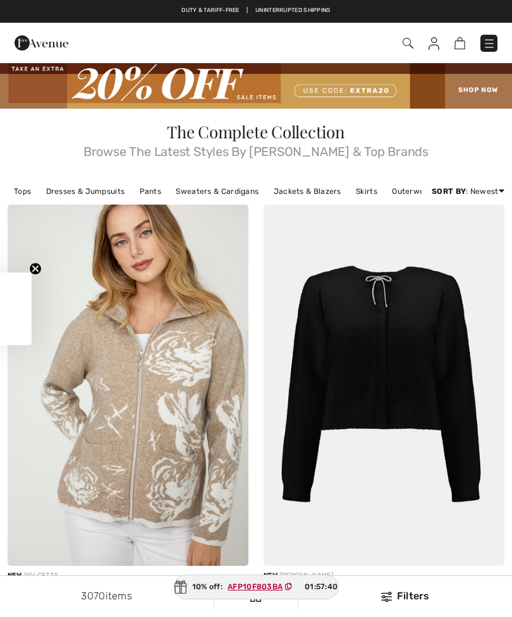
checkbox input "true"
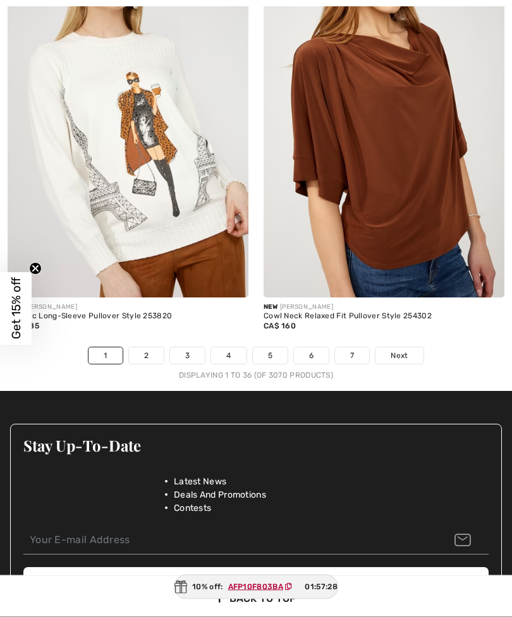
scroll to position [7643, 0]
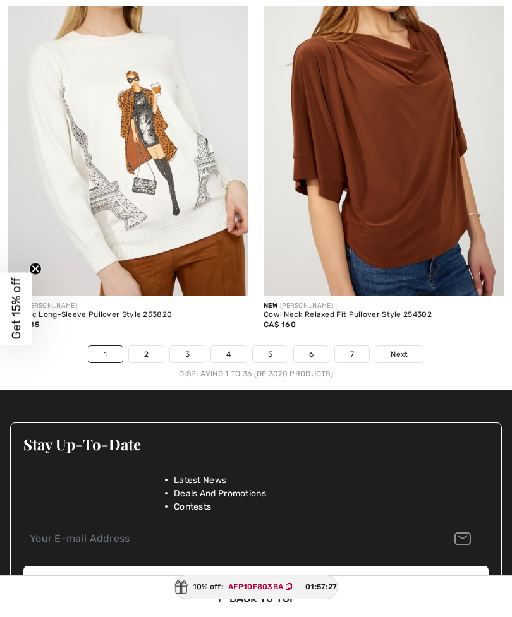
click at [140, 353] on link "2" at bounding box center [146, 354] width 35 height 16
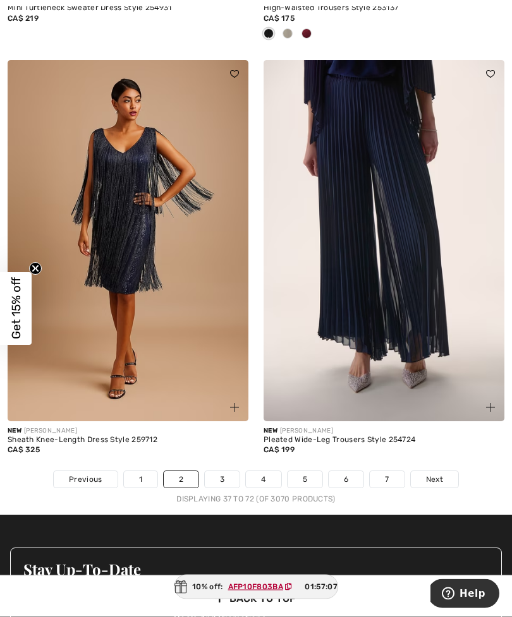
scroll to position [7541, 0]
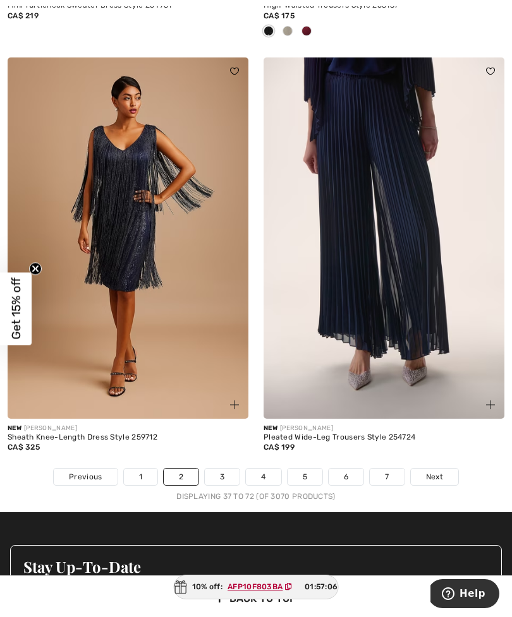
click at [232, 469] on link "3" at bounding box center [222, 477] width 35 height 16
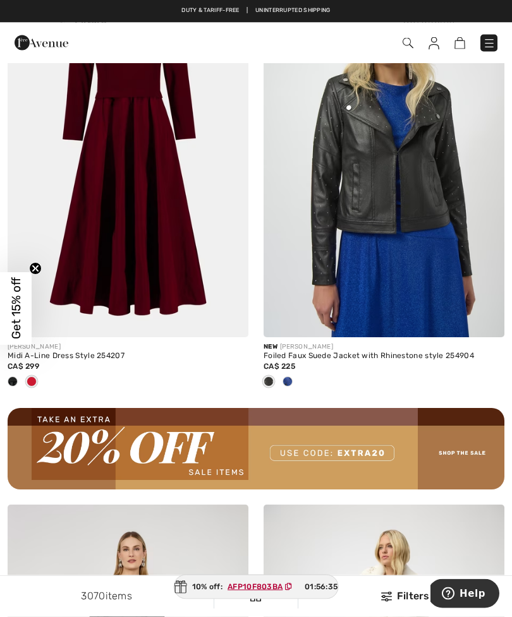
scroll to position [4927, 0]
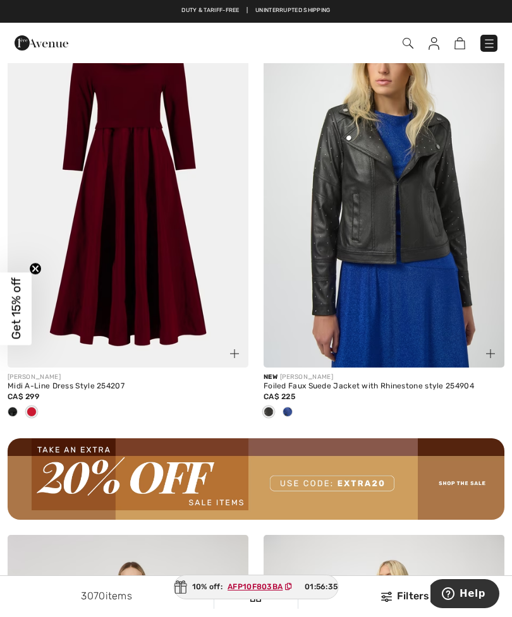
click at [11, 407] on span at bounding box center [13, 412] width 10 height 10
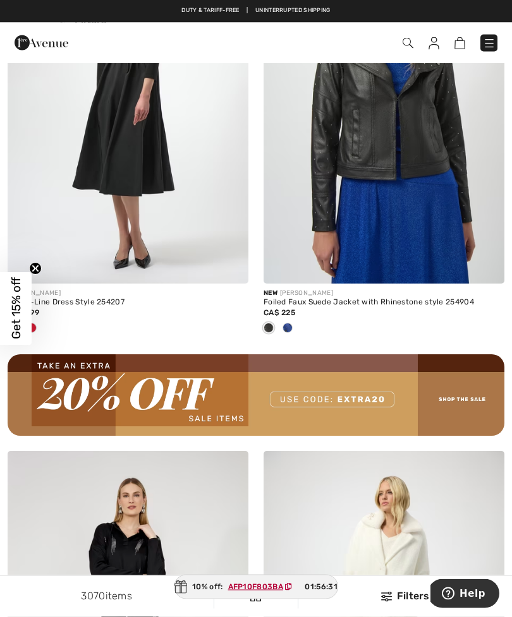
scroll to position [5011, 0]
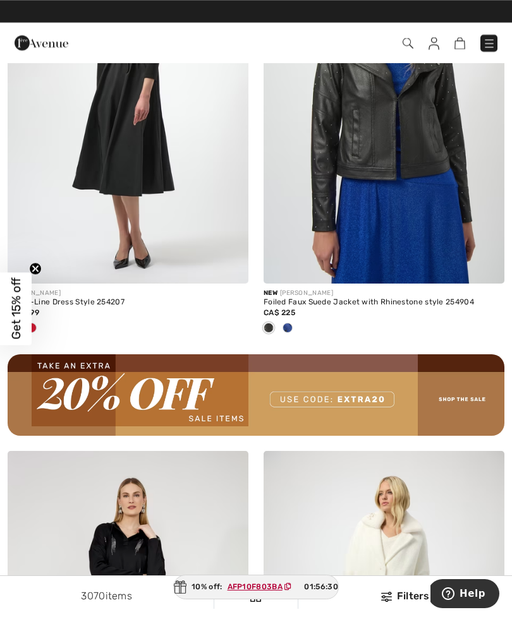
click at [289, 323] on span at bounding box center [287, 328] width 10 height 10
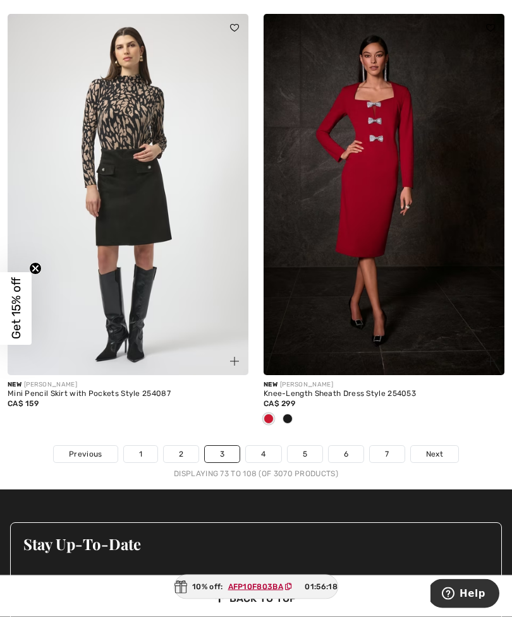
scroll to position [7585, 0]
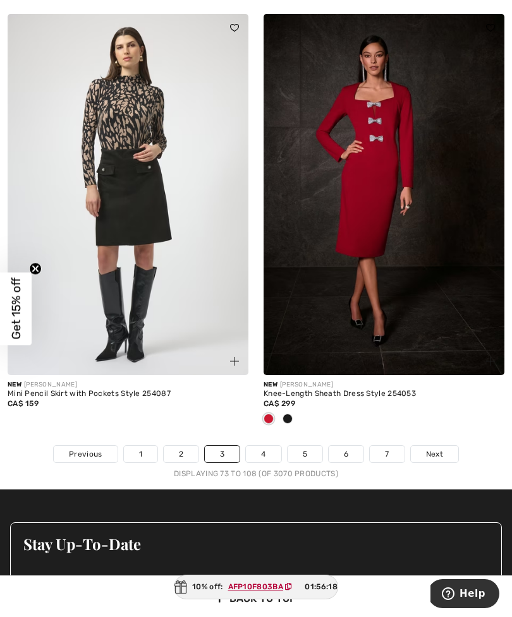
click at [261, 449] on link "4" at bounding box center [263, 454] width 35 height 16
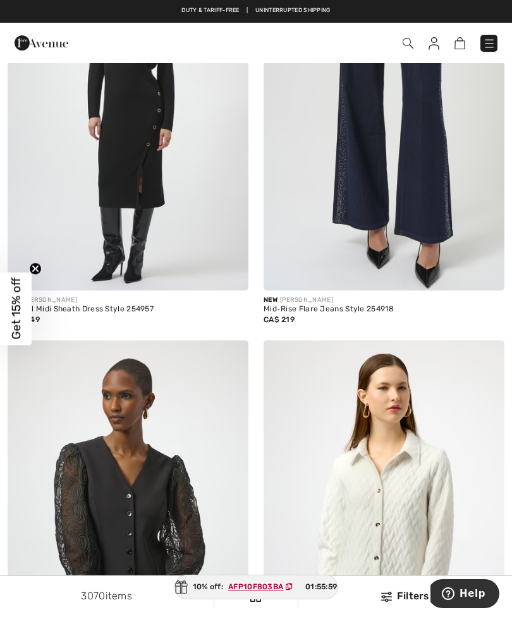
scroll to position [6287, 0]
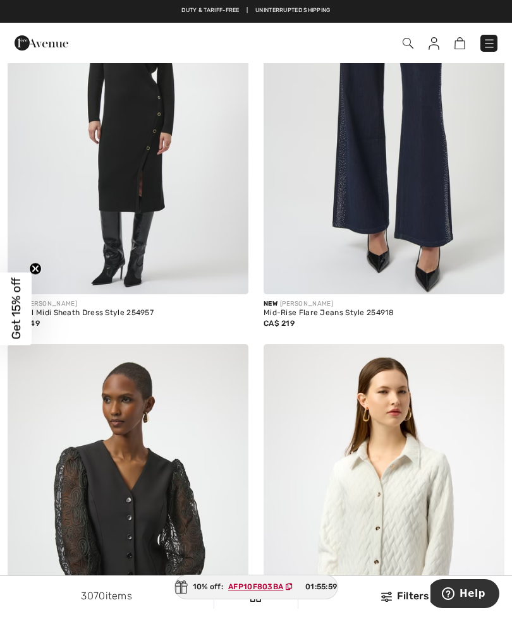
click at [465, 225] on img at bounding box center [383, 113] width 241 height 361
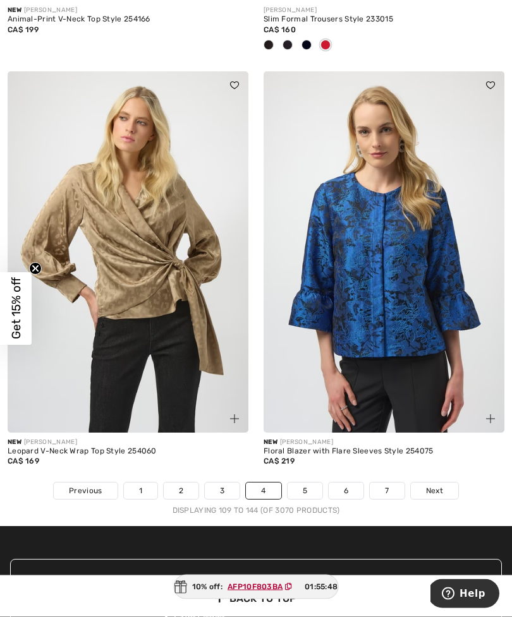
scroll to position [7402, 0]
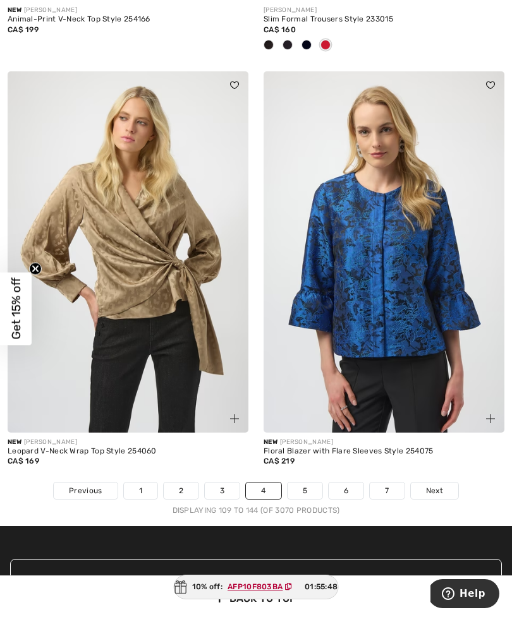
click at [308, 483] on link "5" at bounding box center [304, 491] width 35 height 16
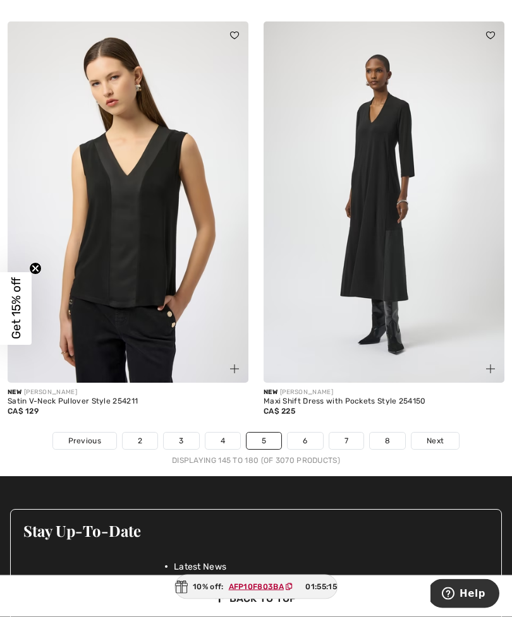
scroll to position [7452, 0]
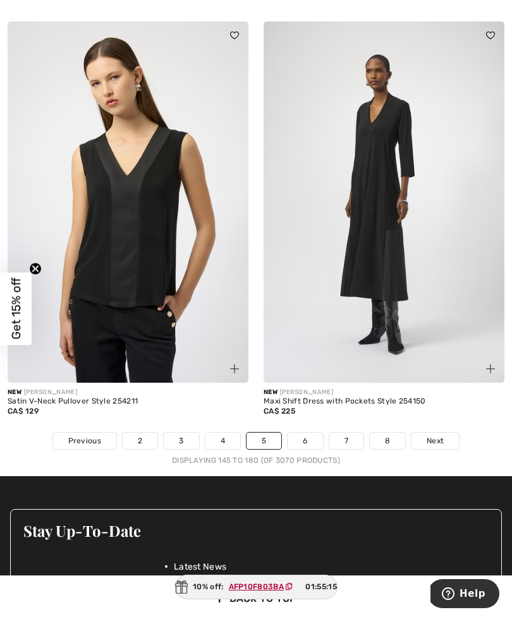
click at [311, 433] on link "6" at bounding box center [304, 441] width 35 height 16
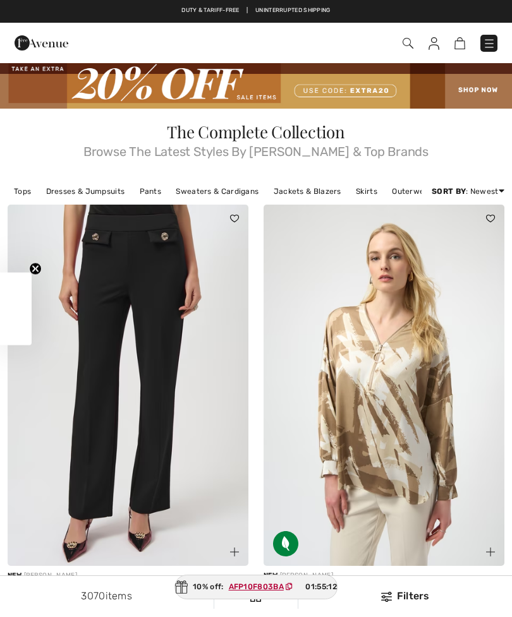
checkbox input "true"
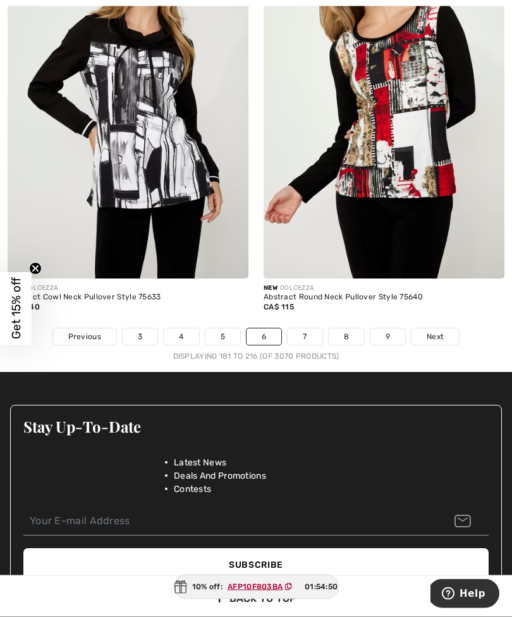
scroll to position [7464, 0]
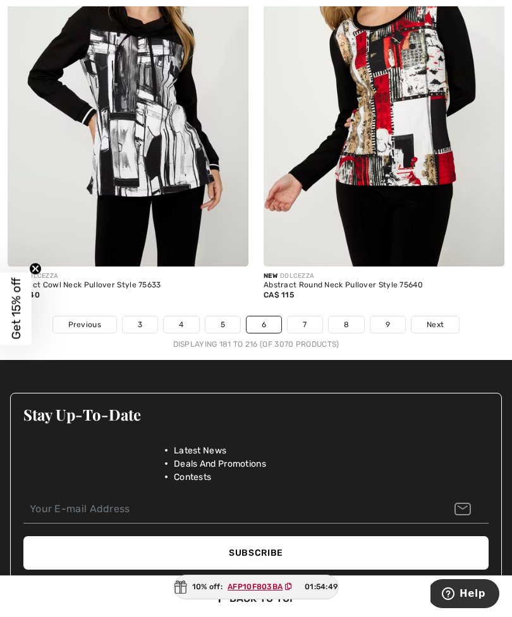
click at [303, 316] on link "7" at bounding box center [304, 324] width 34 height 16
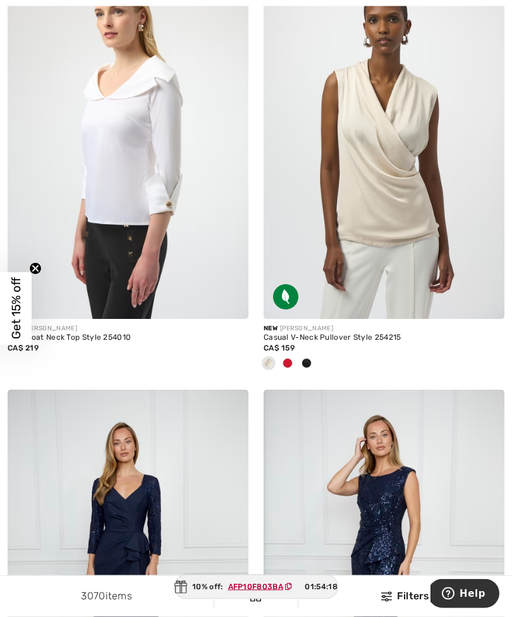
scroll to position [7065, 0]
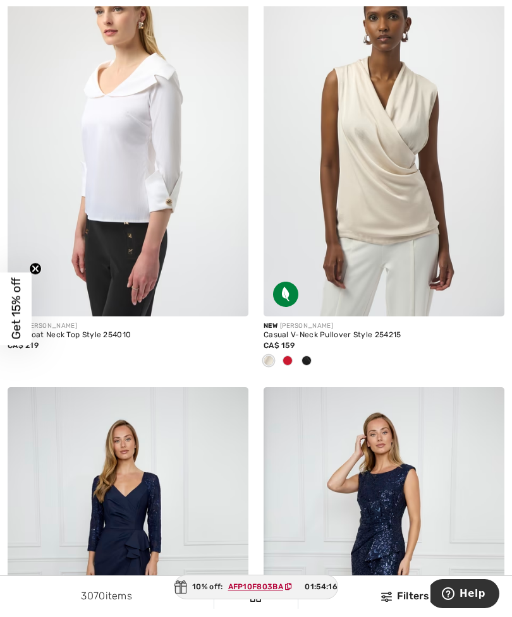
click at [292, 356] on div at bounding box center [287, 361] width 19 height 21
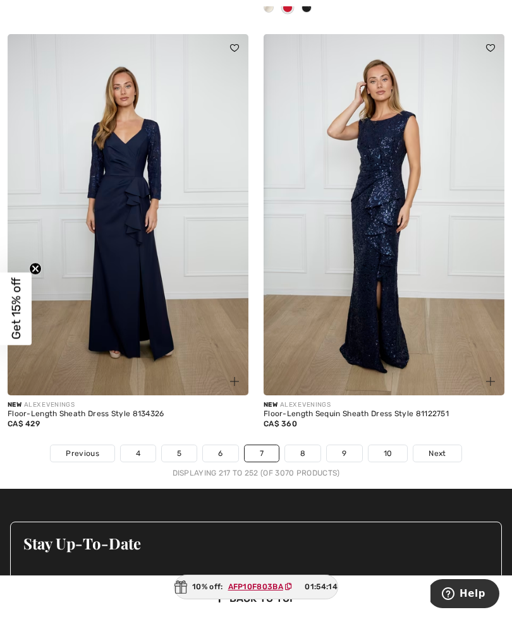
scroll to position [7432, 0]
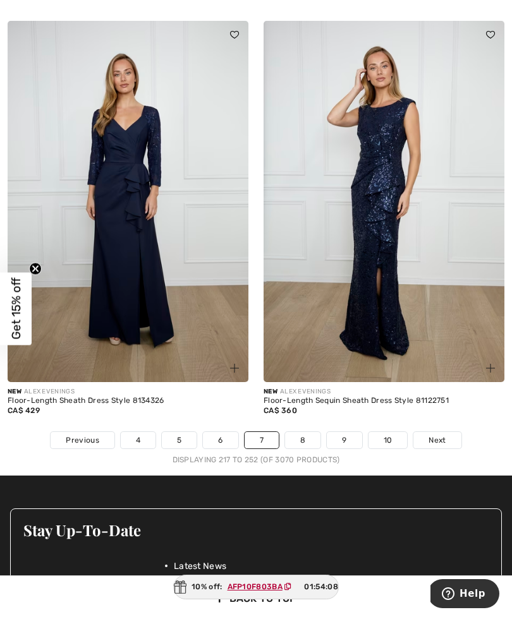
click at [301, 436] on link "8" at bounding box center [302, 440] width 35 height 16
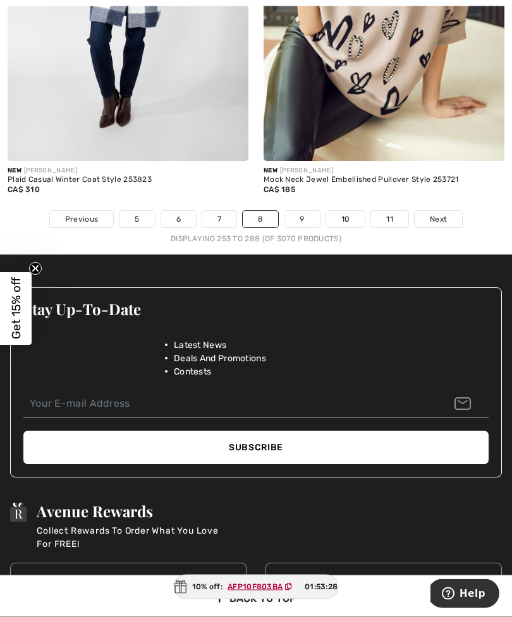
scroll to position [7783, 0]
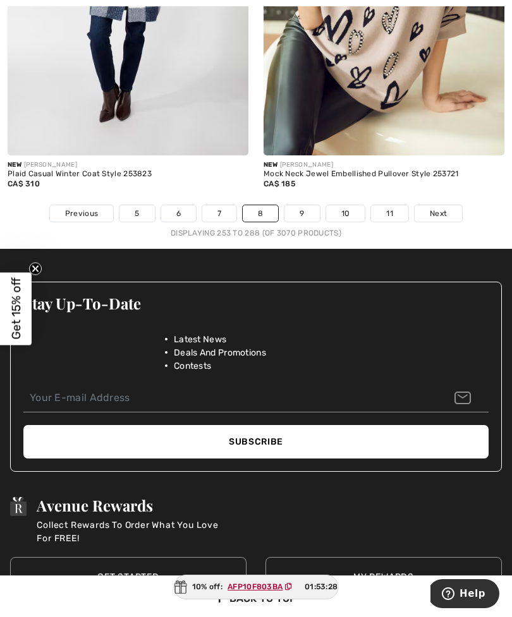
click at [301, 205] on link "9" at bounding box center [301, 213] width 35 height 16
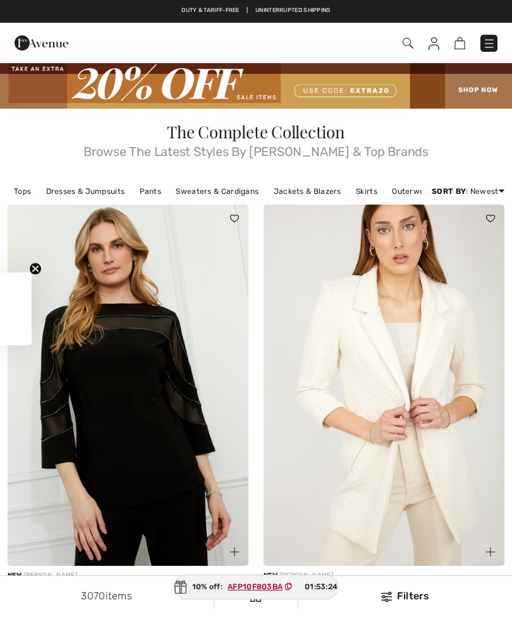
checkbox input "true"
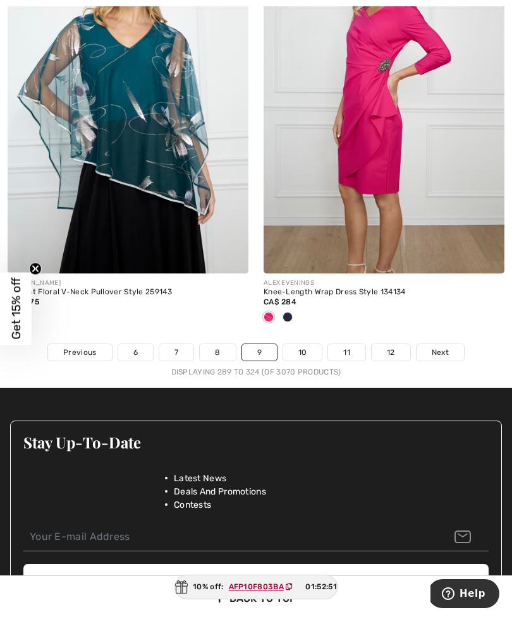
scroll to position [7667, 0]
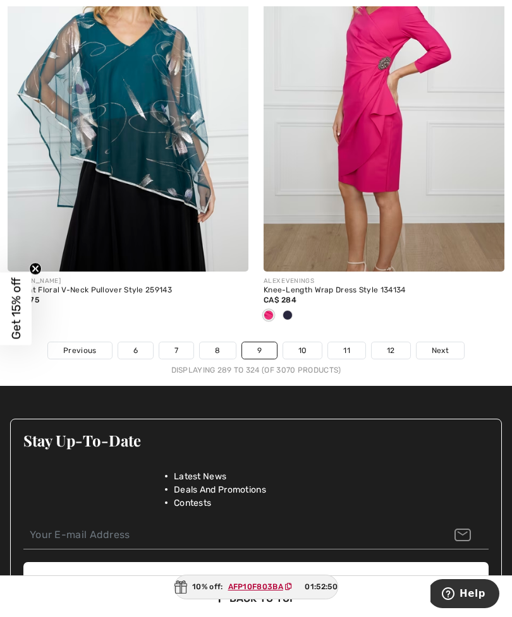
click at [303, 342] on link "10" at bounding box center [302, 350] width 39 height 16
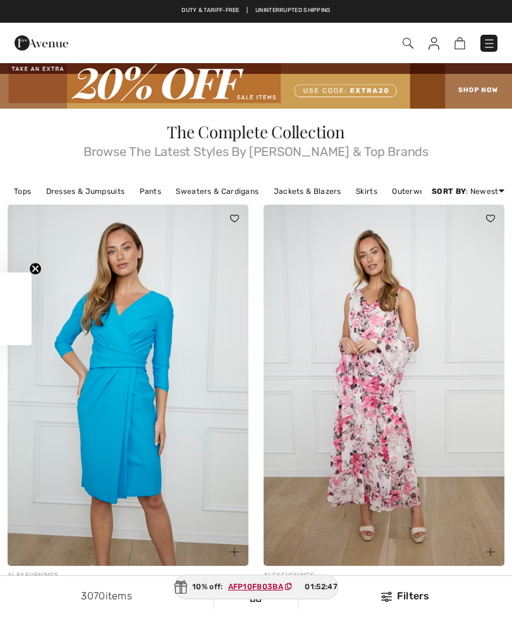
checkbox input "true"
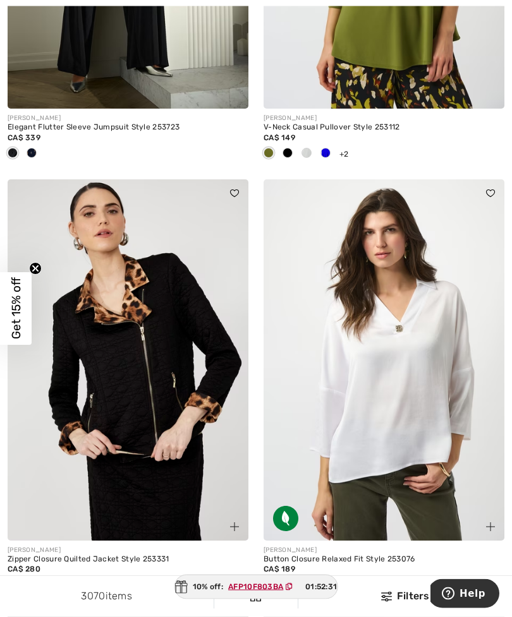
scroll to position [3914, 0]
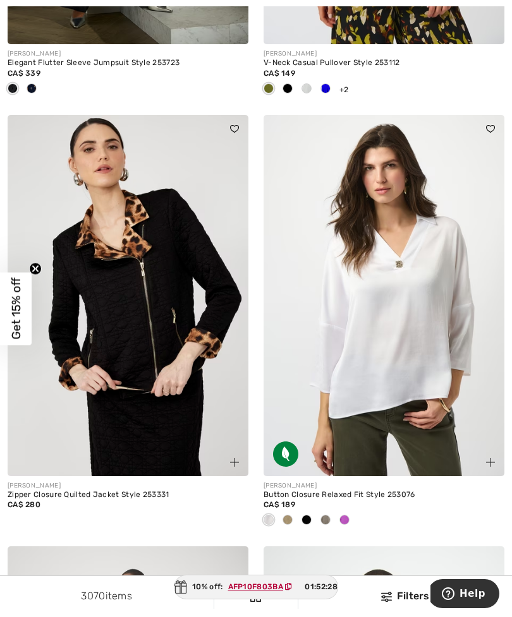
click at [349, 385] on img at bounding box center [383, 295] width 241 height 361
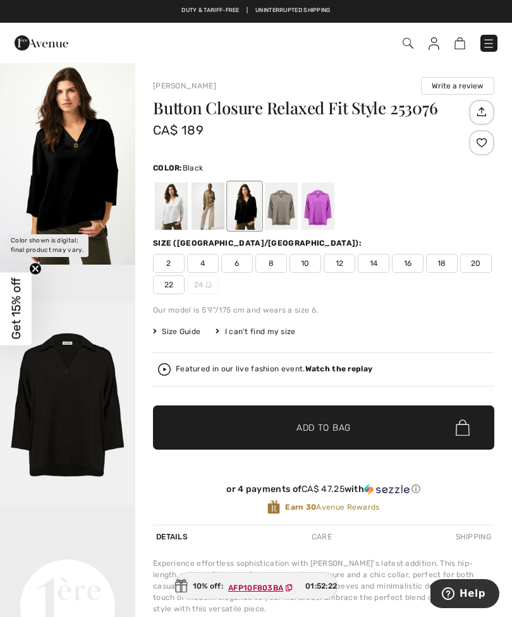
click at [169, 264] on span "2" at bounding box center [169, 263] width 32 height 19
click at [306, 433] on span "Add to Bag" at bounding box center [323, 427] width 54 height 13
click at [180, 209] on div at bounding box center [171, 206] width 33 height 47
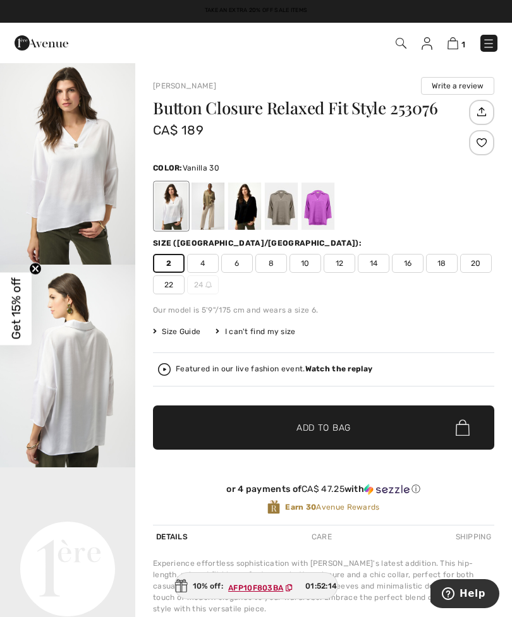
click at [317, 431] on span "Add to Bag" at bounding box center [323, 427] width 54 height 13
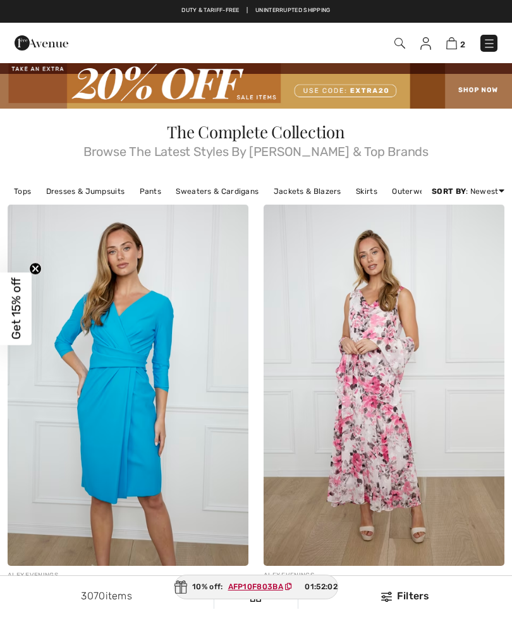
checkbox input "true"
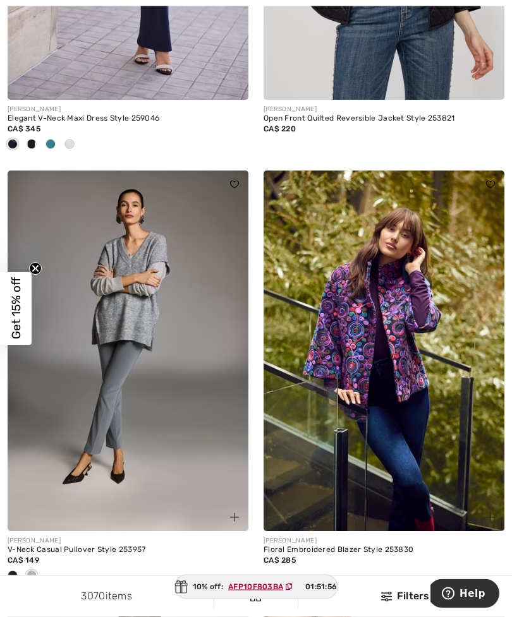
scroll to position [5639, 0]
click at [138, 390] on img at bounding box center [128, 351] width 241 height 361
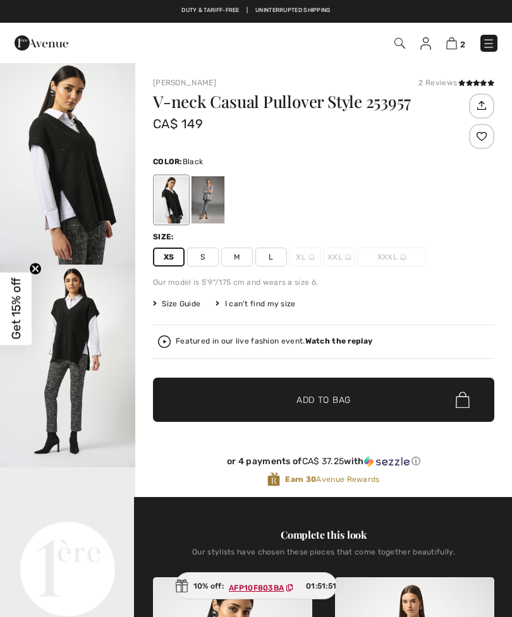
checkbox input "true"
click at [212, 196] on div at bounding box center [207, 199] width 33 height 47
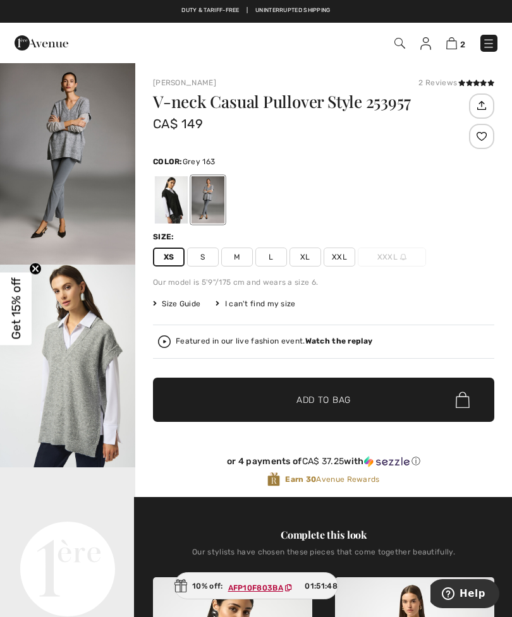
click at [270, 415] on span "✔ Added to Bag Add to Bag" at bounding box center [323, 400] width 341 height 44
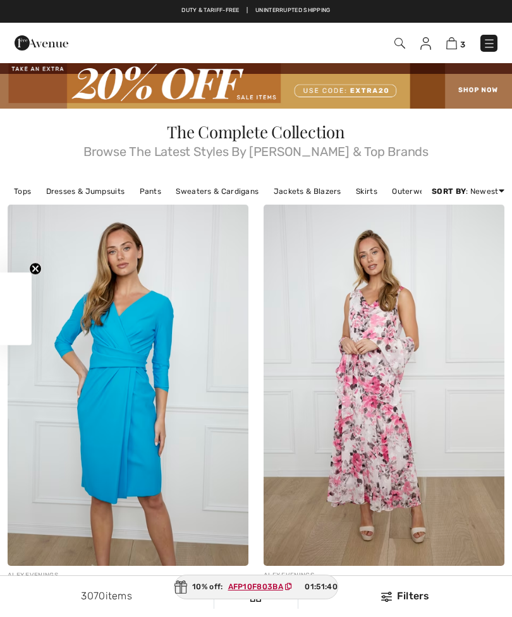
checkbox input "true"
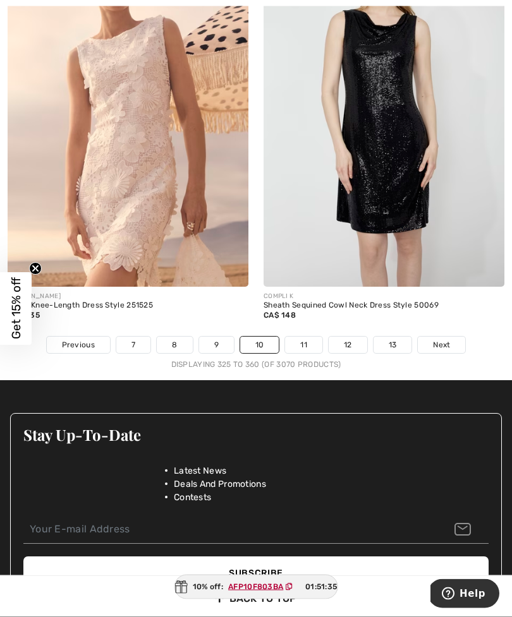
scroll to position [7548, 0]
click at [299, 340] on link "11" at bounding box center [303, 345] width 37 height 16
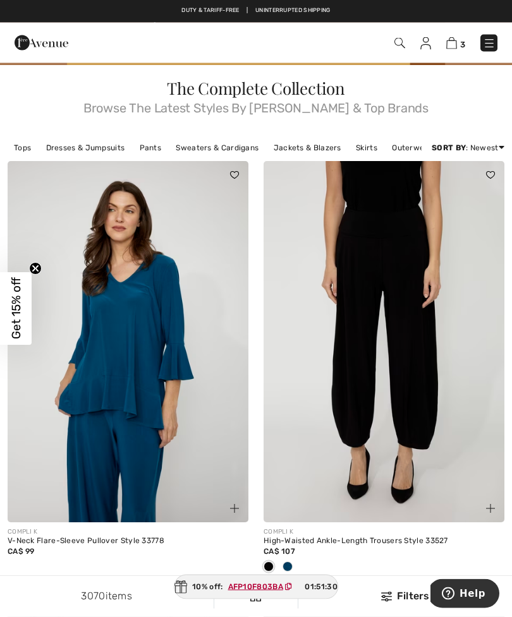
scroll to position [52, 0]
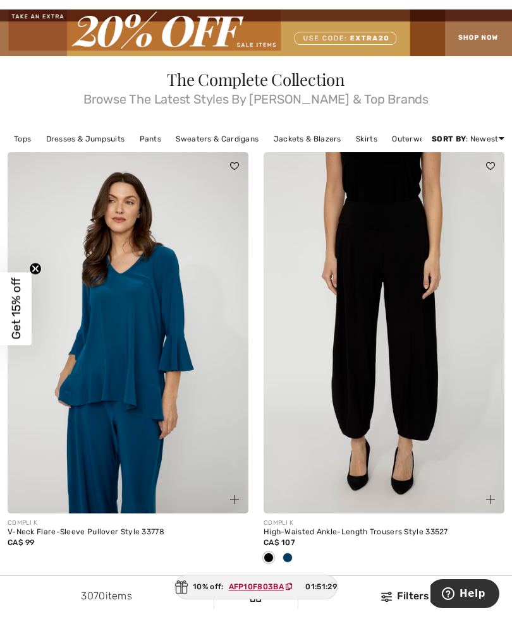
click at [291, 557] on span at bounding box center [287, 558] width 10 height 10
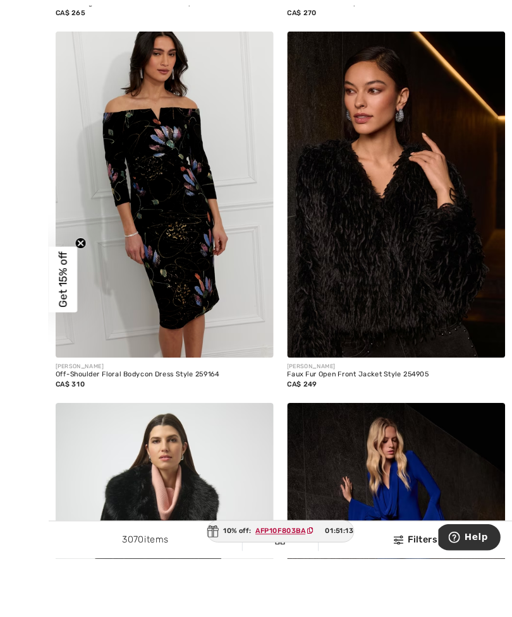
scroll to position [3673, 0]
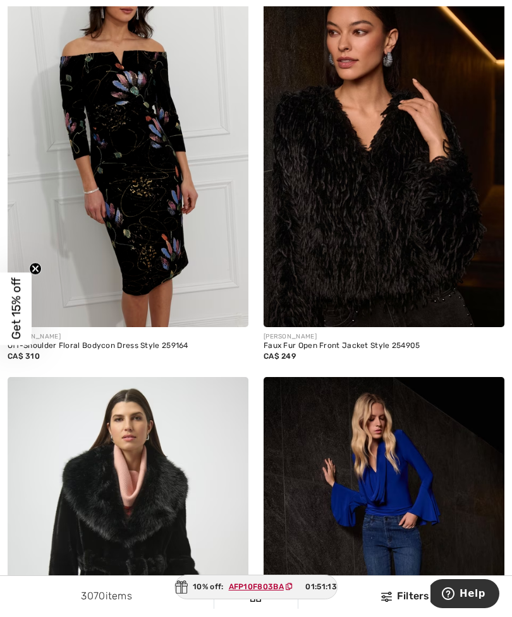
click at [391, 181] on img at bounding box center [383, 147] width 241 height 361
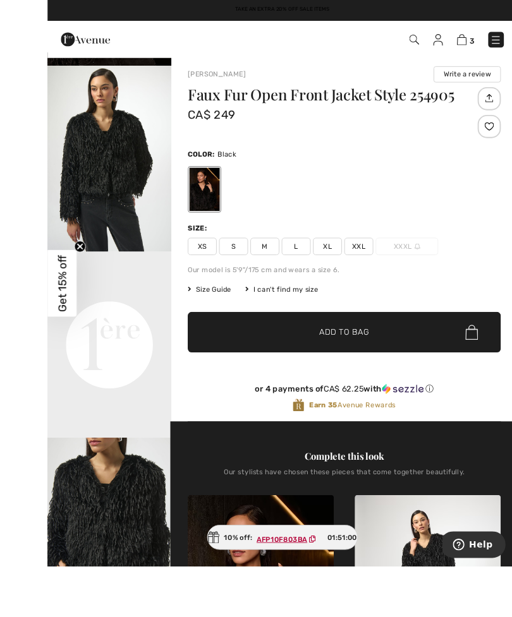
scroll to position [30, 0]
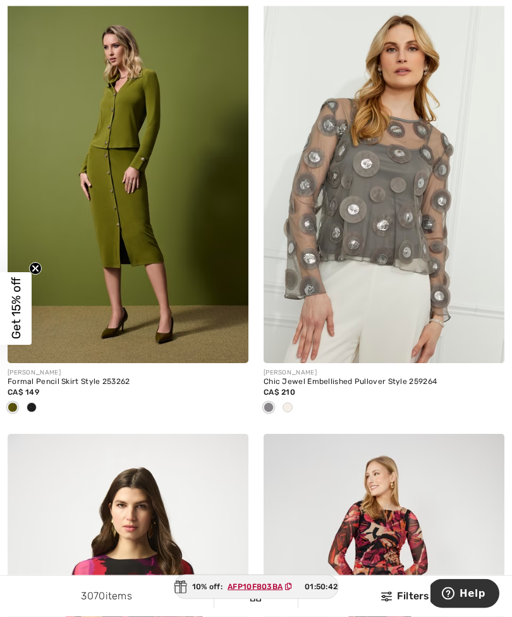
scroll to position [6240, 0]
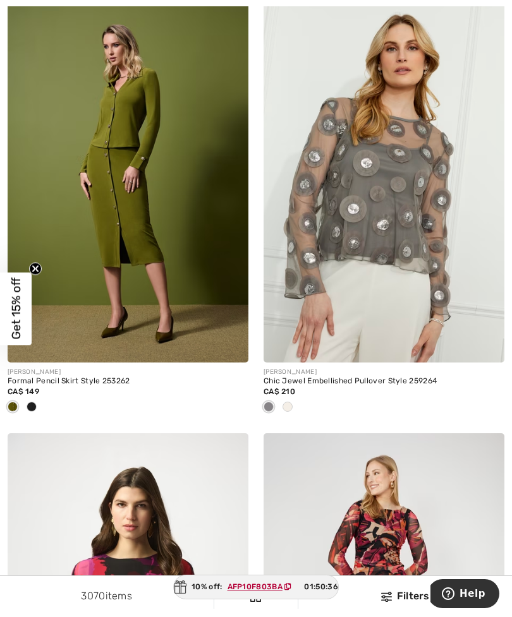
click at [285, 402] on span at bounding box center [287, 407] width 10 height 10
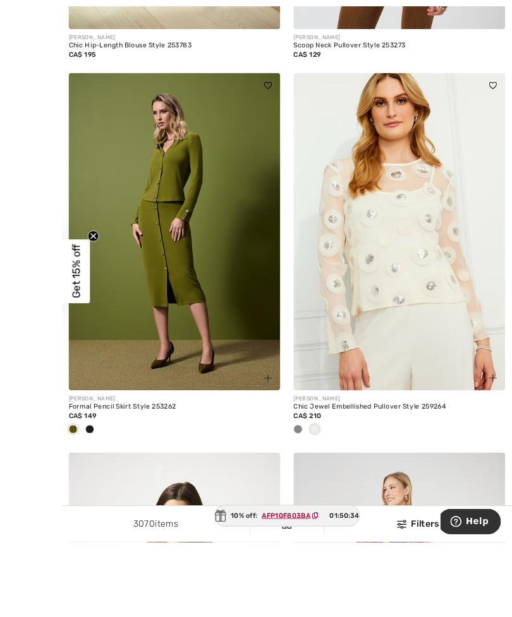
scroll to position [6244, 0]
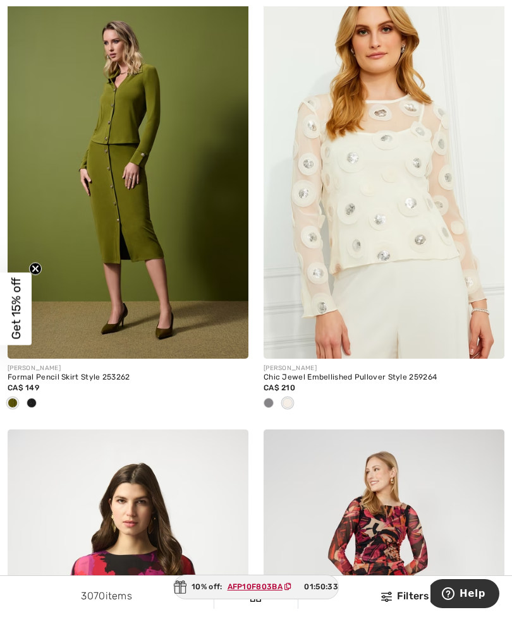
click at [272, 398] on span at bounding box center [268, 403] width 10 height 10
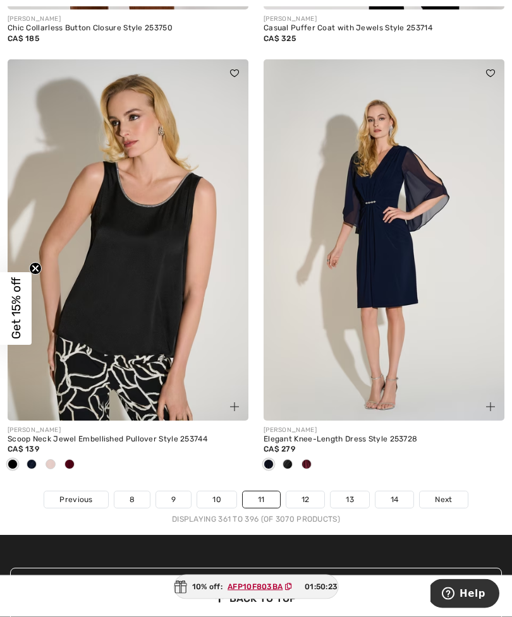
scroll to position [7435, 0]
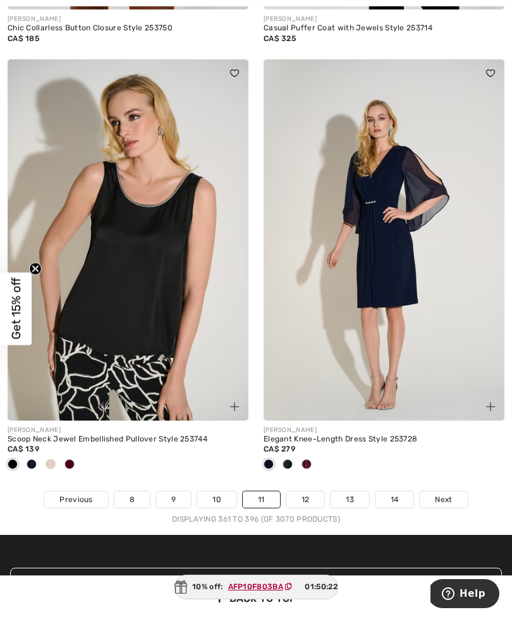
click at [304, 495] on link "12" at bounding box center [305, 499] width 39 height 16
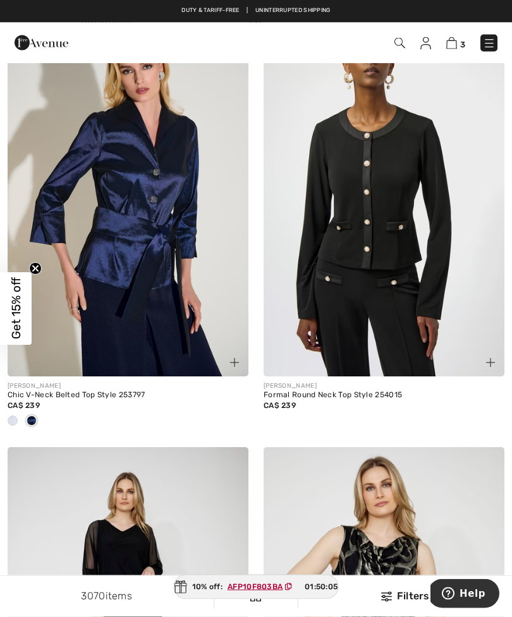
scroll to position [2819, 0]
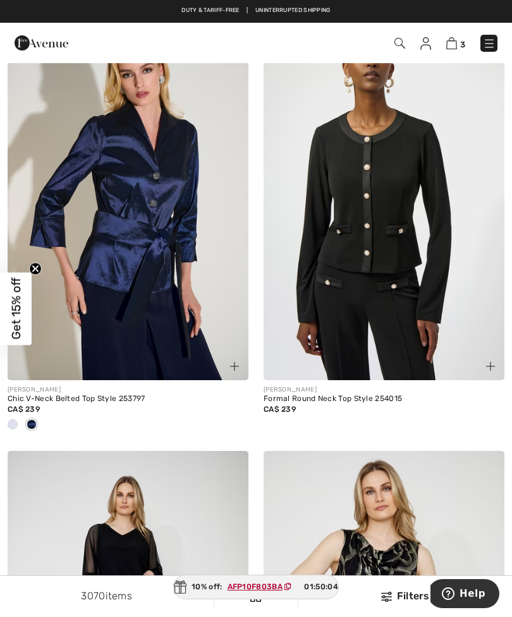
click at [18, 419] on div at bounding box center [12, 425] width 19 height 21
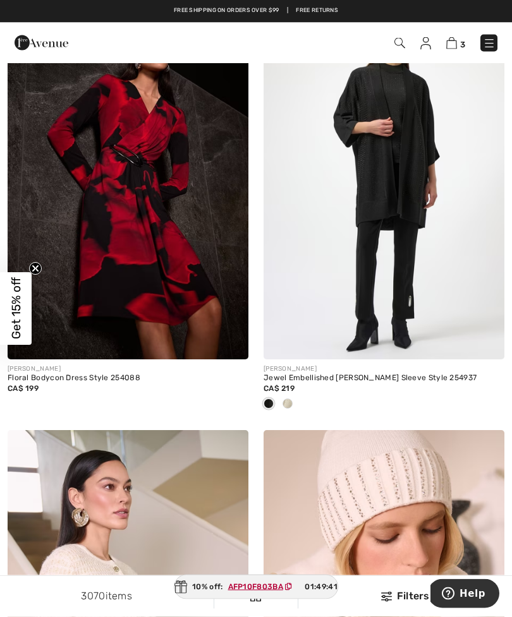
scroll to position [5832, 0]
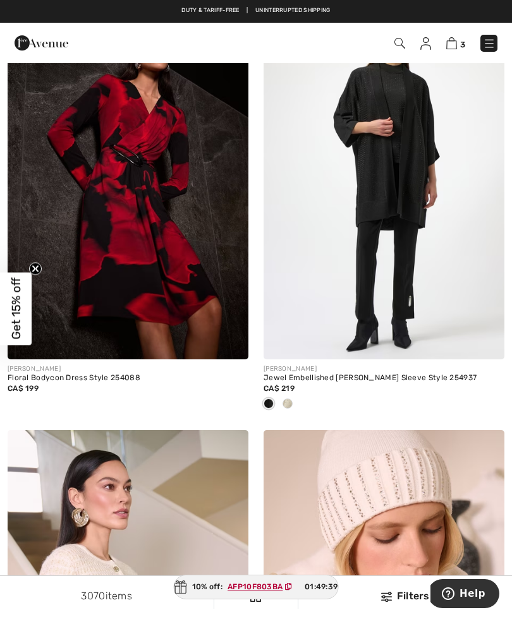
click at [289, 401] on span at bounding box center [287, 404] width 10 height 10
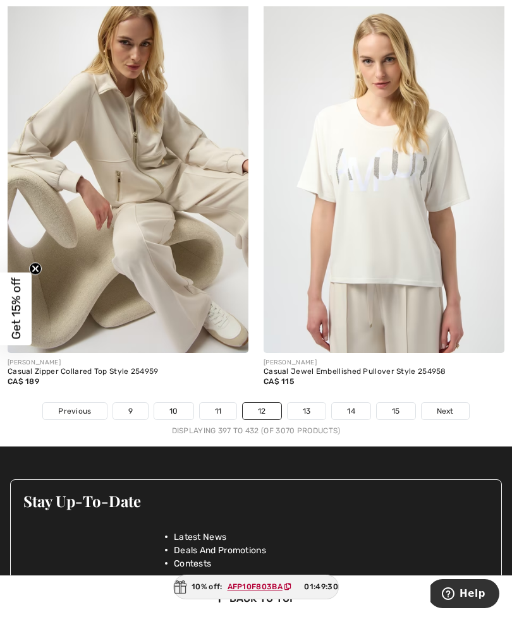
scroll to position [7554, 0]
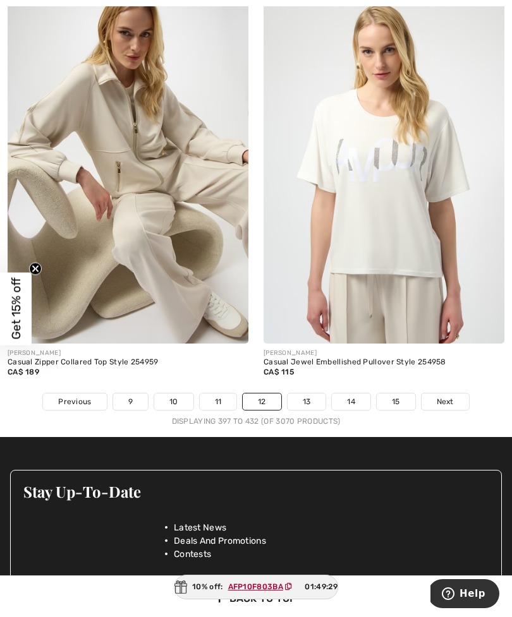
click at [307, 394] on link "13" at bounding box center [306, 401] width 39 height 16
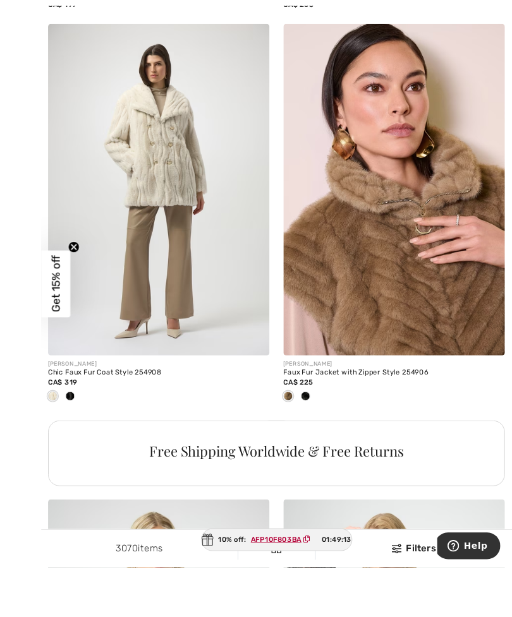
scroll to position [2341, 0]
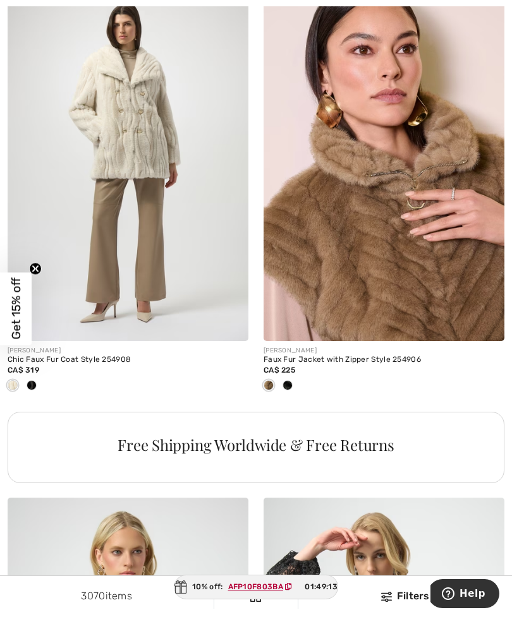
click at [378, 224] on img at bounding box center [383, 160] width 241 height 361
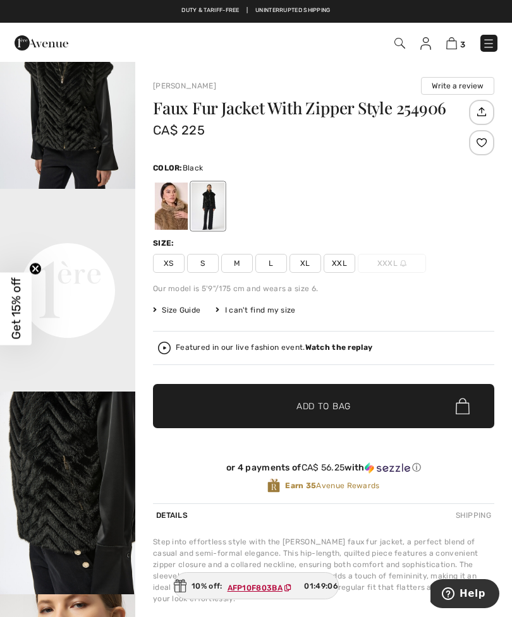
scroll to position [295, 0]
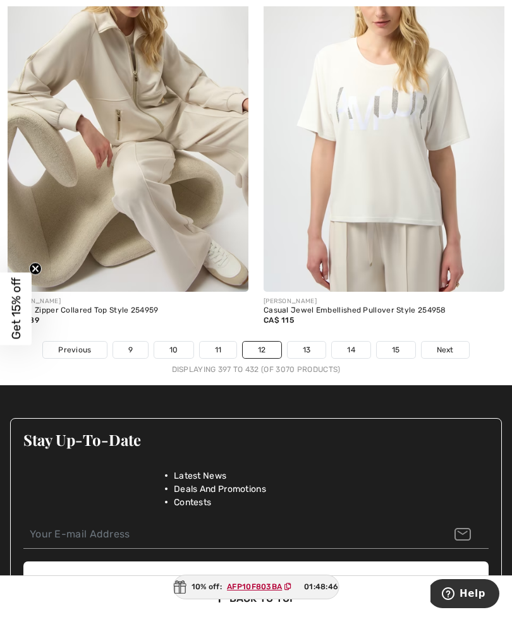
scroll to position [7633, 0]
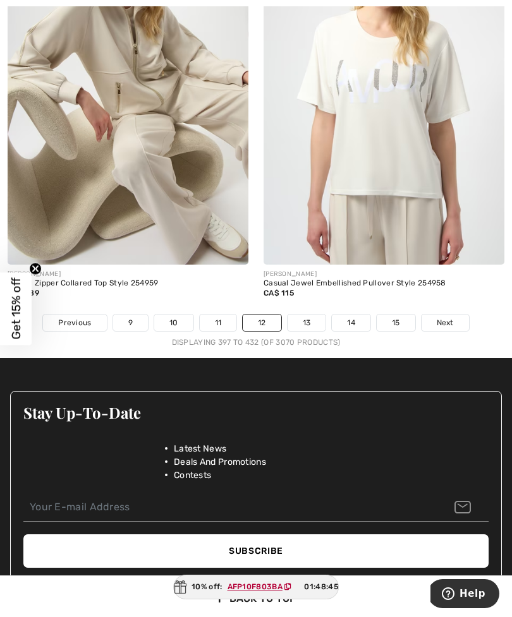
click at [304, 318] on link "13" at bounding box center [306, 323] width 39 height 16
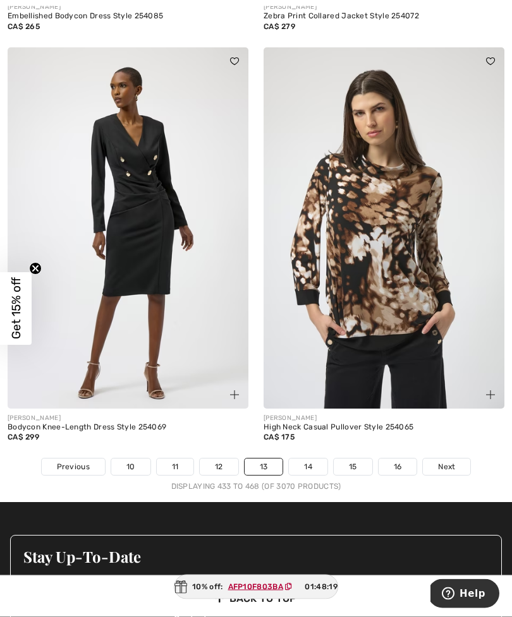
scroll to position [7468, 0]
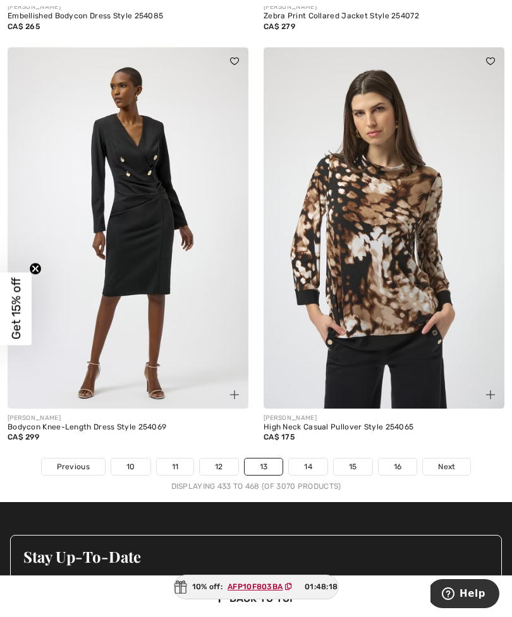
click at [309, 459] on link "14" at bounding box center [308, 467] width 39 height 16
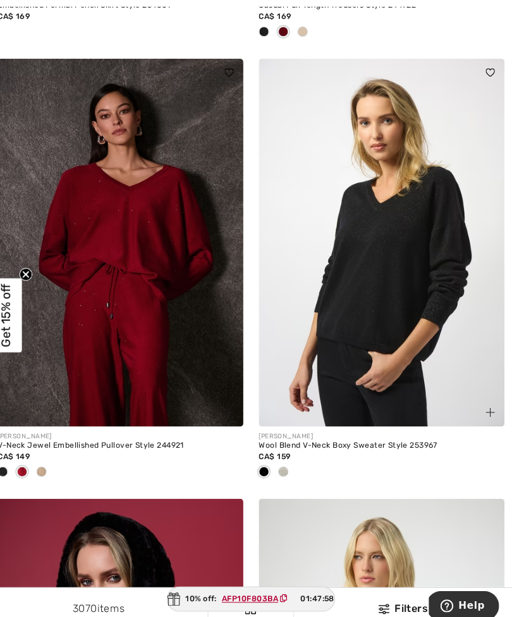
scroll to position [3171, 0]
click at [45, 461] on div at bounding box center [50, 463] width 19 height 21
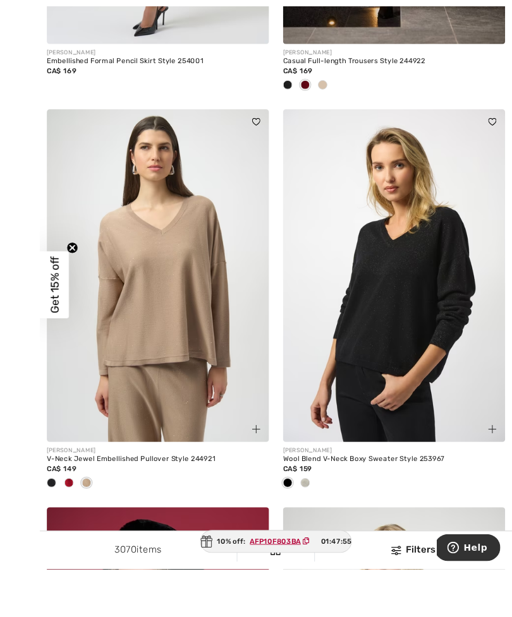
scroll to position [3188, 0]
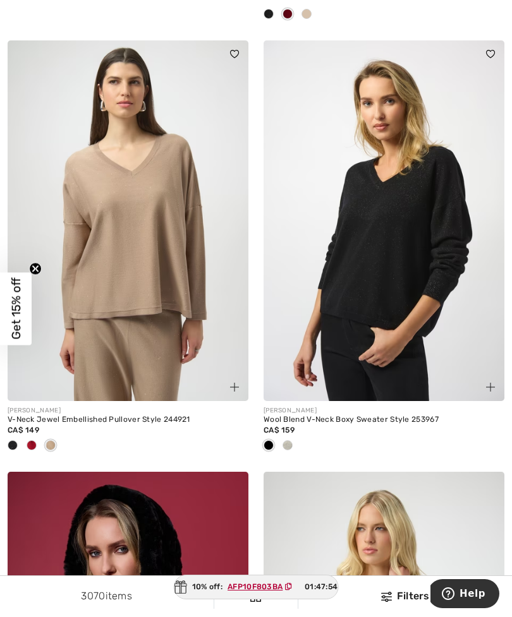
click at [291, 445] on span at bounding box center [287, 445] width 10 height 10
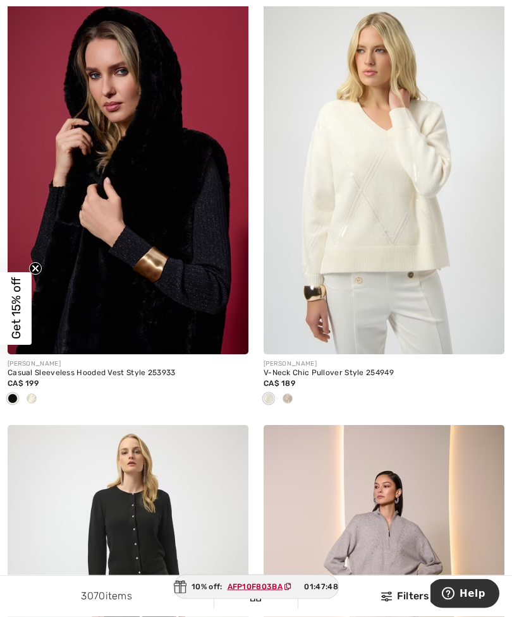
scroll to position [3666, 0]
click at [37, 399] on div at bounding box center [31, 399] width 19 height 21
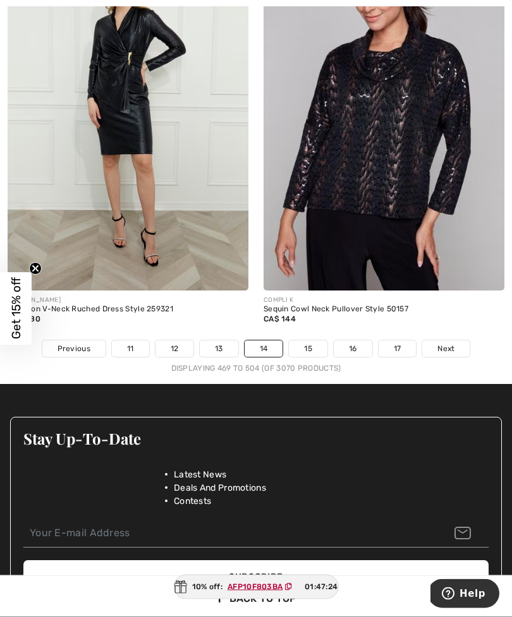
scroll to position [7586, 0]
click at [301, 346] on link "15" at bounding box center [308, 348] width 39 height 16
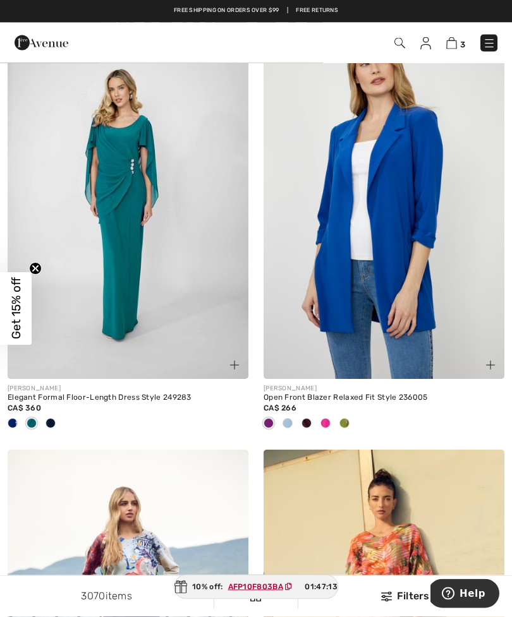
scroll to position [1029, 0]
click at [348, 426] on div at bounding box center [344, 424] width 19 height 21
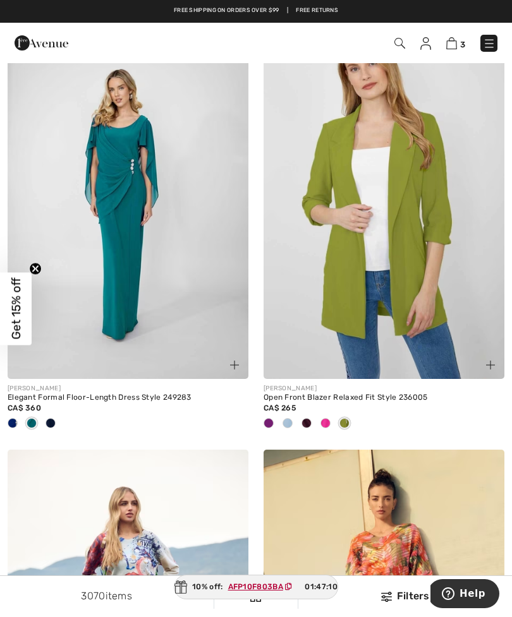
click at [327, 426] on span at bounding box center [325, 423] width 10 height 10
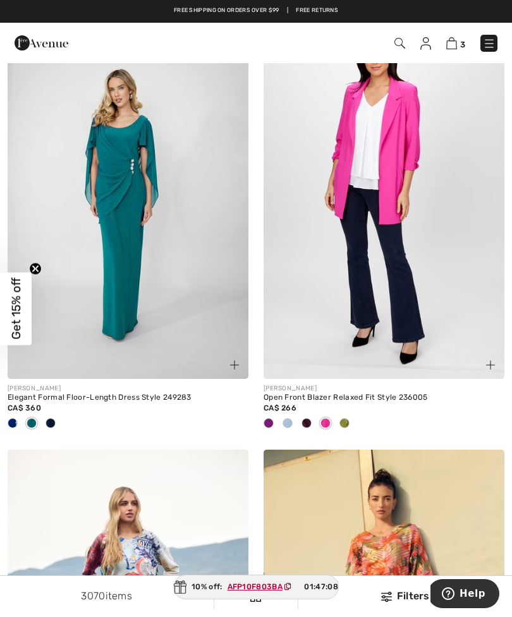
click at [310, 423] on span at bounding box center [306, 423] width 10 height 10
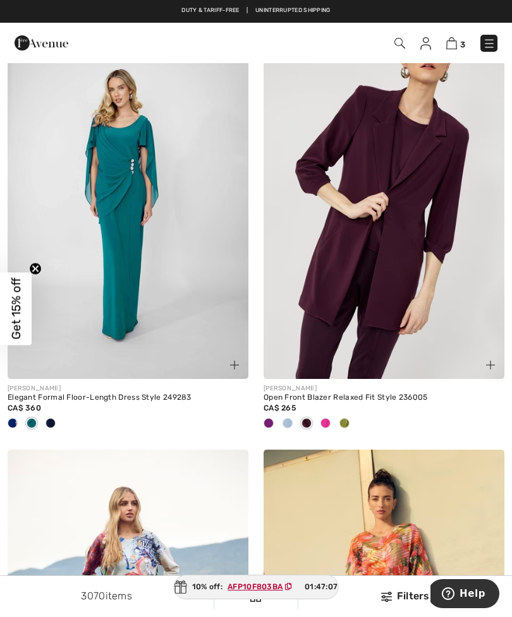
click at [291, 421] on span at bounding box center [287, 423] width 10 height 10
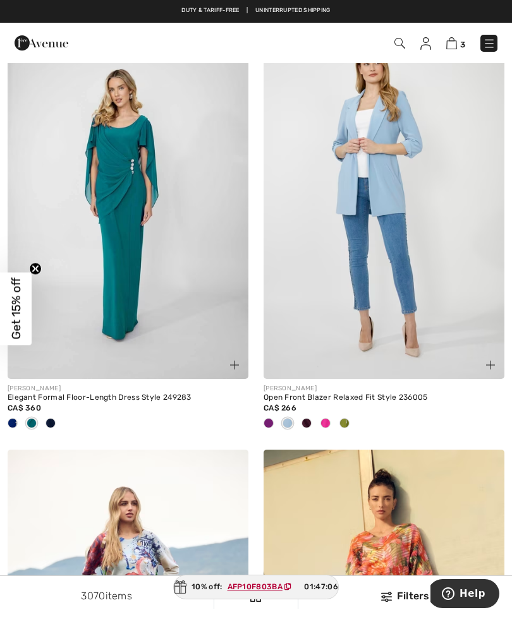
click at [275, 421] on div at bounding box center [268, 424] width 19 height 21
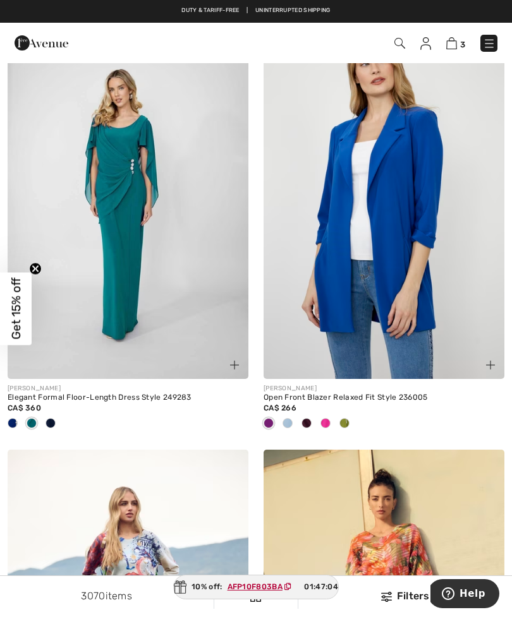
click at [349, 426] on div at bounding box center [344, 424] width 19 height 21
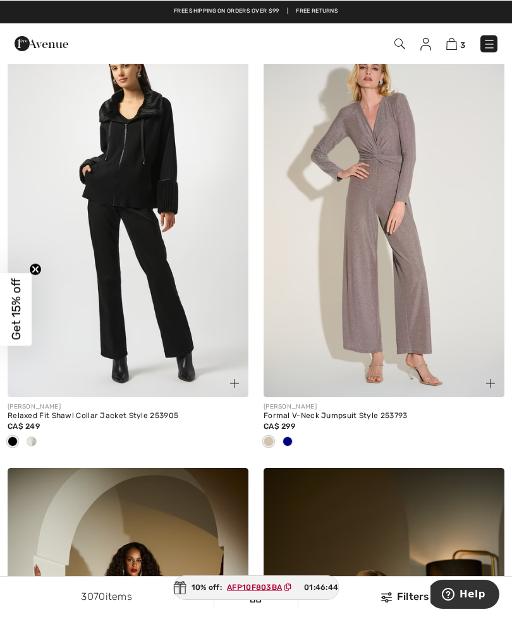
scroll to position [6184, 0]
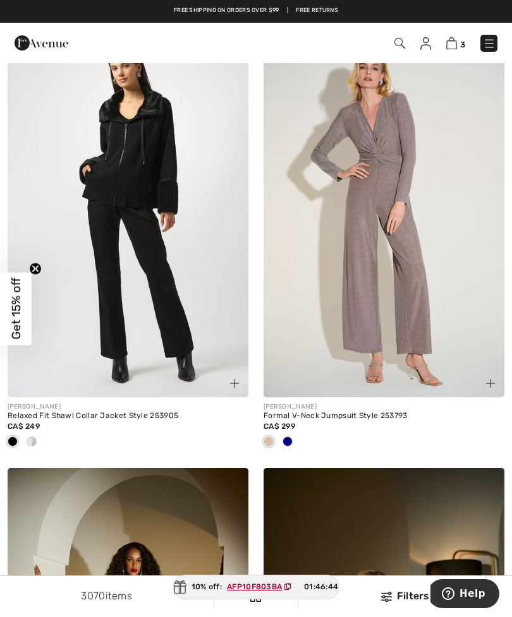
click at [37, 435] on div at bounding box center [31, 442] width 19 height 21
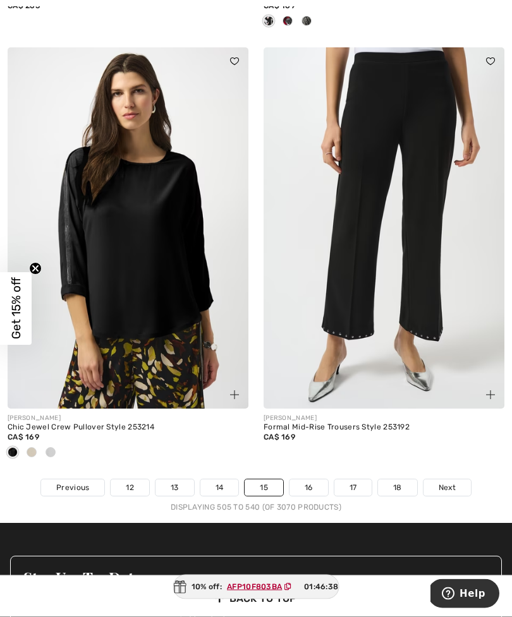
scroll to position [7472, 0]
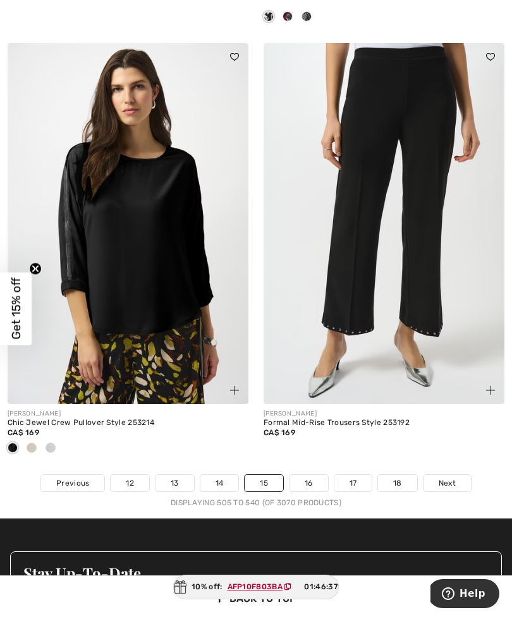
click at [306, 479] on link "16" at bounding box center [308, 483] width 39 height 16
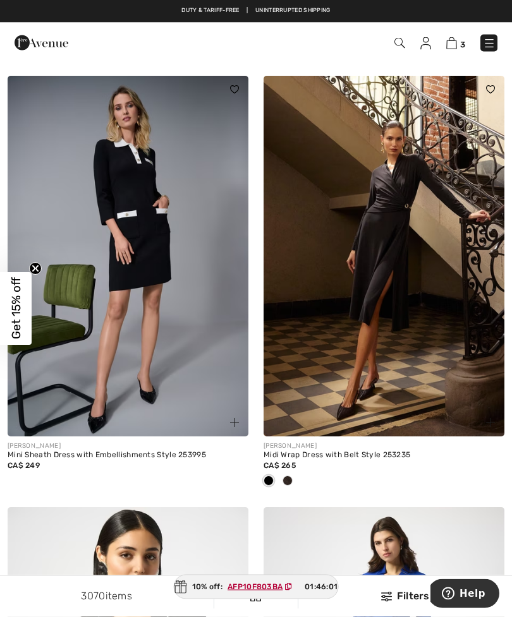
scroll to position [6681, 0]
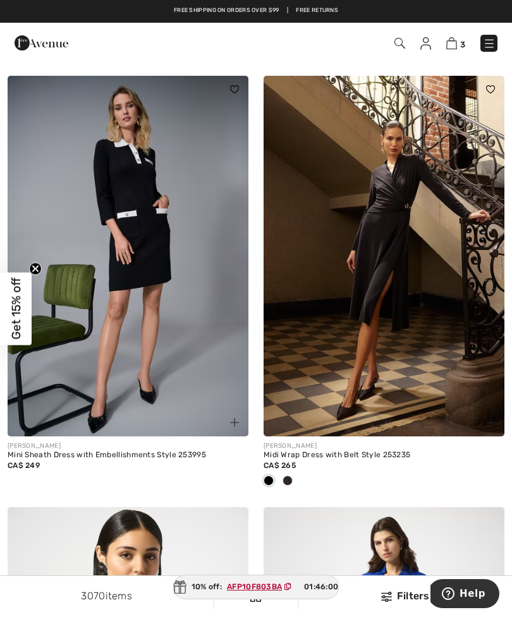
click at [291, 476] on span at bounding box center [287, 481] width 10 height 10
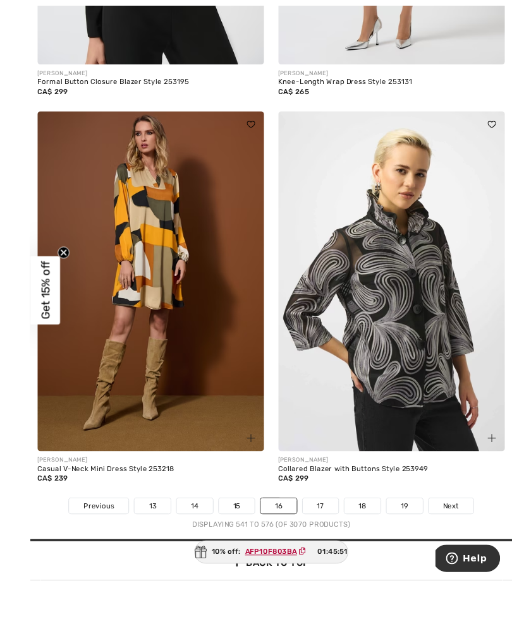
scroll to position [7513, 0]
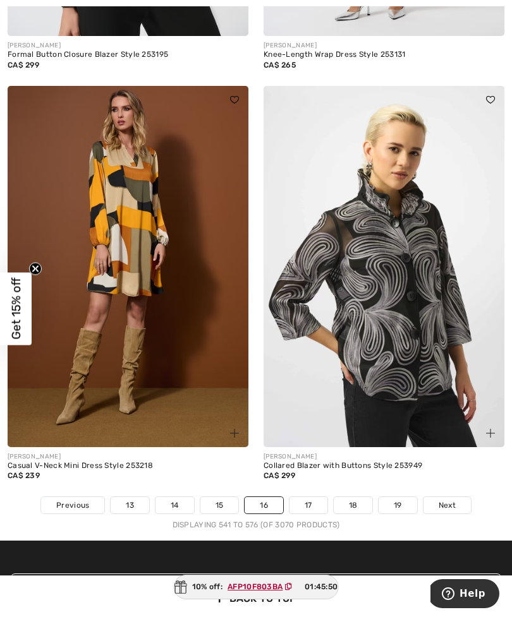
click at [125, 261] on img at bounding box center [128, 266] width 241 height 361
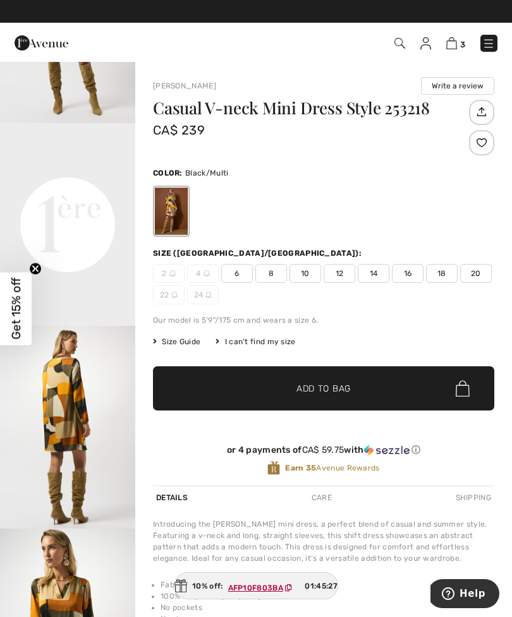
scroll to position [338, 0]
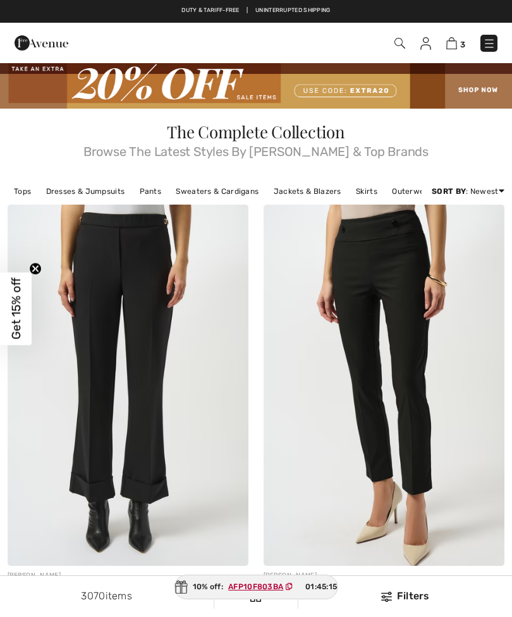
scroll to position [7553, 0]
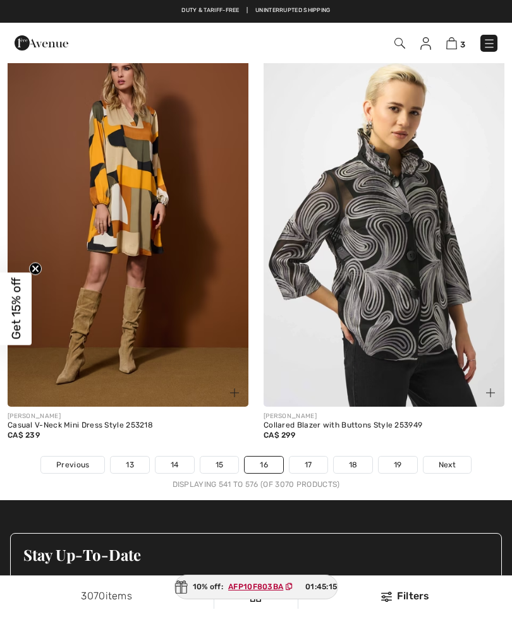
checkbox input "true"
click at [309, 457] on link "17" at bounding box center [308, 465] width 38 height 16
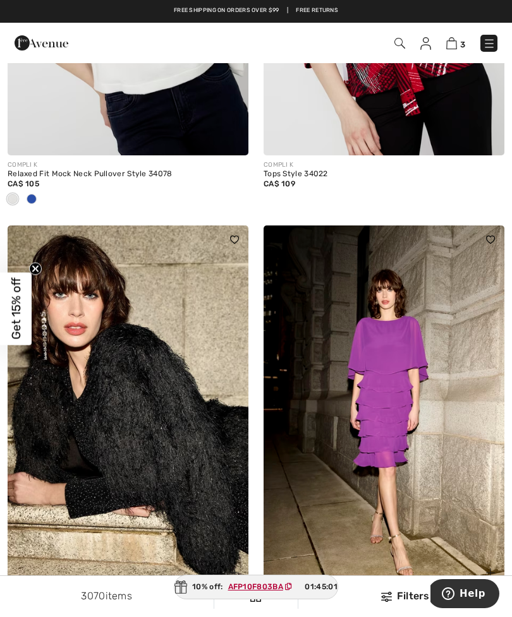
scroll to position [1656, 0]
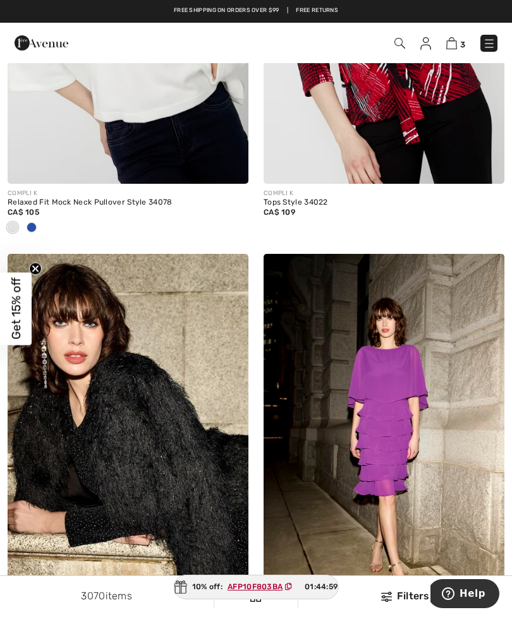
click at [36, 226] on span at bounding box center [32, 227] width 10 height 10
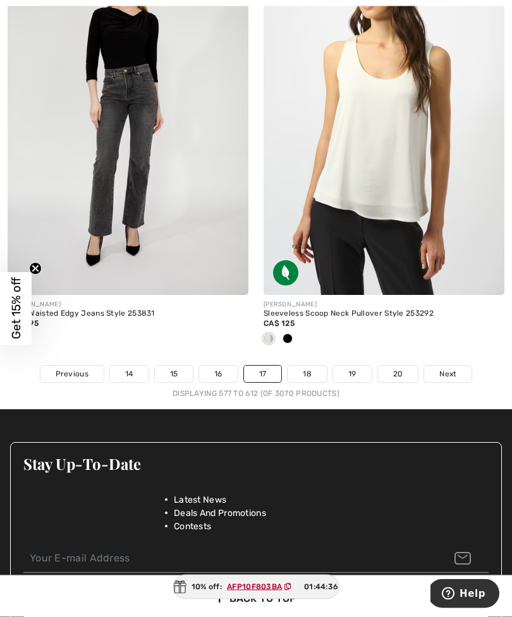
scroll to position [7581, 0]
click at [305, 366] on link "18" at bounding box center [306, 374] width 39 height 16
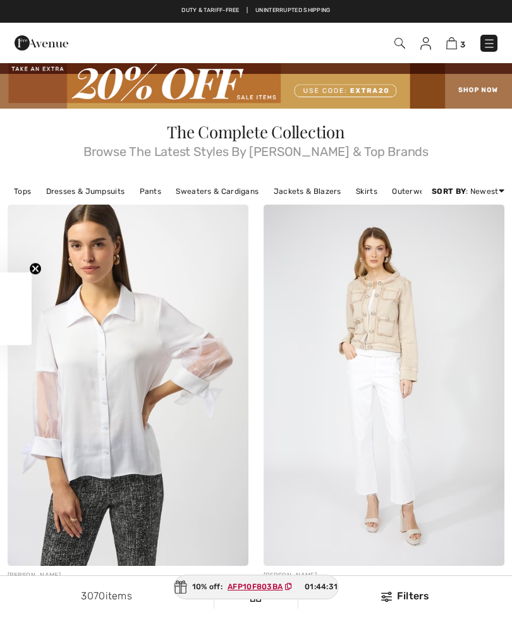
checkbox input "true"
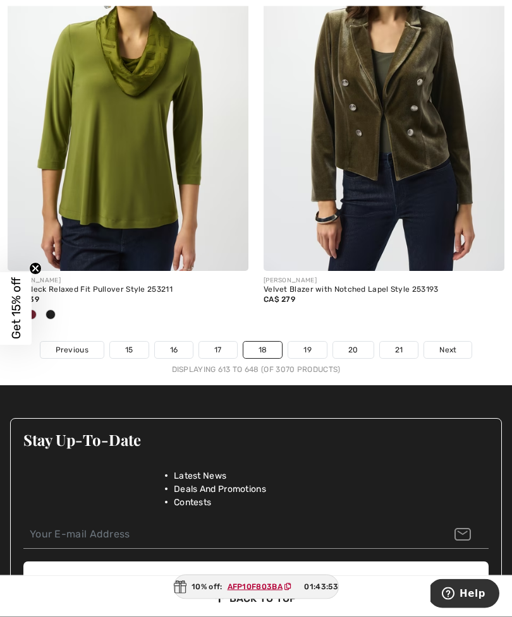
scroll to position [7564, 0]
click at [307, 348] on link "19" at bounding box center [307, 350] width 39 height 16
click at [308, 342] on link "19" at bounding box center [307, 350] width 39 height 16
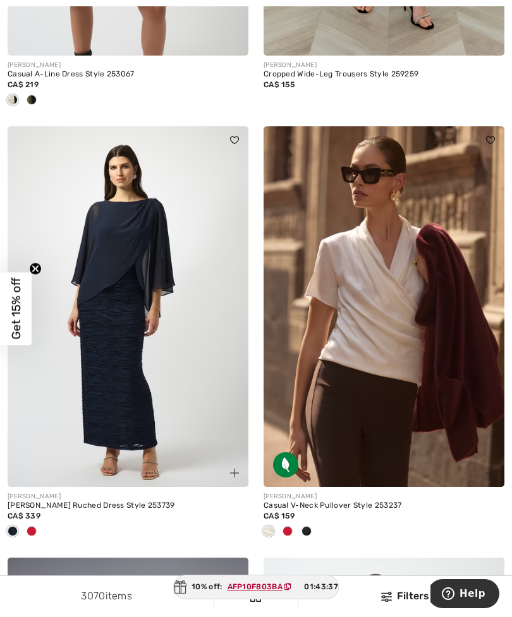
scroll to position [3593, 0]
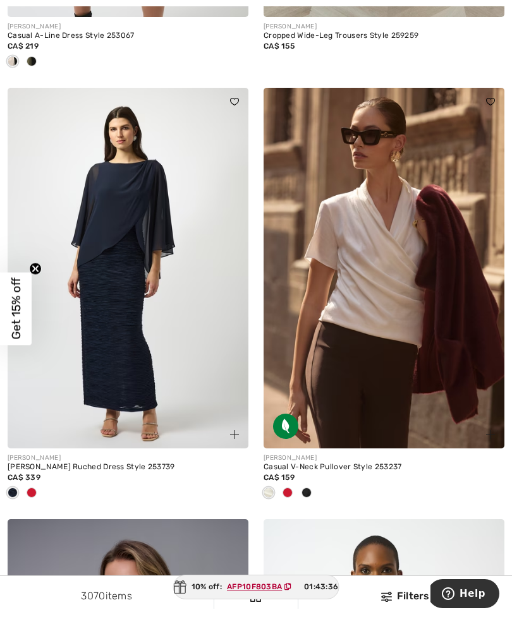
click at [292, 493] on div at bounding box center [287, 493] width 19 height 21
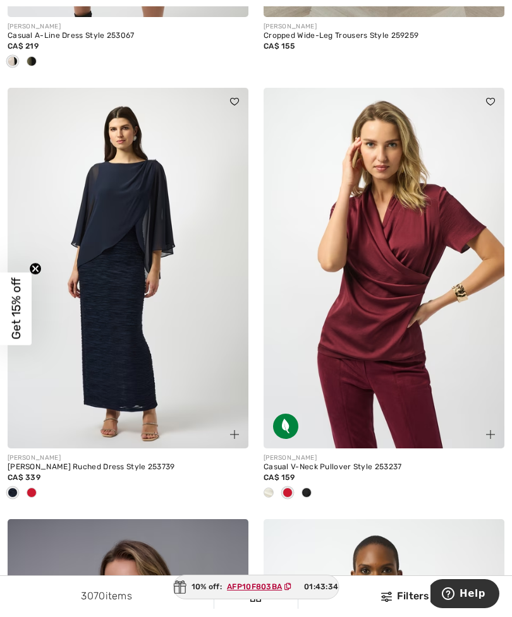
click at [384, 297] on img at bounding box center [383, 268] width 241 height 361
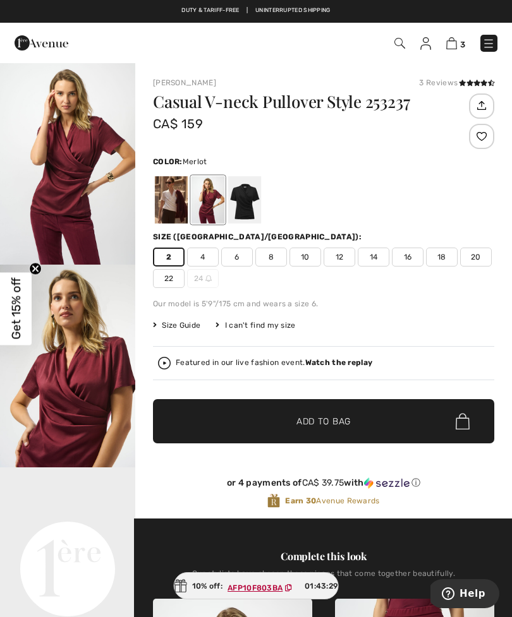
click at [275, 421] on span "✔ Added to Bag" at bounding box center [304, 421] width 77 height 13
click at [171, 196] on div at bounding box center [171, 199] width 33 height 47
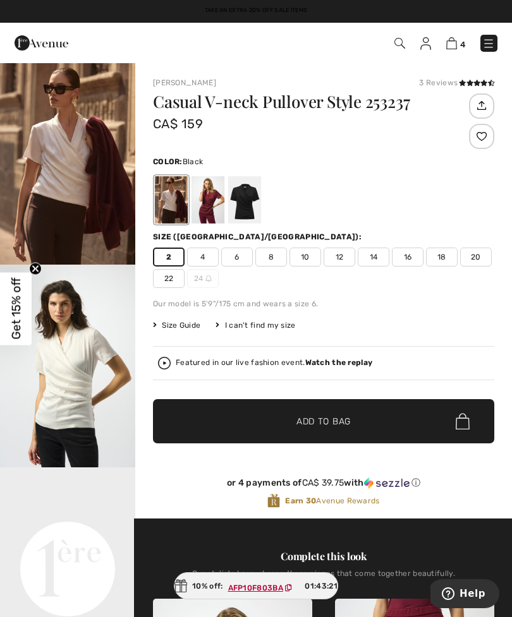
click at [248, 204] on div at bounding box center [244, 199] width 33 height 47
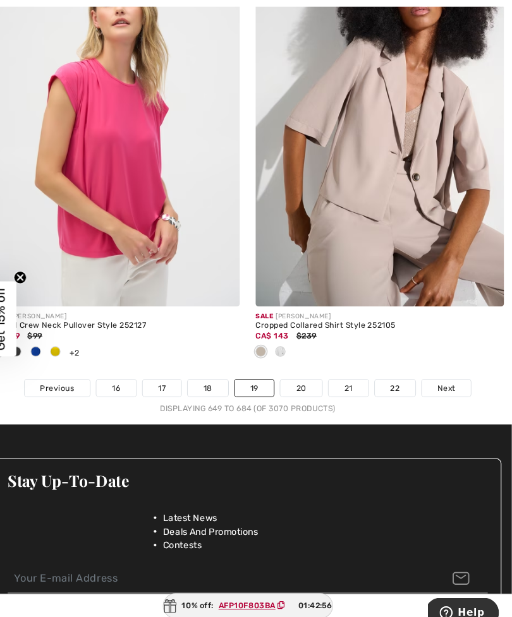
scroll to position [7684, 0]
click at [294, 374] on link "20" at bounding box center [307, 376] width 40 height 16
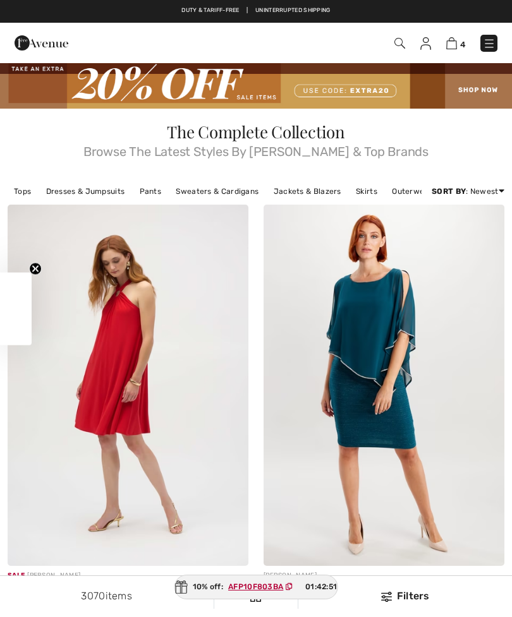
checkbox input "true"
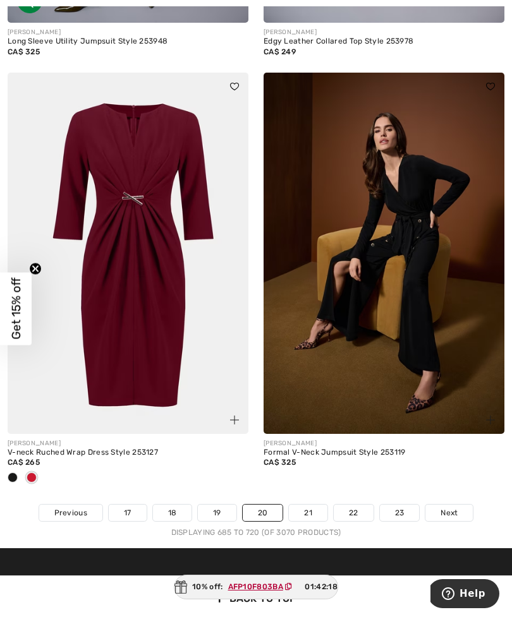
scroll to position [7411, 0]
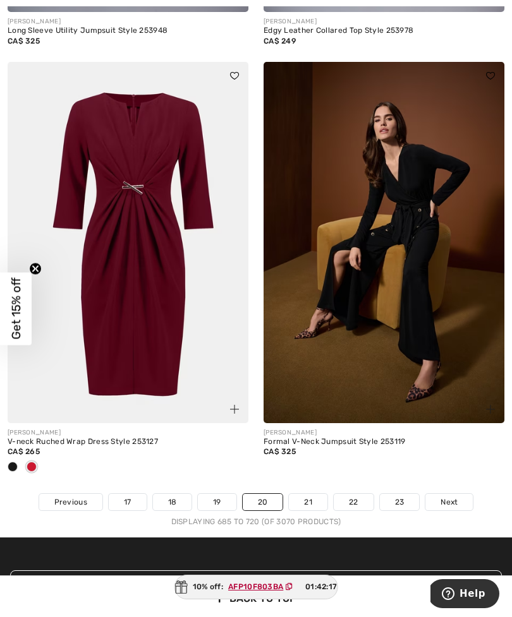
click at [309, 496] on link "21" at bounding box center [308, 502] width 39 height 16
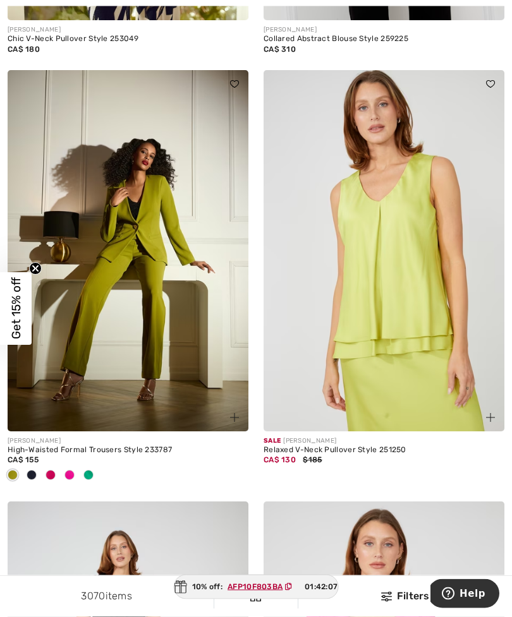
scroll to position [1371, 0]
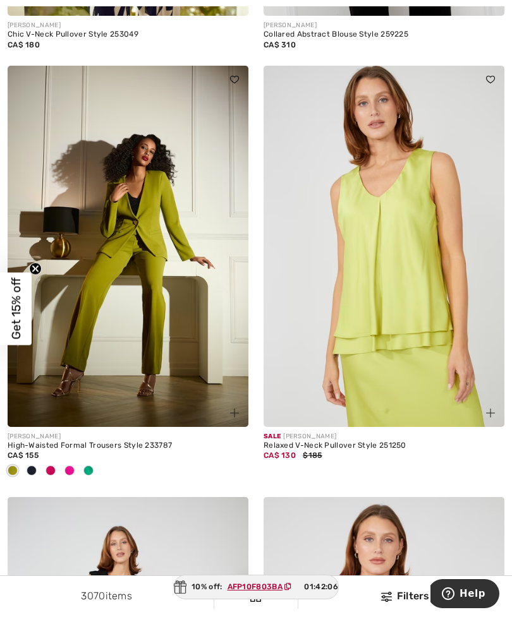
click at [55, 471] on span at bounding box center [50, 470] width 10 height 10
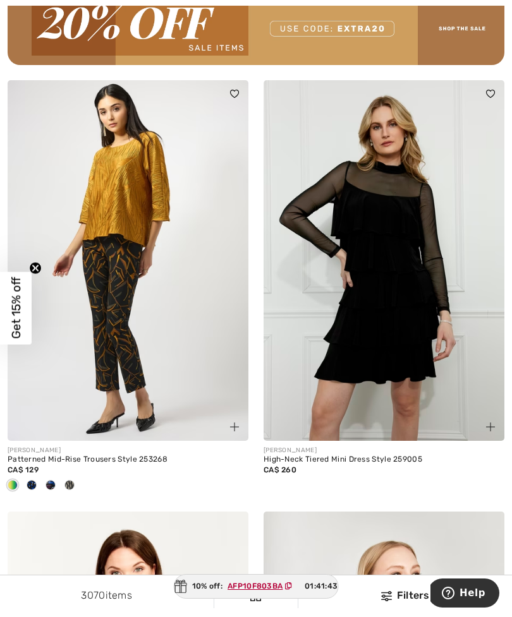
scroll to position [5298, 0]
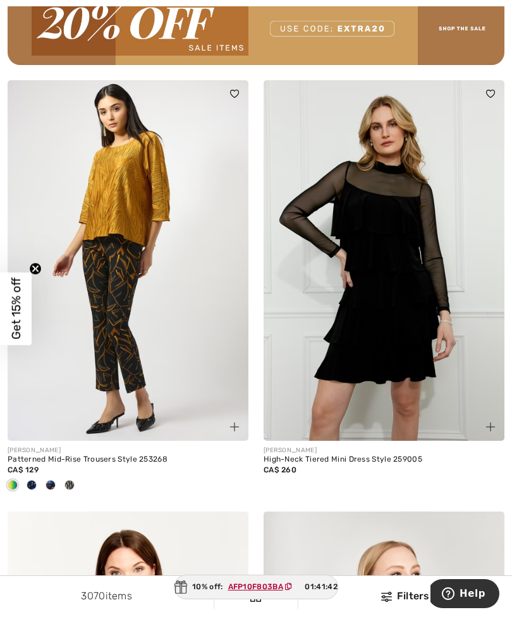
click at [37, 482] on div at bounding box center [31, 486] width 19 height 21
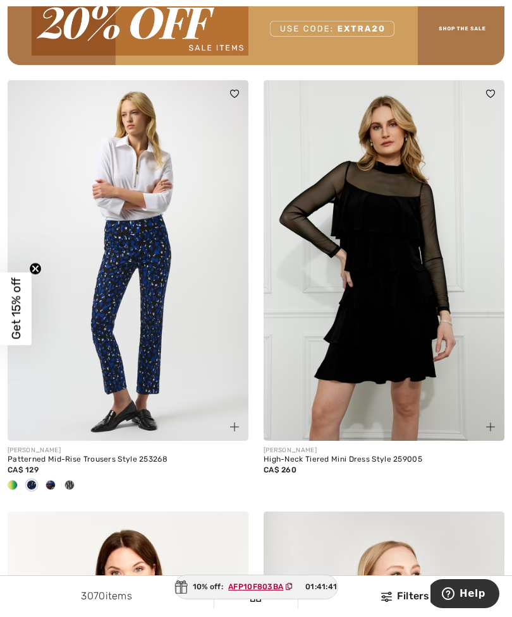
click at [59, 480] on div at bounding box center [50, 486] width 19 height 21
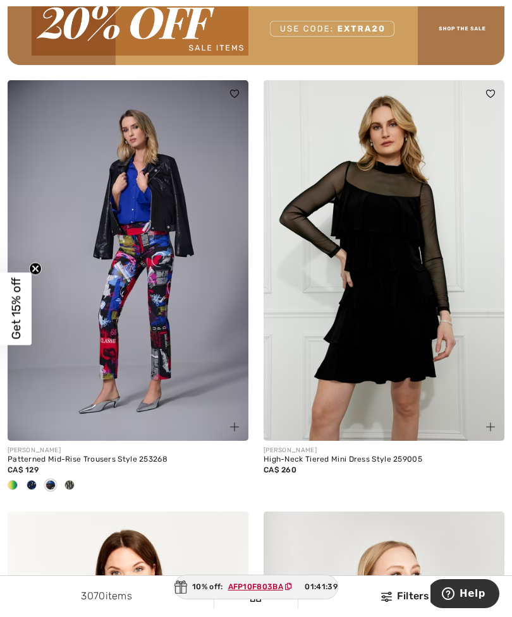
click at [75, 477] on div at bounding box center [69, 486] width 19 height 21
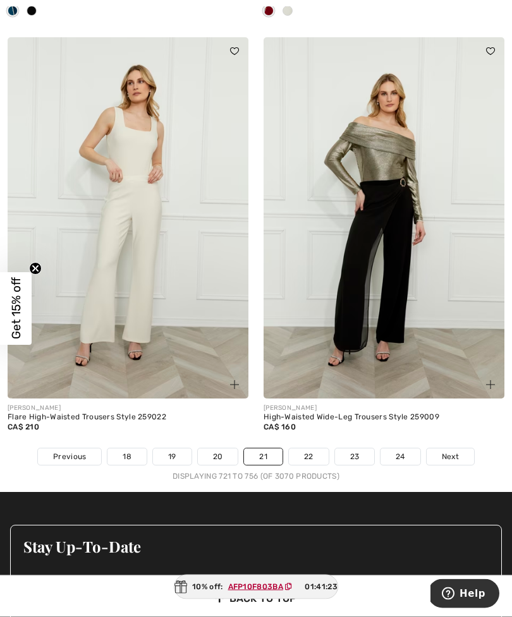
scroll to position [7499, 0]
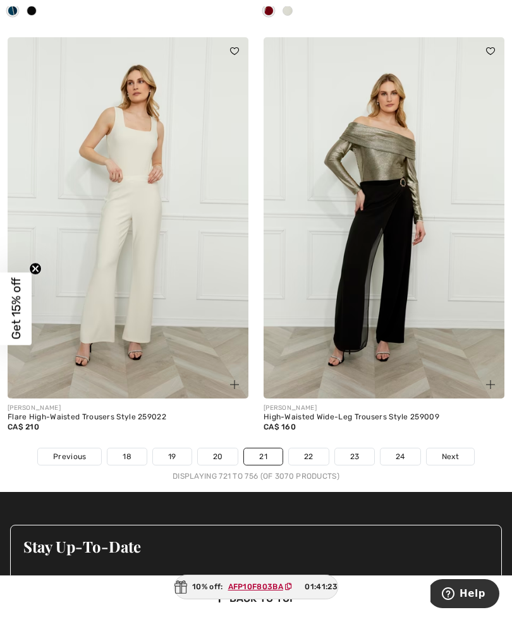
click at [305, 450] on link "22" at bounding box center [309, 456] width 40 height 16
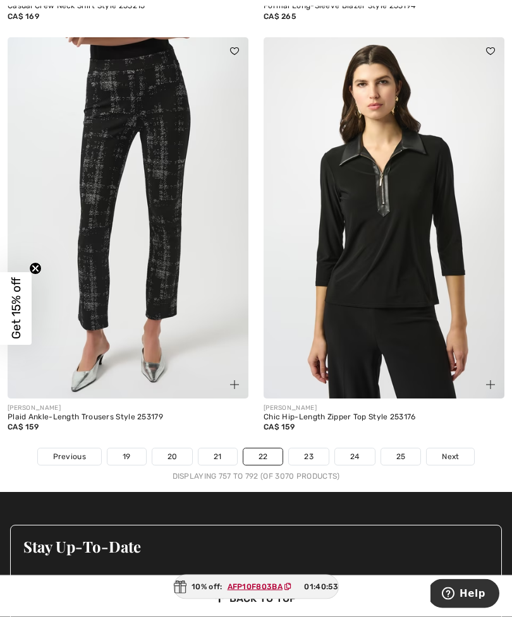
scroll to position [7459, 0]
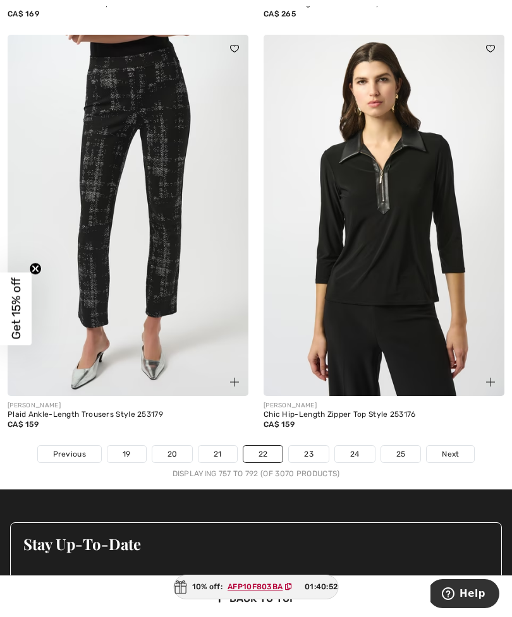
click at [311, 452] on link "23" at bounding box center [309, 454] width 40 height 16
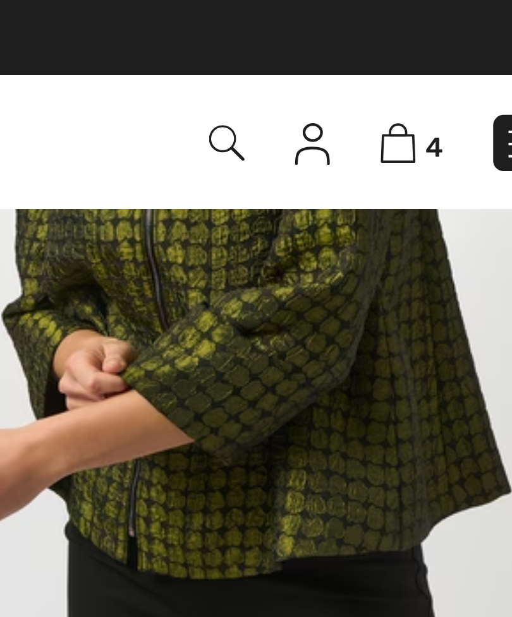
scroll to position [918, 0]
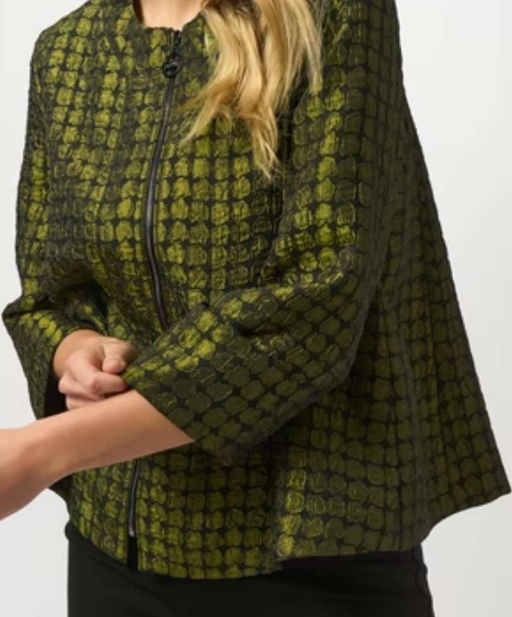
click at [263, 108] on img at bounding box center [383, 288] width 241 height 361
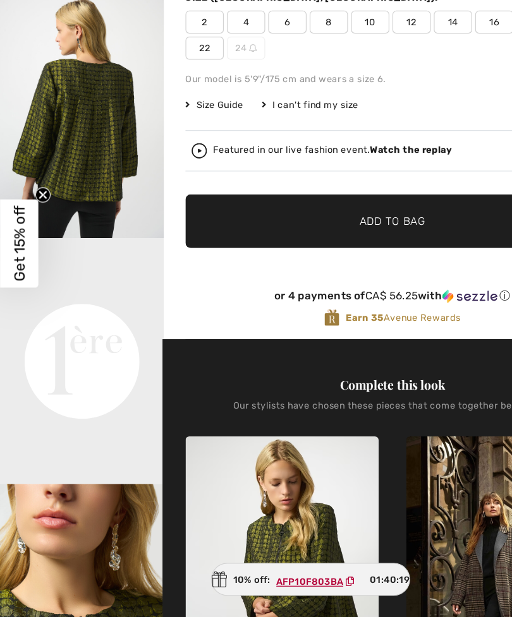
scroll to position [15, 0]
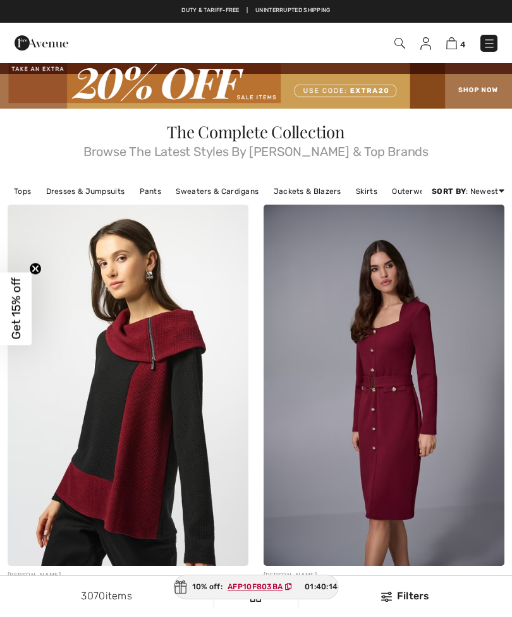
scroll to position [708, 0]
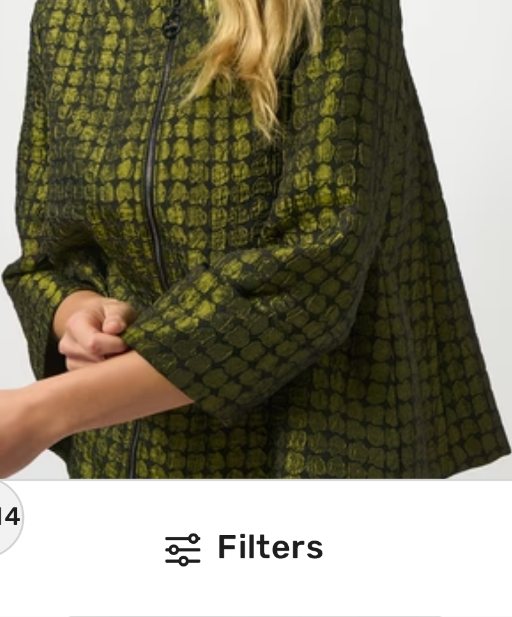
checkbox input "true"
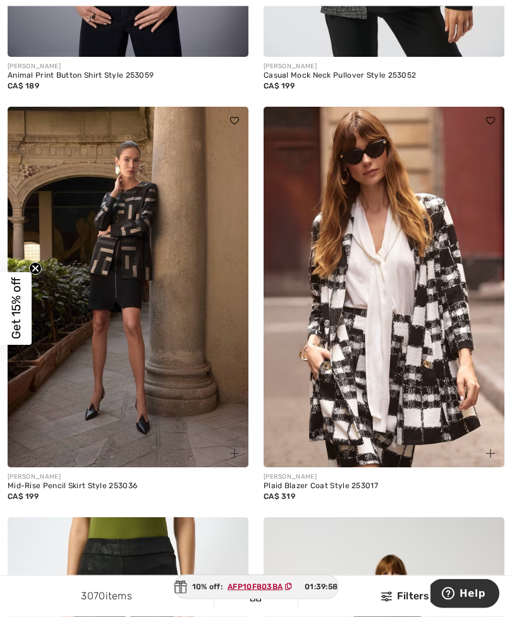
scroll to position [3473, 0]
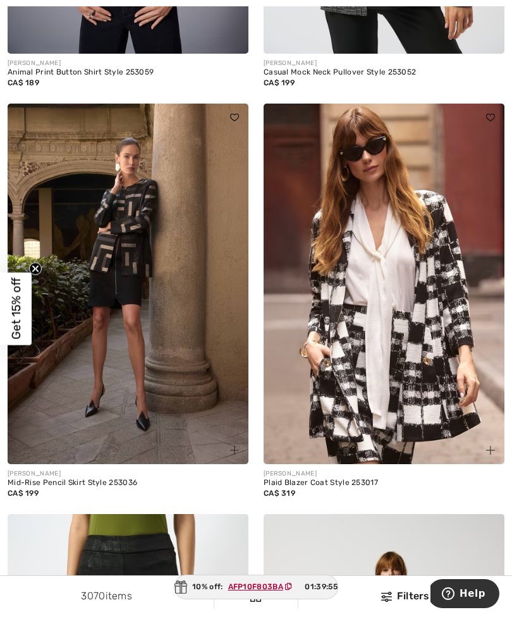
click at [405, 320] on img at bounding box center [383, 284] width 241 height 361
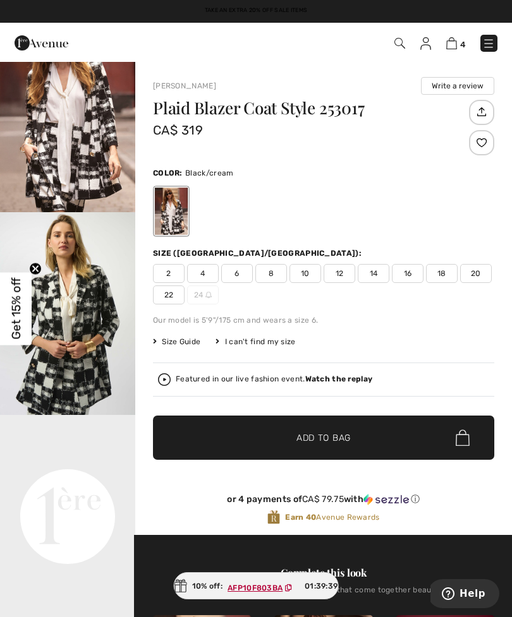
scroll to position [52, 0]
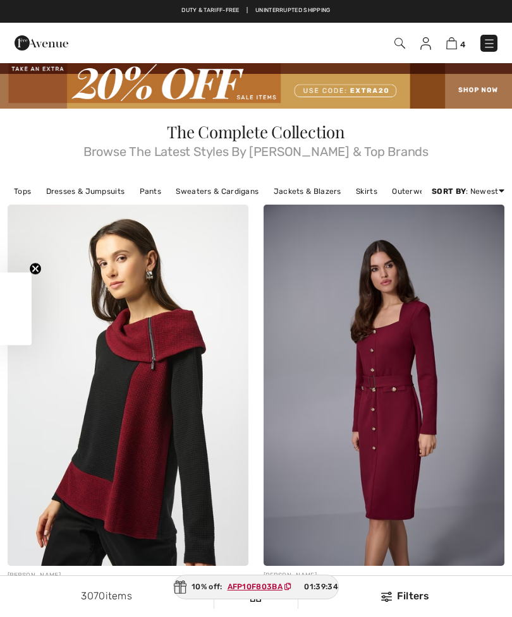
checkbox input "true"
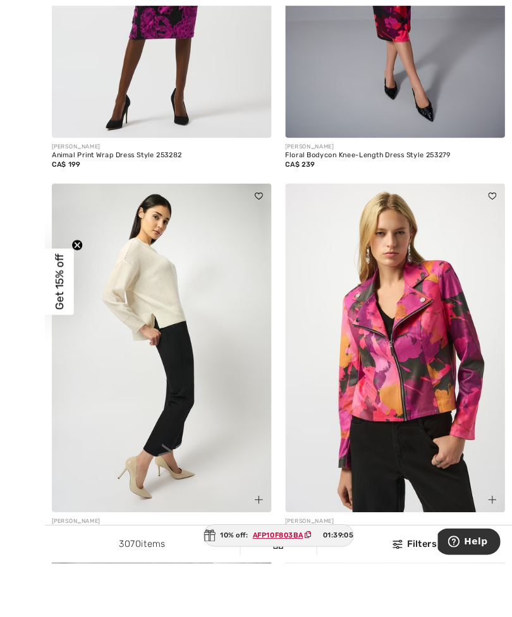
scroll to position [6938, 0]
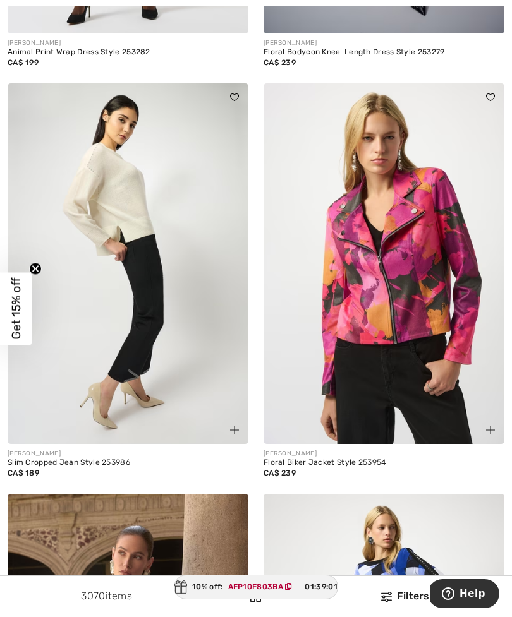
click at [140, 256] on img at bounding box center [128, 263] width 241 height 361
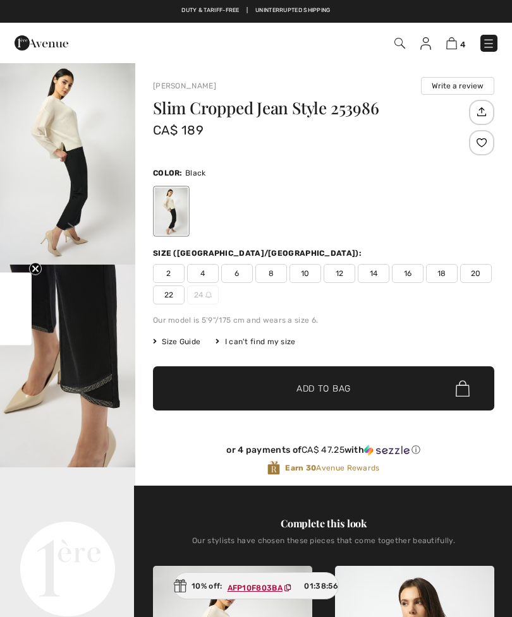
checkbox input "true"
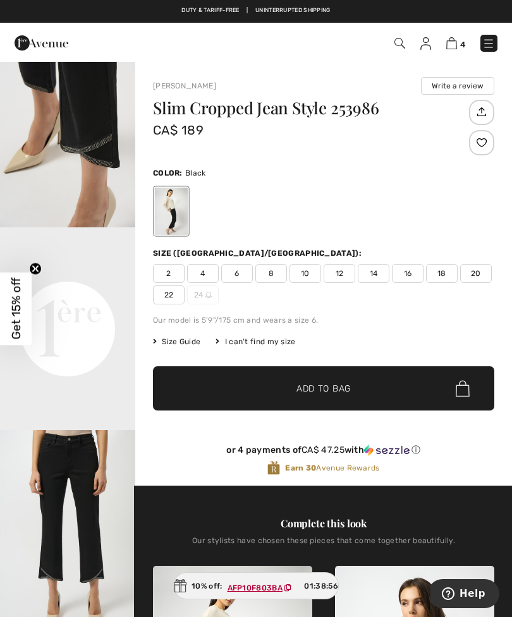
scroll to position [242, 0]
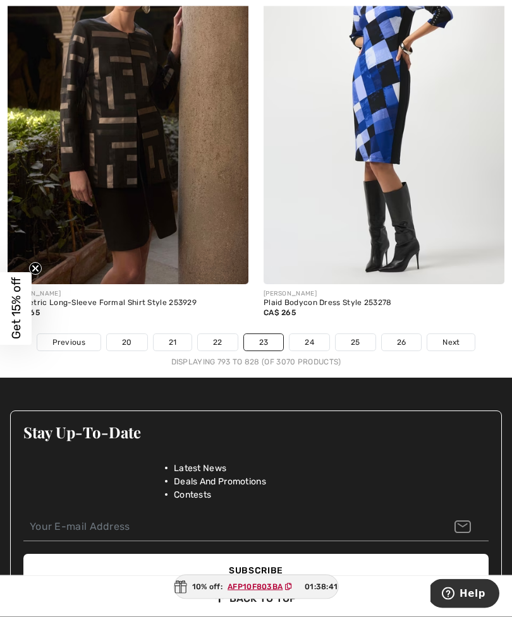
scroll to position [7512, 0]
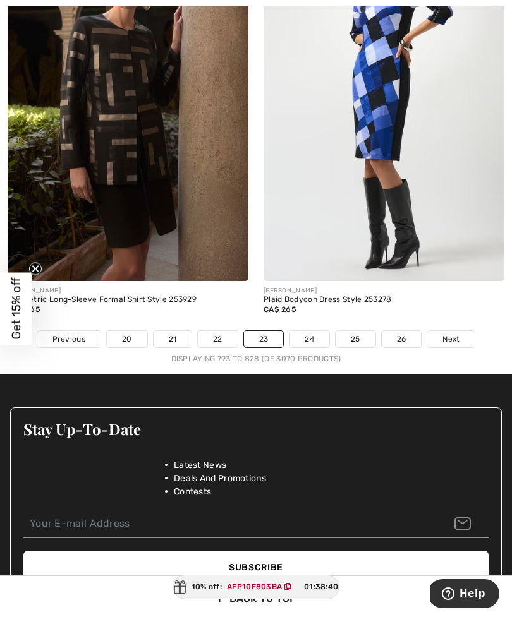
click at [309, 331] on link "24" at bounding box center [309, 339] width 40 height 16
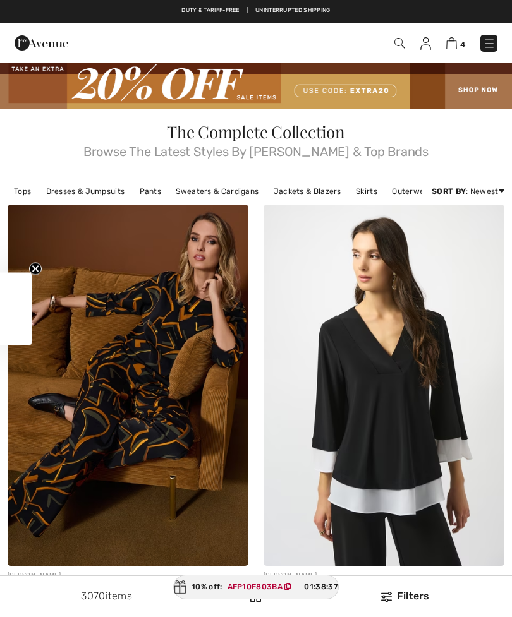
checkbox input "true"
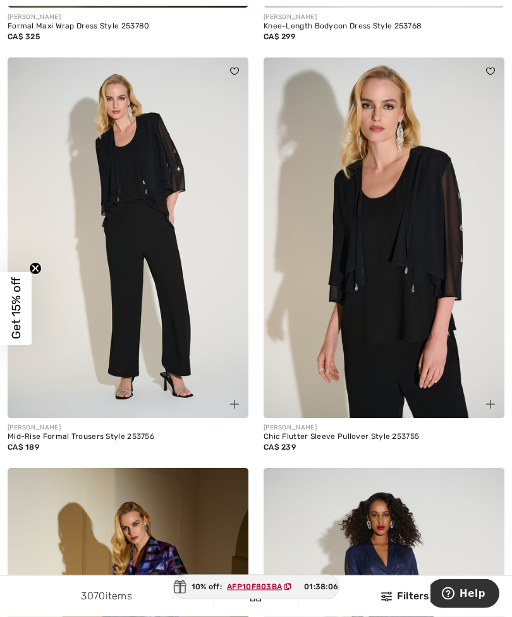
scroll to position [3603, 0]
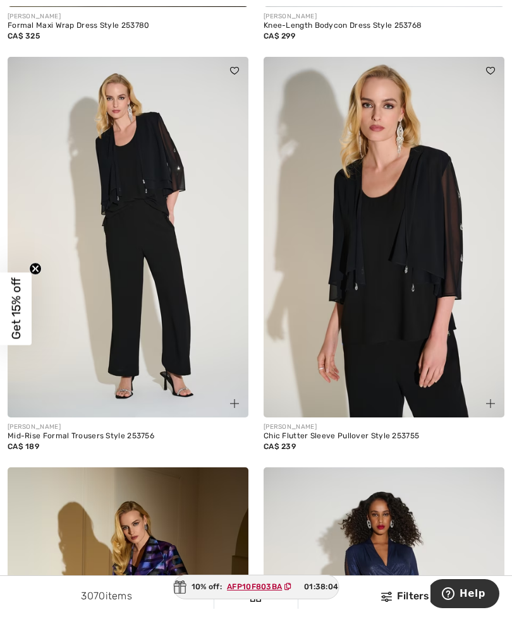
click at [410, 284] on img at bounding box center [383, 237] width 241 height 361
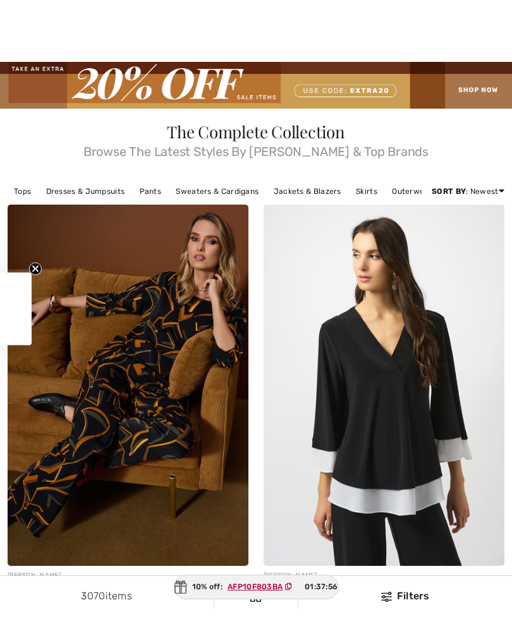
checkbox input "true"
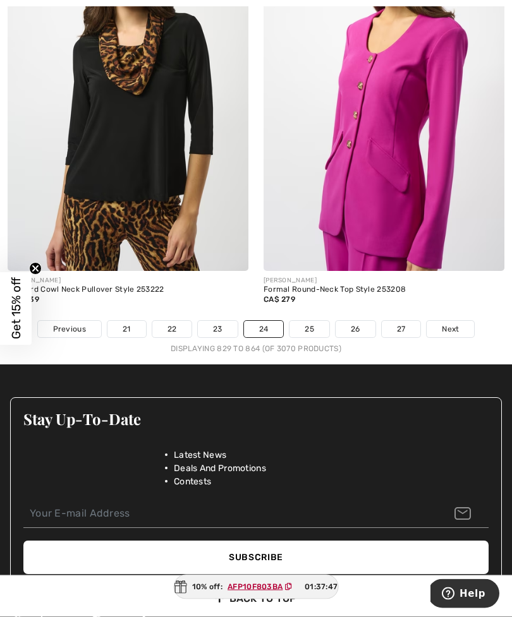
scroll to position [7543, 0]
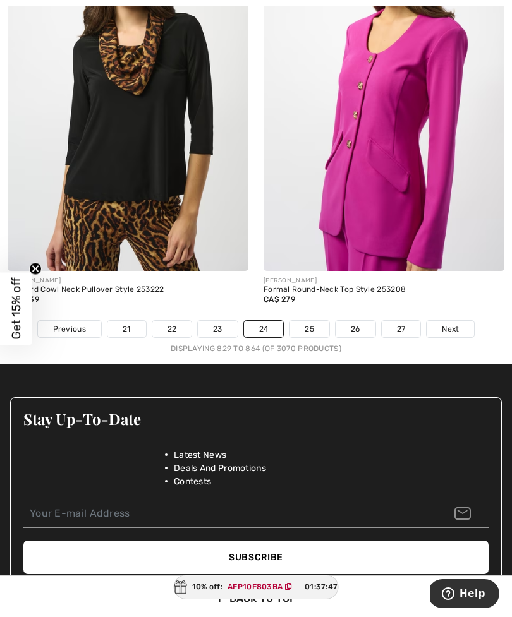
click at [322, 328] on link "25" at bounding box center [309, 329] width 40 height 16
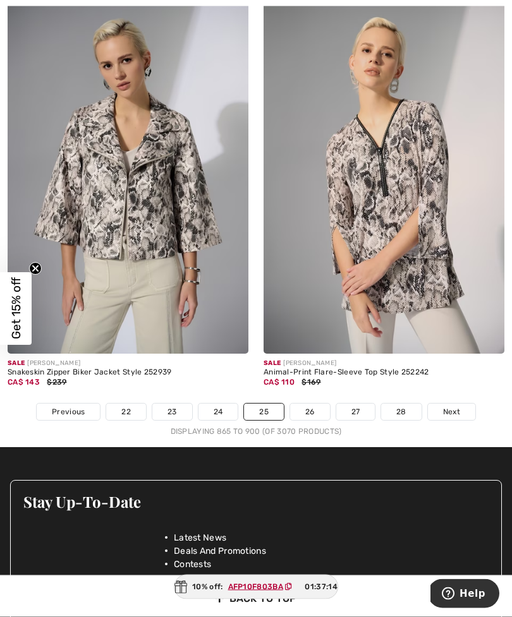
scroll to position [7439, 0]
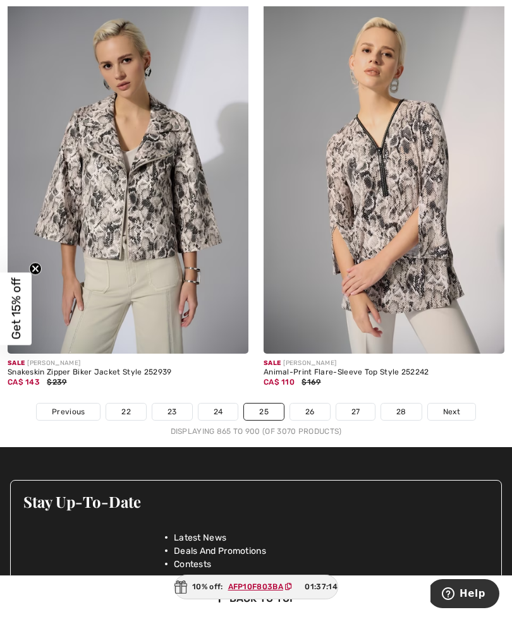
click at [327, 406] on link "26" at bounding box center [310, 412] width 40 height 16
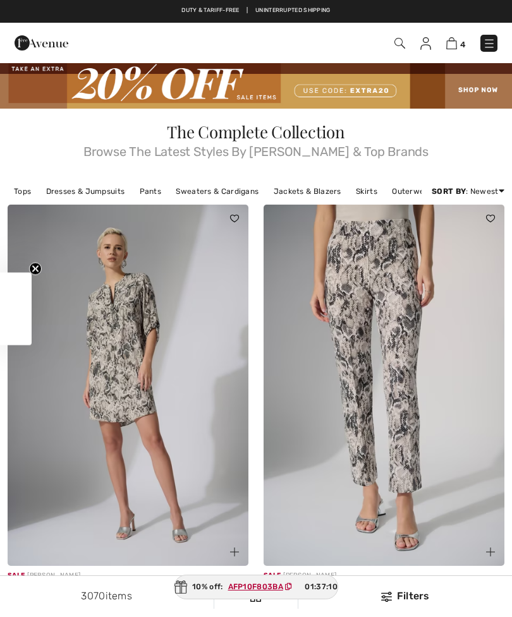
checkbox input "true"
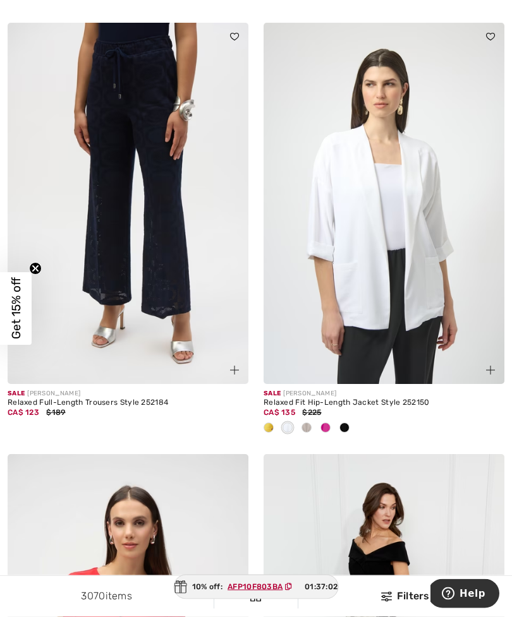
scroll to position [1435, 0]
click at [156, 203] on img at bounding box center [128, 203] width 241 height 361
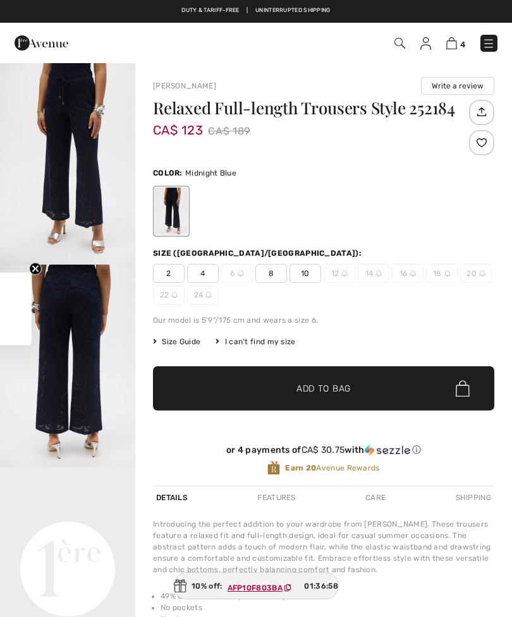
checkbox input "true"
click at [202, 272] on span "4" at bounding box center [203, 273] width 32 height 19
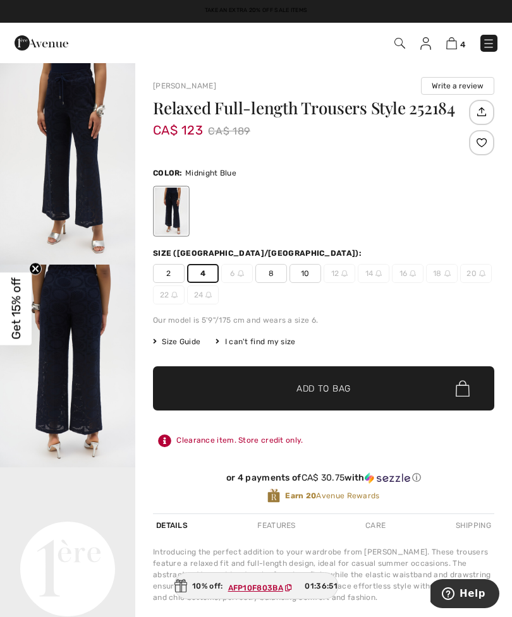
click at [455, 49] on img at bounding box center [451, 43] width 11 height 12
click at [448, 49] on img at bounding box center [451, 43] width 11 height 12
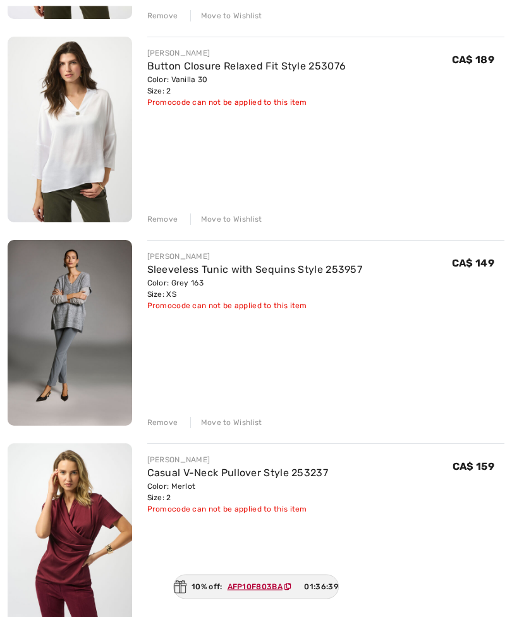
scroll to position [354, 0]
click at [288, 591] on icon at bounding box center [287, 587] width 7 height 8
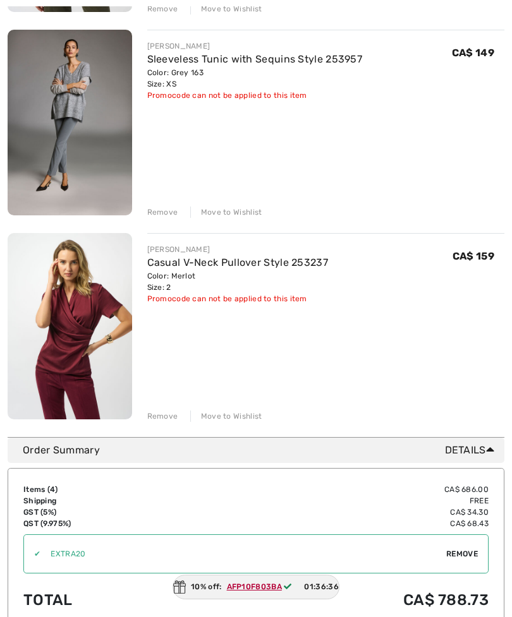
scroll to position [586, 0]
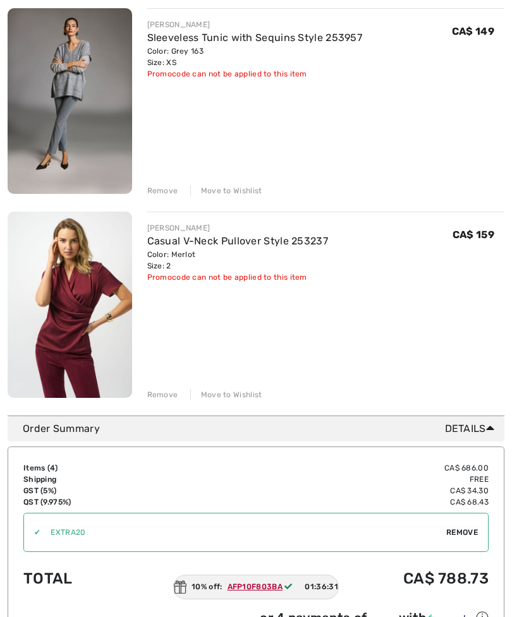
click at [455, 536] on span "Remove" at bounding box center [462, 532] width 32 height 11
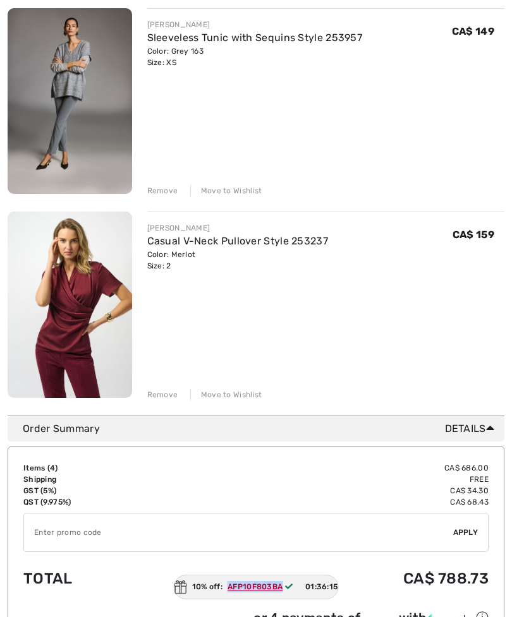
copy ins "AFP10F803BA"
click at [45, 527] on input "TEXT" at bounding box center [238, 532] width 429 height 38
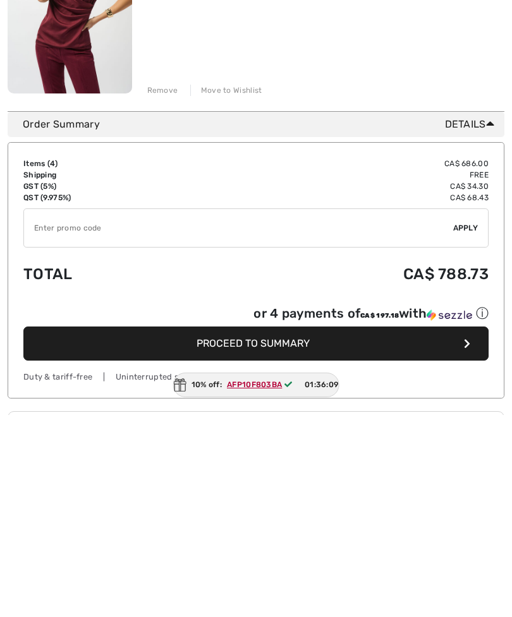
paste input "AFP10F803BA"
type input "AFP10F803BA"
click at [467, 411] on div "✔ Apply Remove" at bounding box center [255, 430] width 465 height 39
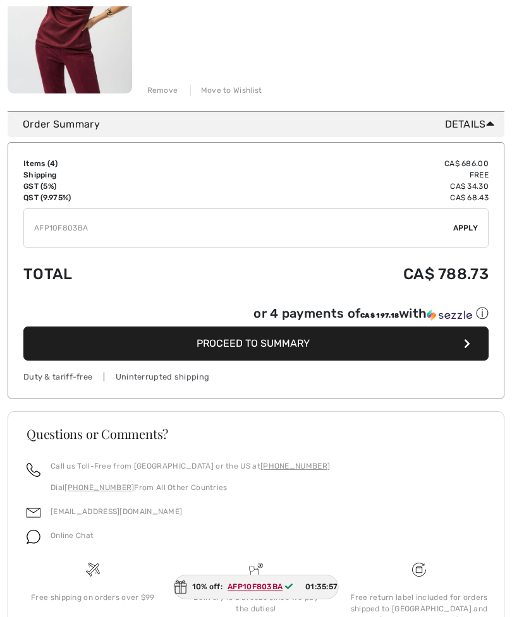
click at [467, 231] on span "Apply" at bounding box center [465, 227] width 25 height 11
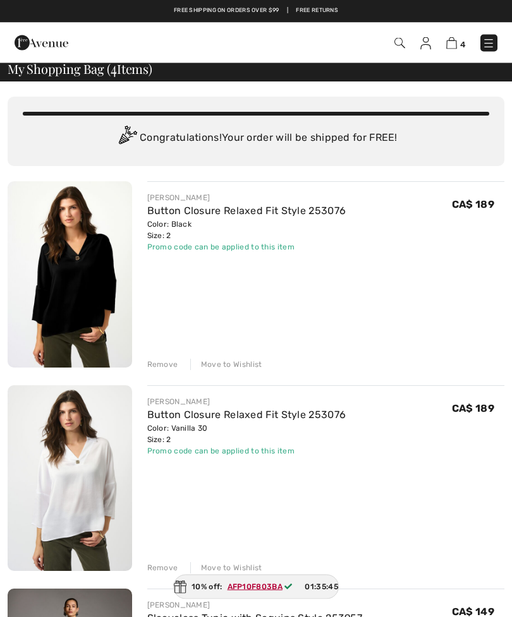
scroll to position [6, 0]
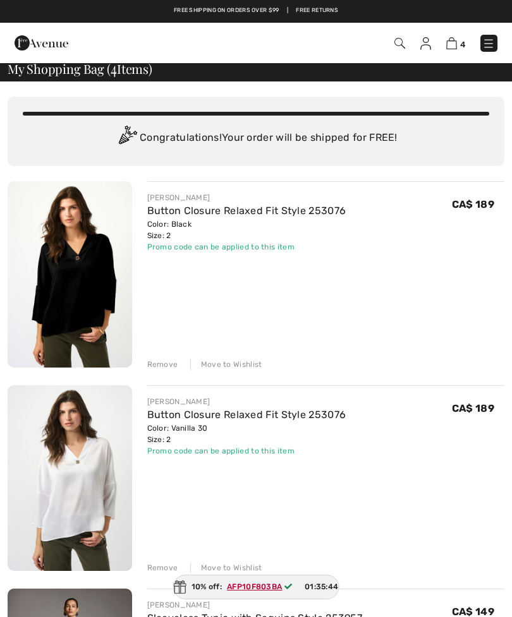
click at [159, 371] on div "JOSEPH RIBKOFF Button Closure Relaxed Fit Style 253076 Color: Black Size: 2 Fin…" at bounding box center [256, 581] width 496 height 800
click at [157, 367] on div "Remove" at bounding box center [162, 364] width 31 height 11
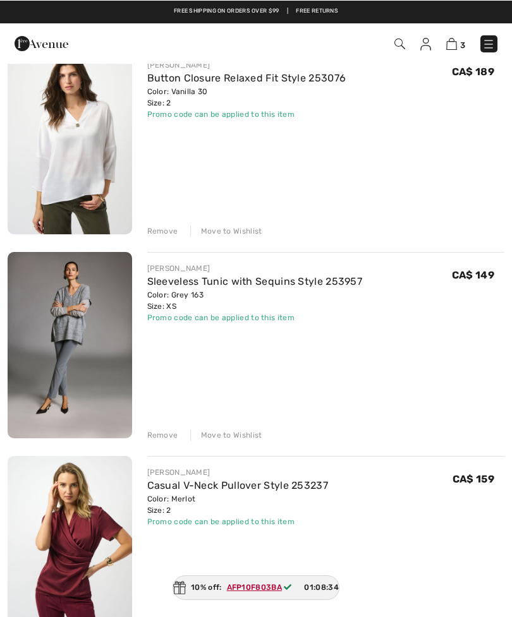
scroll to position [138, 0]
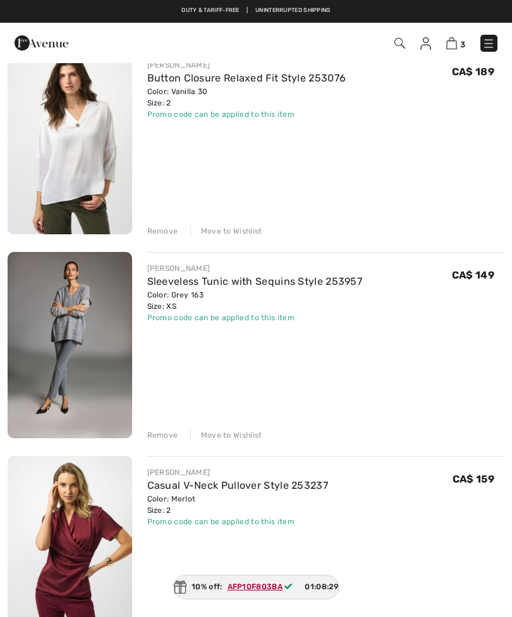
click at [159, 438] on div "Remove" at bounding box center [162, 434] width 31 height 11
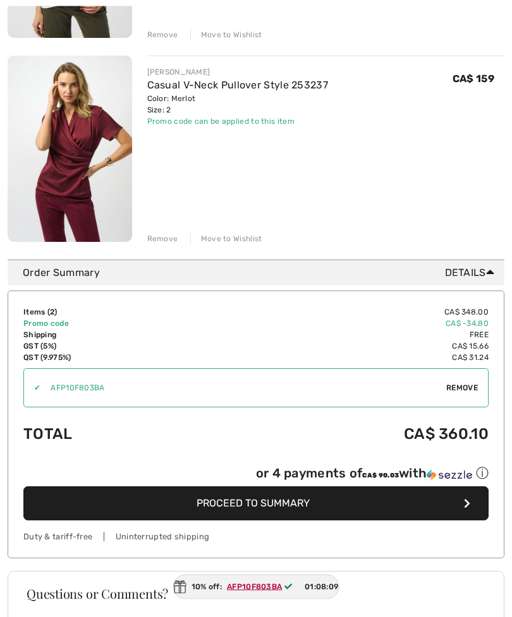
scroll to position [336, 0]
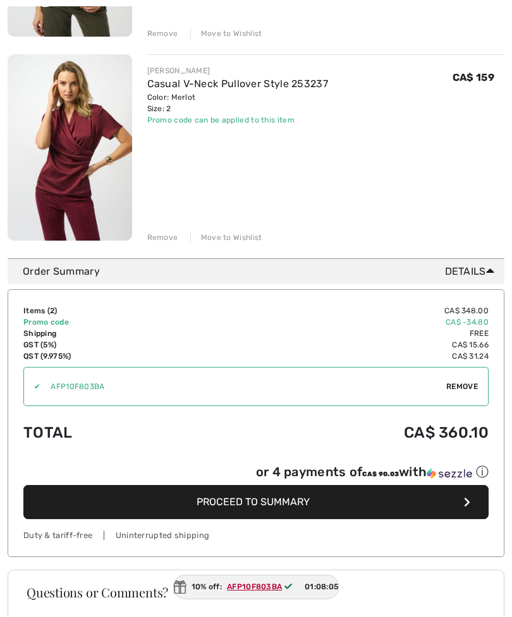
click at [184, 88] on link "Casual V-Neck Pullover Style 253237" at bounding box center [237, 84] width 181 height 12
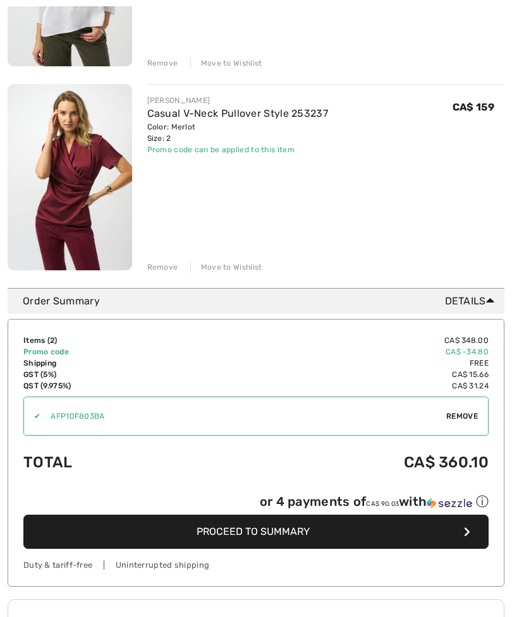
scroll to position [308, 0]
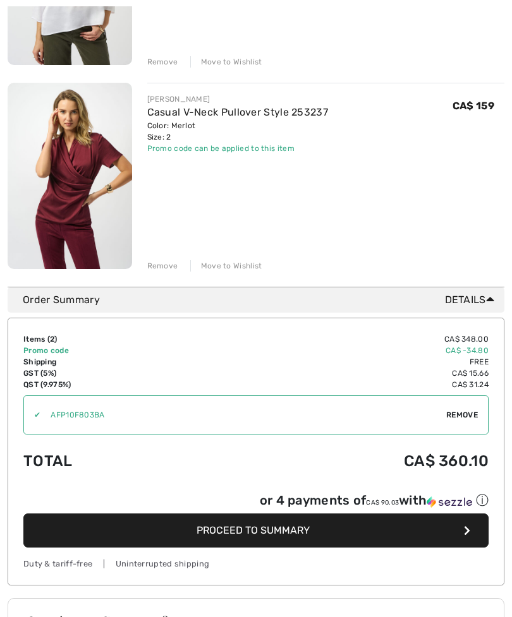
click at [264, 536] on span "Proceed to Summary" at bounding box center [252, 530] width 113 height 12
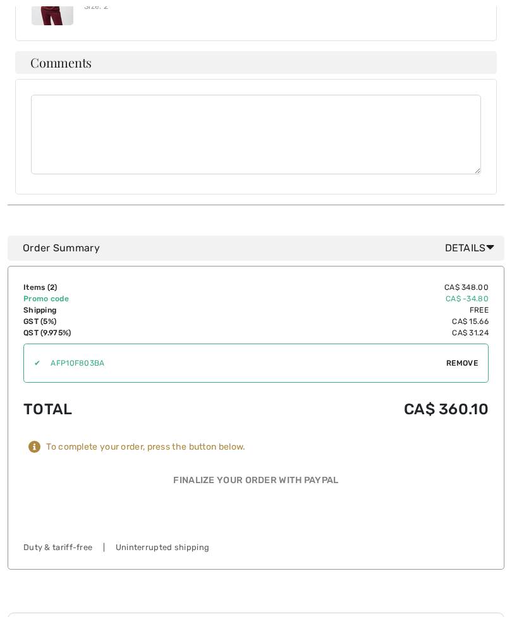
scroll to position [562, 0]
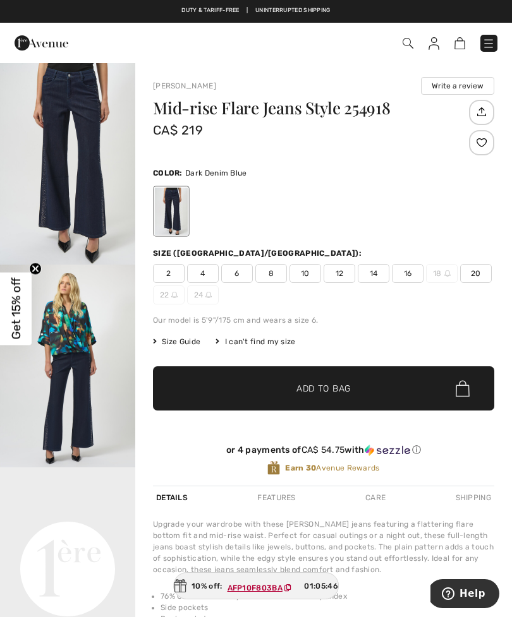
click at [488, 47] on img at bounding box center [488, 43] width 13 height 13
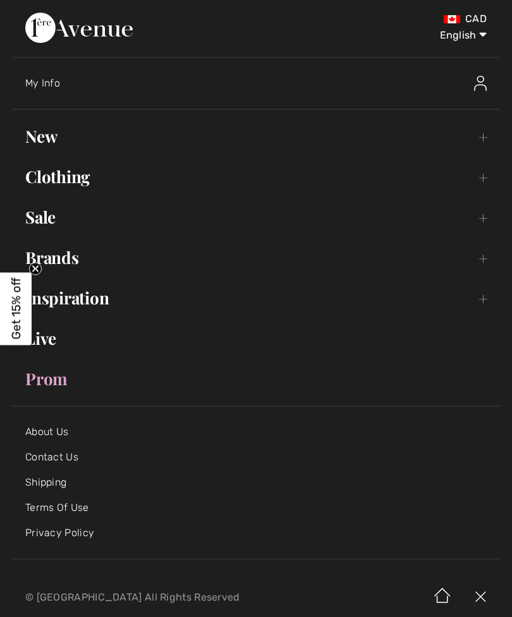
click at [45, 87] on span "My Info" at bounding box center [42, 83] width 35 height 12
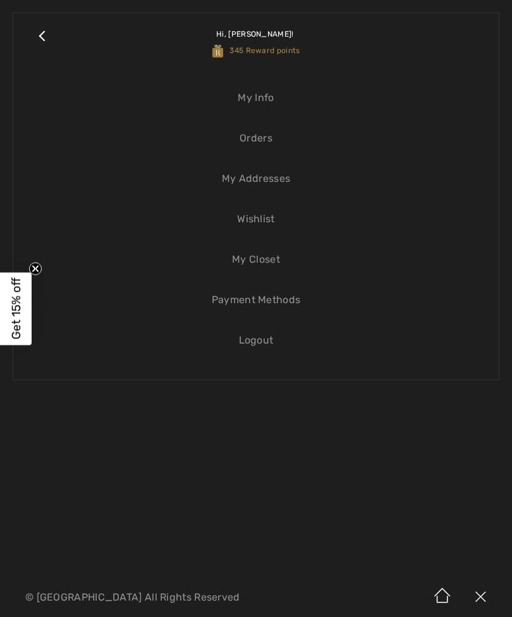
click at [256, 149] on link "Orders" at bounding box center [256, 138] width 460 height 28
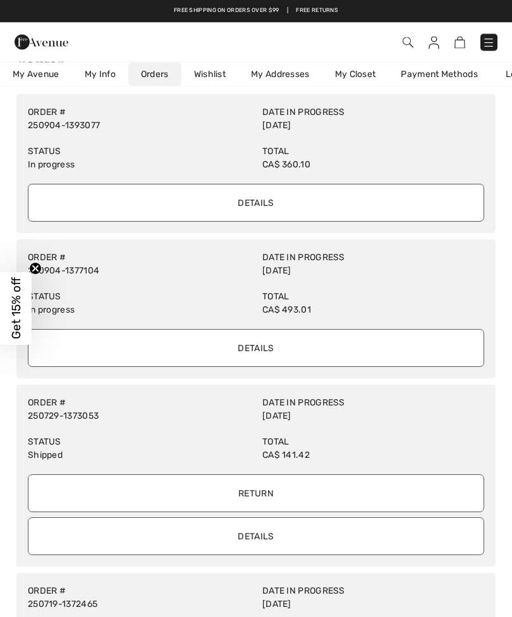
scroll to position [52, 0]
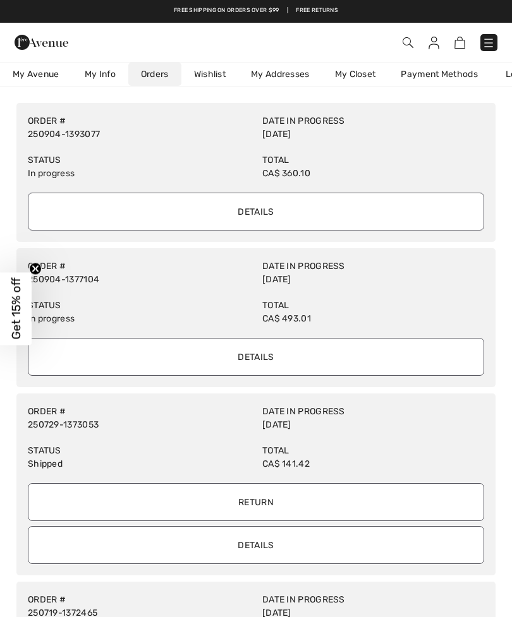
click at [30, 79] on span "My Avenue" at bounding box center [36, 74] width 47 height 13
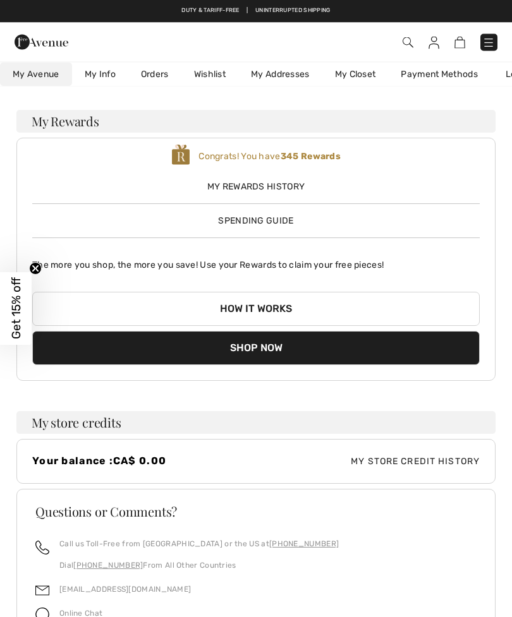
scroll to position [0, 0]
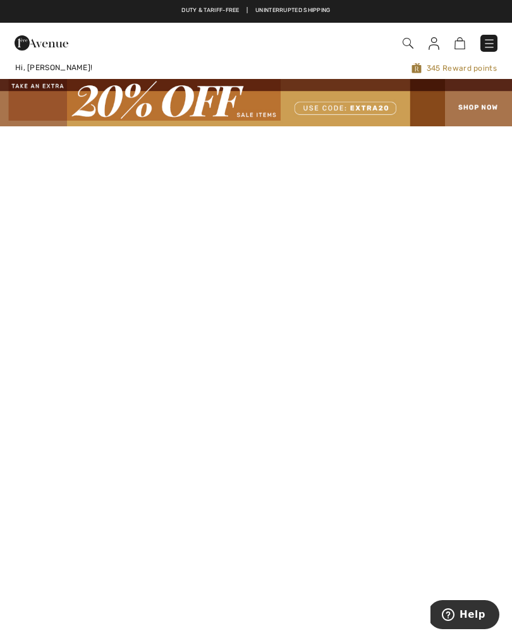
click at [406, 43] on img at bounding box center [407, 43] width 11 height 11
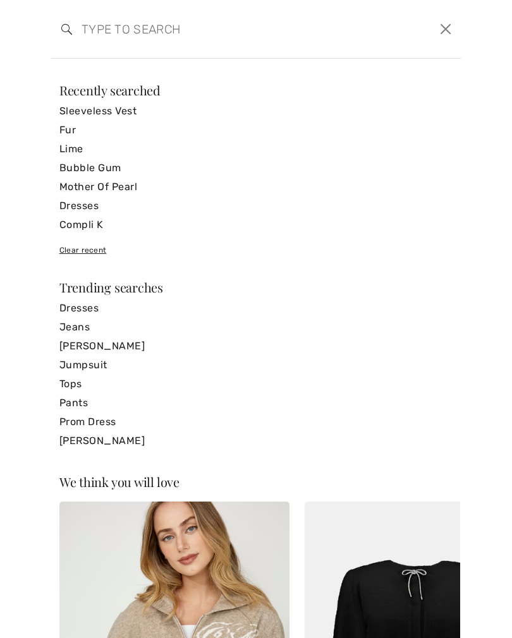
click at [93, 42] on input "search" at bounding box center [212, 29] width 280 height 38
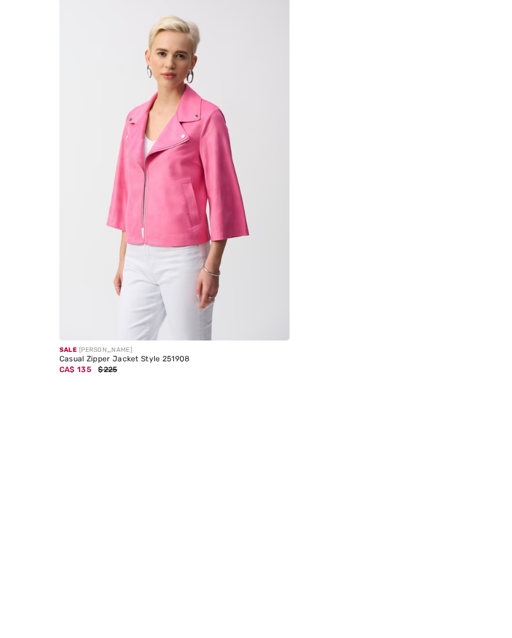
type input "251908"
click at [133, 469] on div "Casual Zipper Jacket Style 251908" at bounding box center [174, 473] width 230 height 9
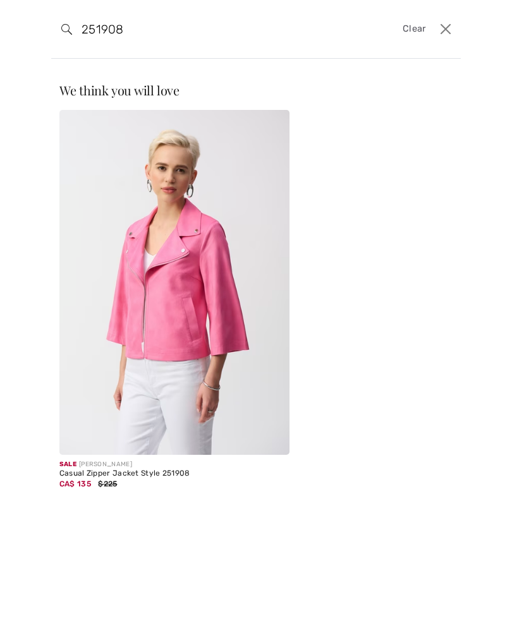
click at [172, 299] on img at bounding box center [174, 282] width 230 height 345
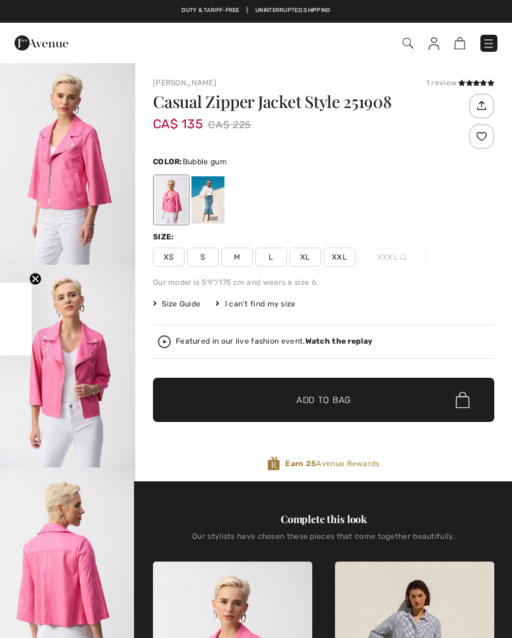
checkbox input "true"
